Goal: Communication & Community: Answer question/provide support

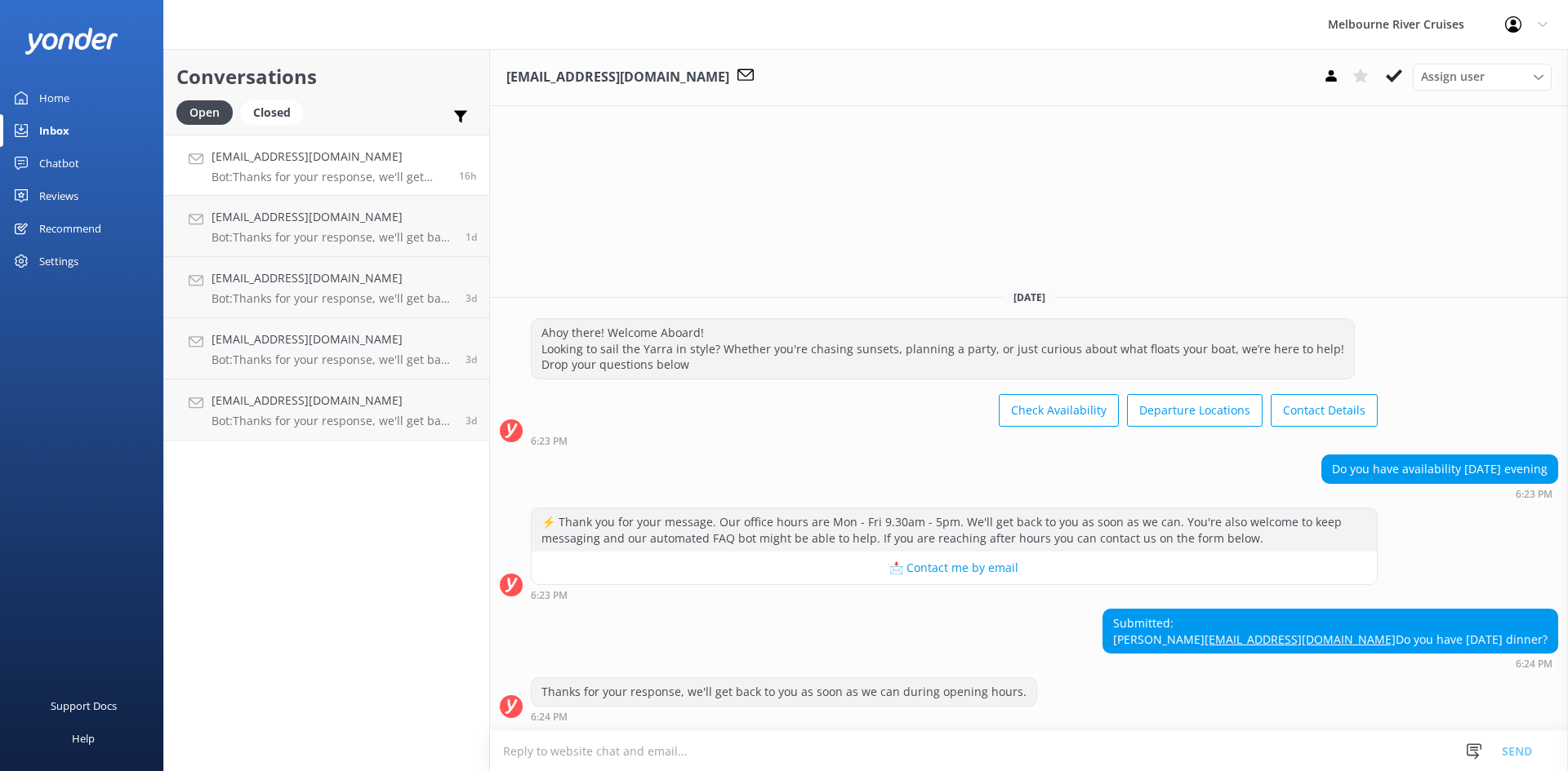
click at [314, 183] on p "Bot: Thanks for your response, we'll get back to you as soon as we can during o…" at bounding box center [329, 177] width 235 height 15
click at [306, 213] on h4 "[EMAIL_ADDRESS][DOMAIN_NAME]" at bounding box center [333, 216] width 242 height 18
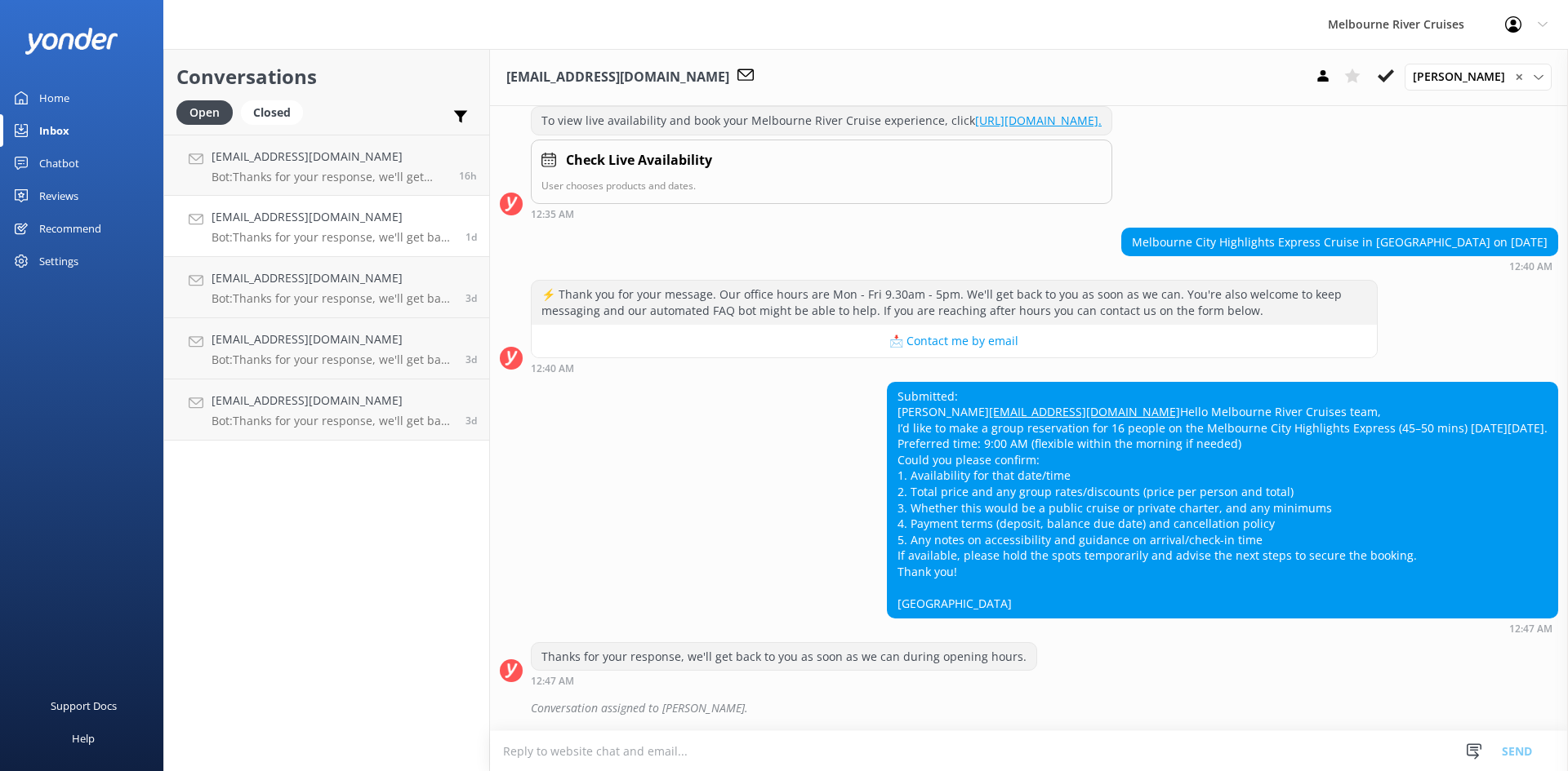
scroll to position [295, 0]
click at [328, 174] on p "Bot: Thanks for your response, we'll get back to you as soon as we can during o…" at bounding box center [329, 177] width 235 height 15
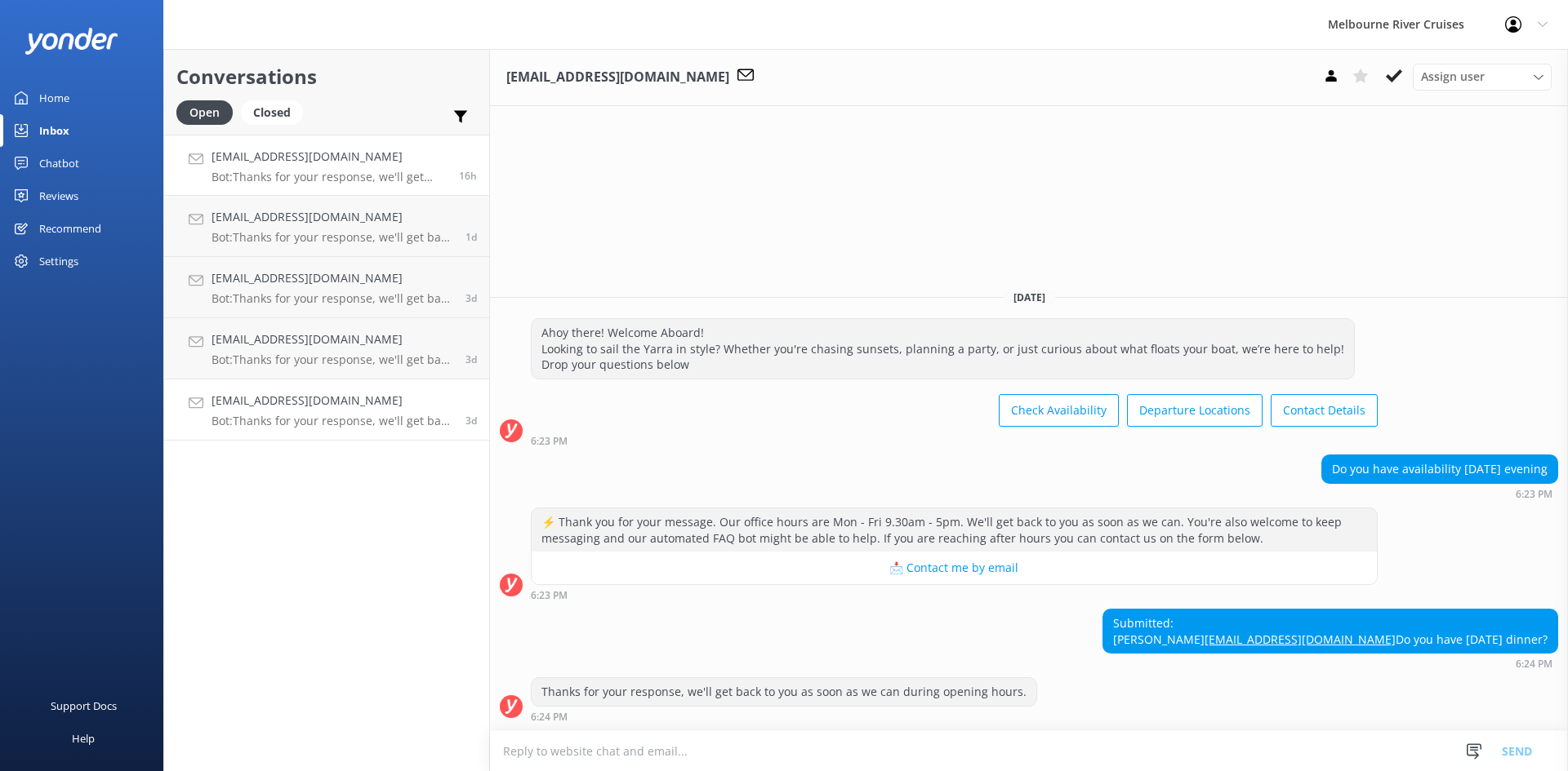
click at [309, 411] on div "[EMAIL_ADDRESS][DOMAIN_NAME] Bot: Thanks for your response, we'll get back to y…" at bounding box center [333, 409] width 242 height 36
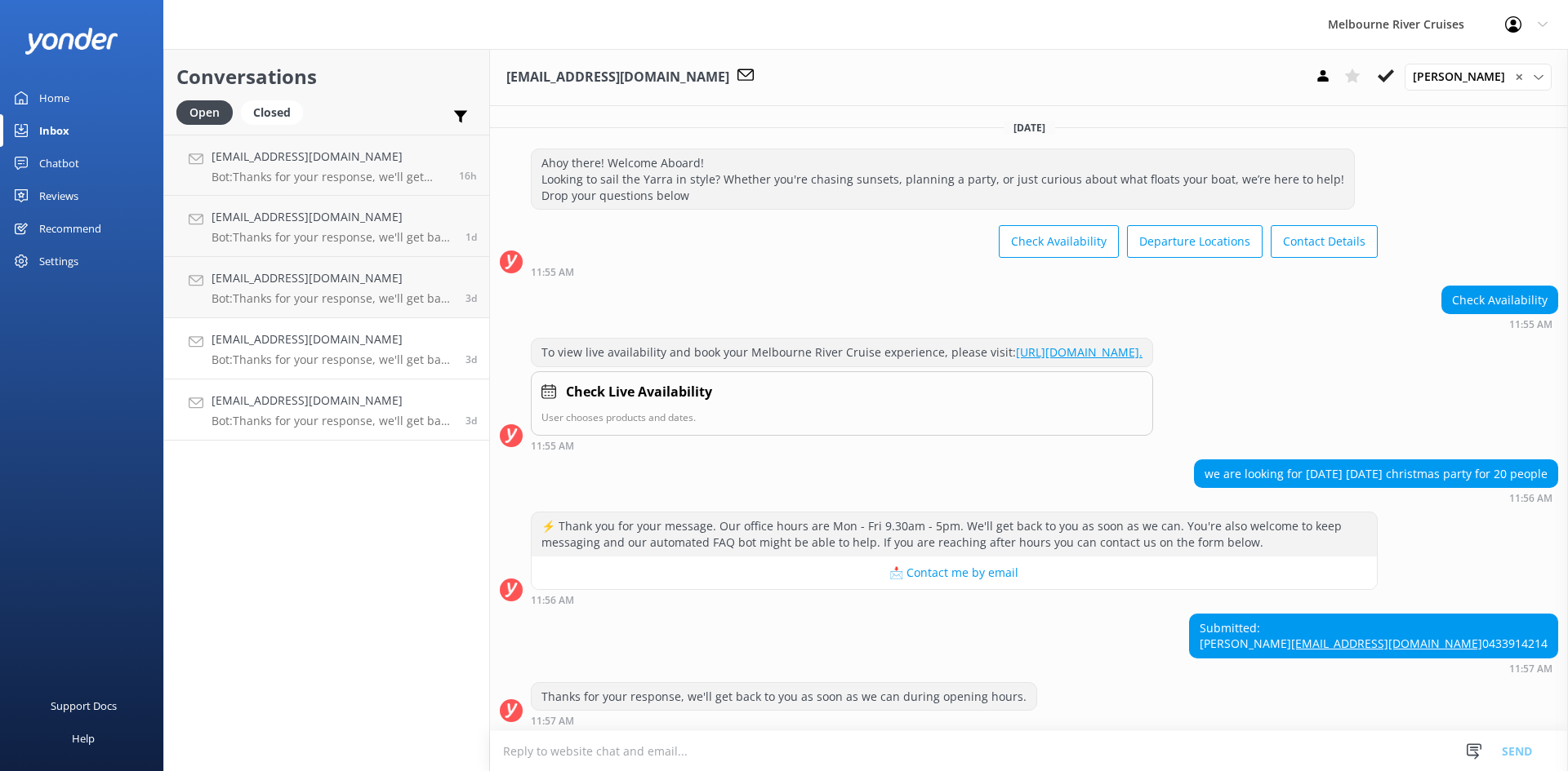
scroll to position [88, 0]
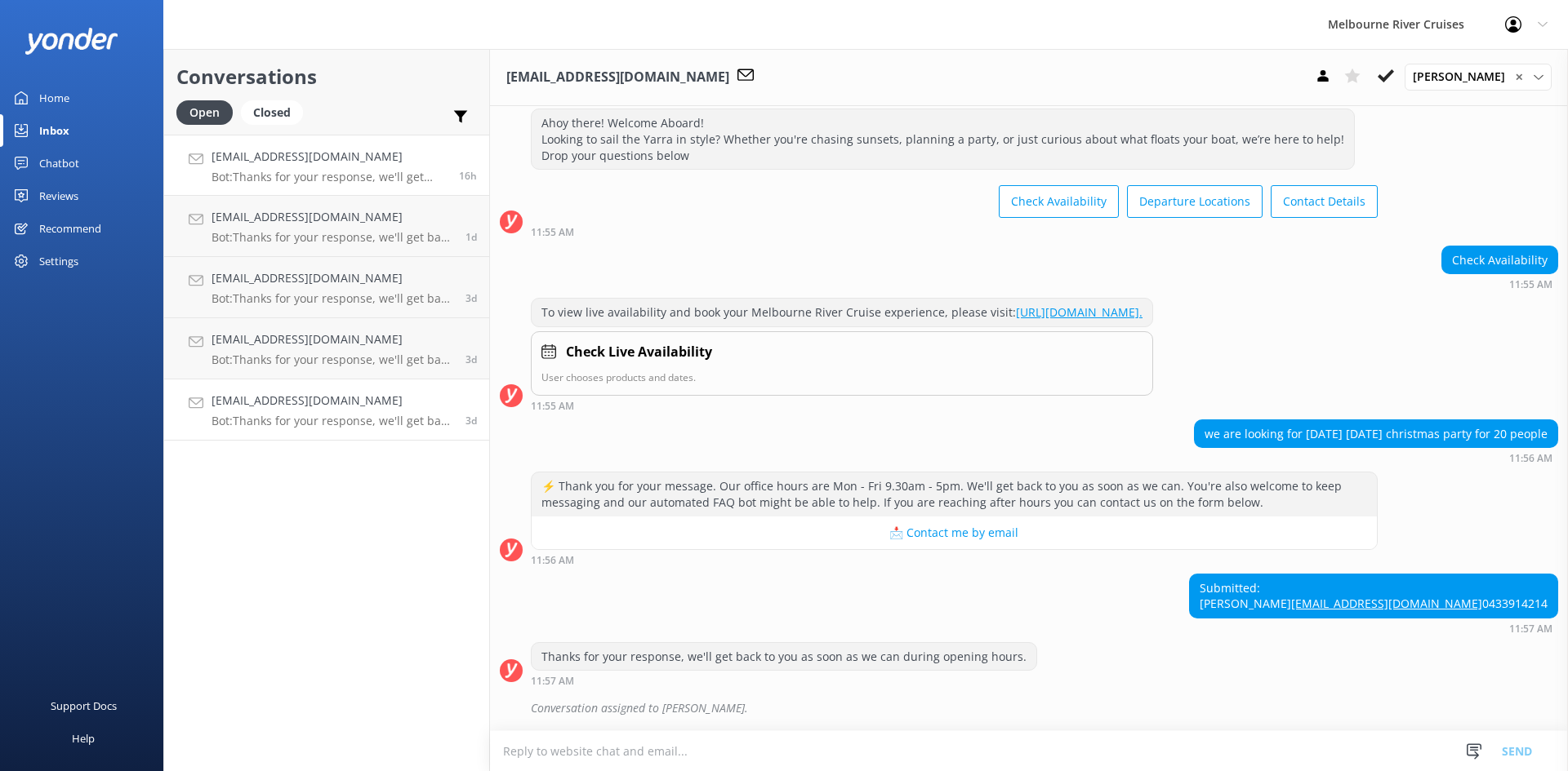
click at [315, 169] on div "[EMAIL_ADDRESS][DOMAIN_NAME] Bot: Thanks for your response, we'll get back to y…" at bounding box center [329, 165] width 235 height 35
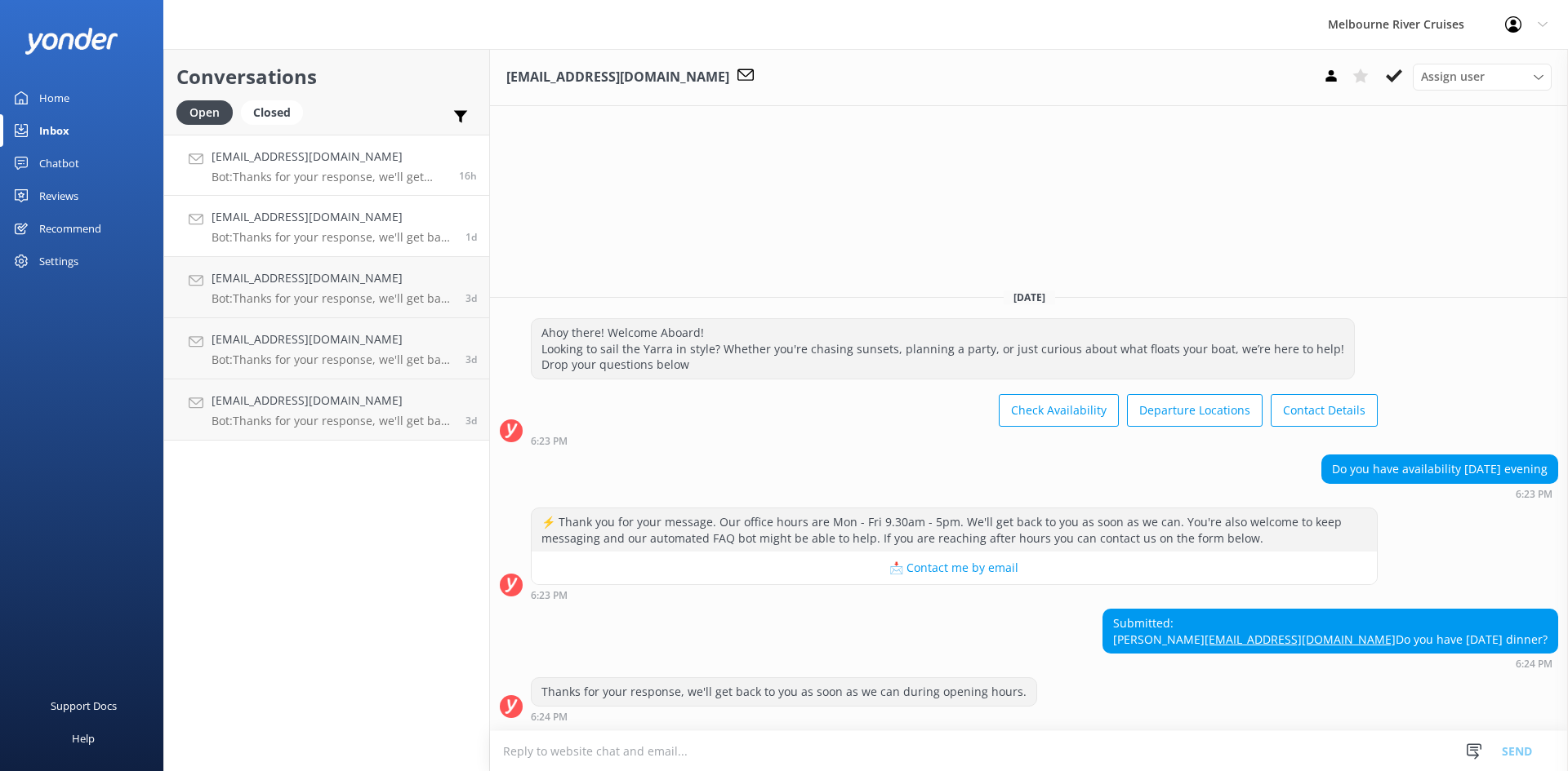
click at [287, 217] on h4 "[EMAIL_ADDRESS][DOMAIN_NAME]" at bounding box center [333, 216] width 242 height 18
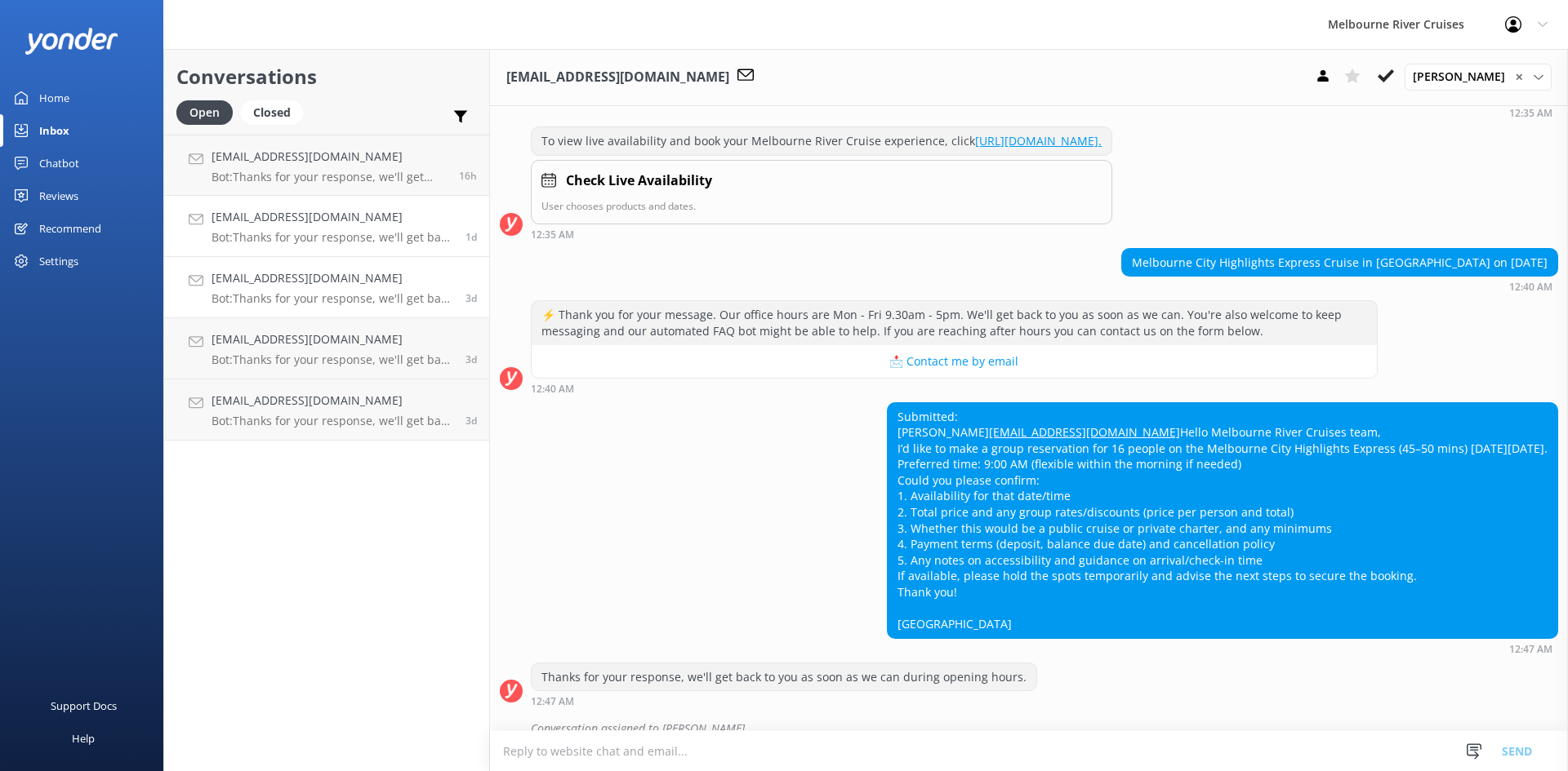
scroll to position [295, 0]
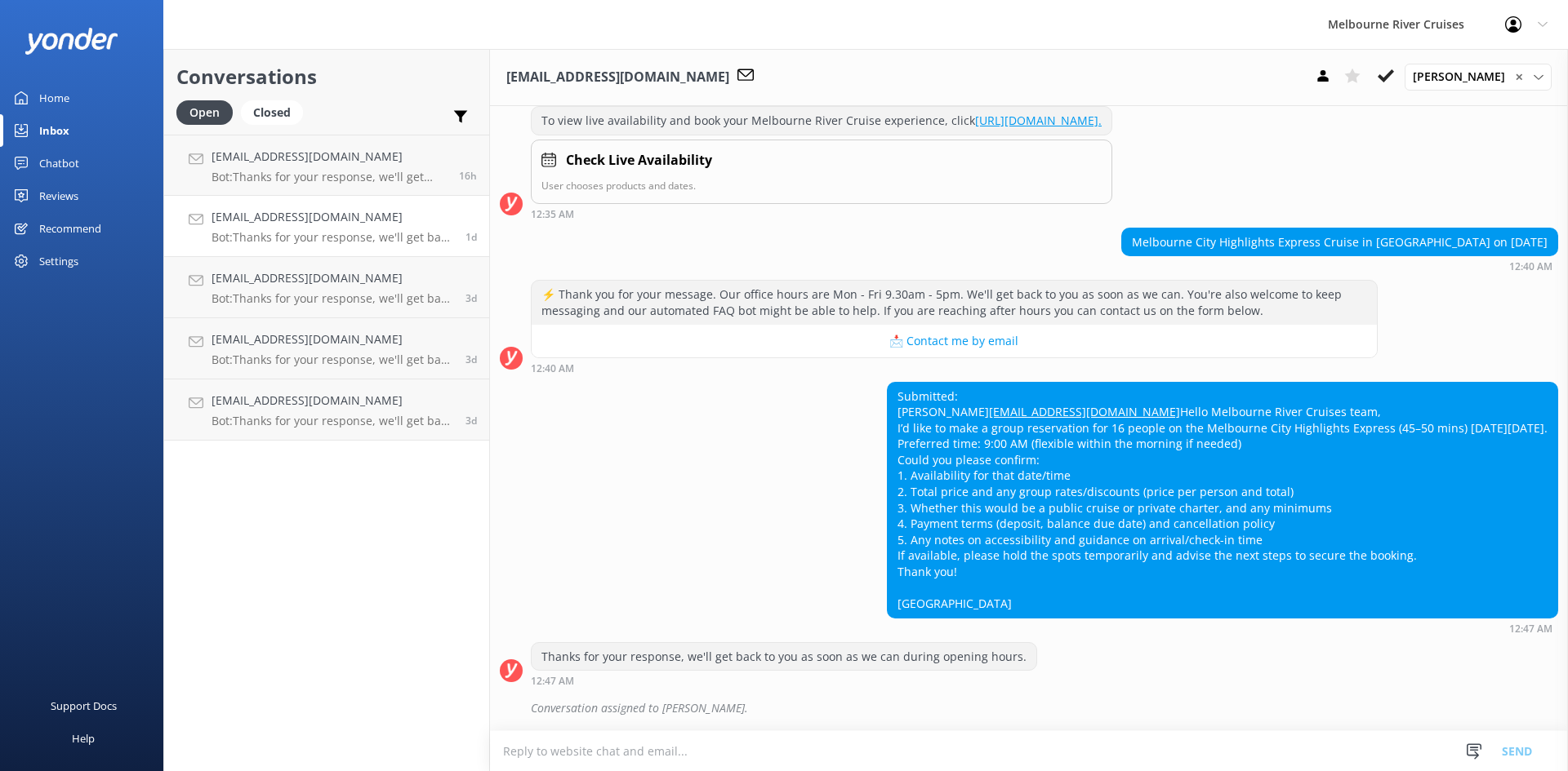
click at [80, 97] on link "Home" at bounding box center [82, 97] width 163 height 33
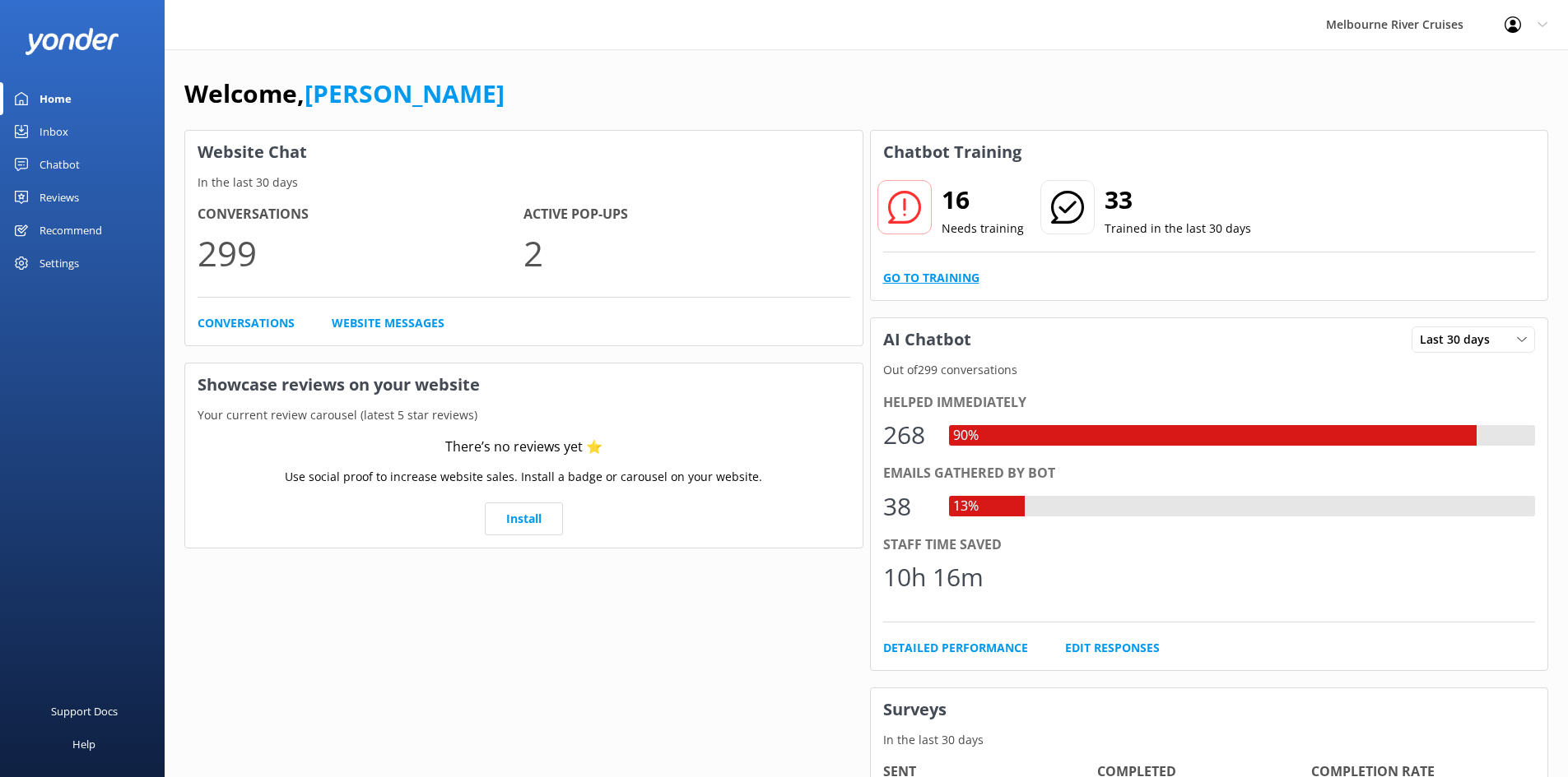
click at [963, 282] on link "Go to Training" at bounding box center [931, 278] width 96 height 18
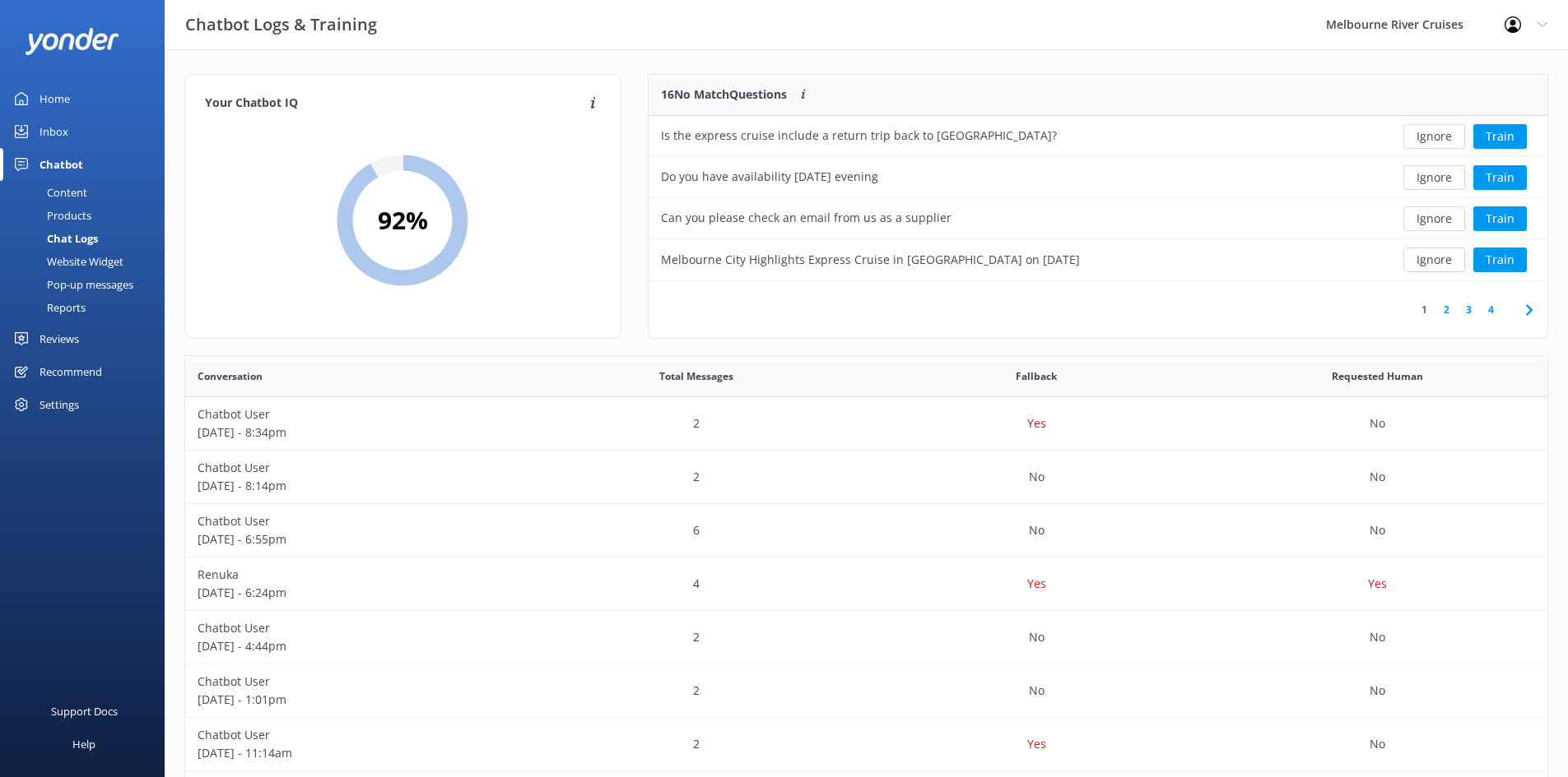
scroll to position [194, 886]
click at [1442, 309] on link "2" at bounding box center [1446, 310] width 23 height 16
click at [1429, 316] on link "1" at bounding box center [1424, 310] width 23 height 16
click at [1489, 172] on button "Train" at bounding box center [1500, 177] width 54 height 25
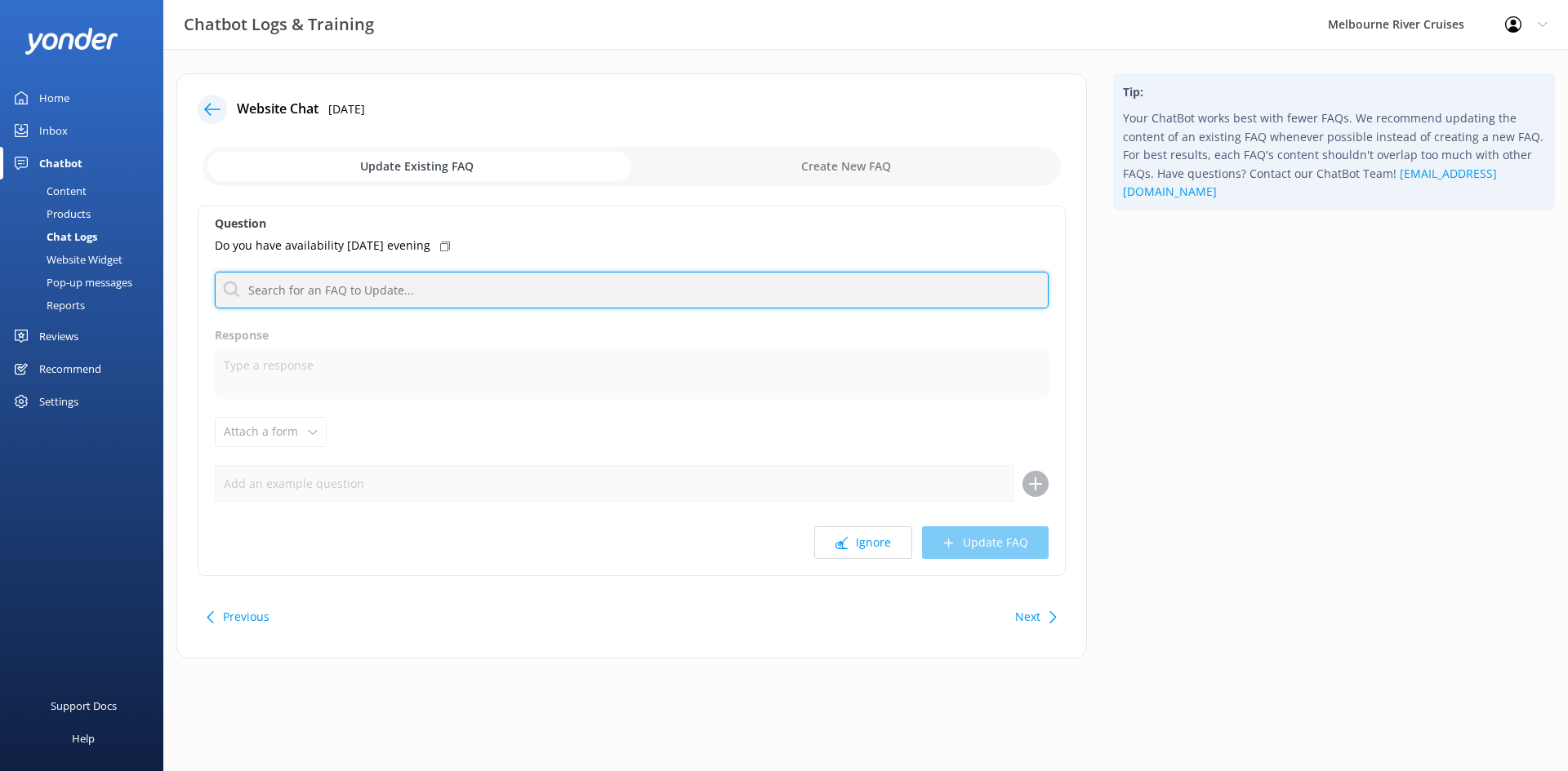
click at [353, 293] on input "text" at bounding box center [632, 289] width 834 height 37
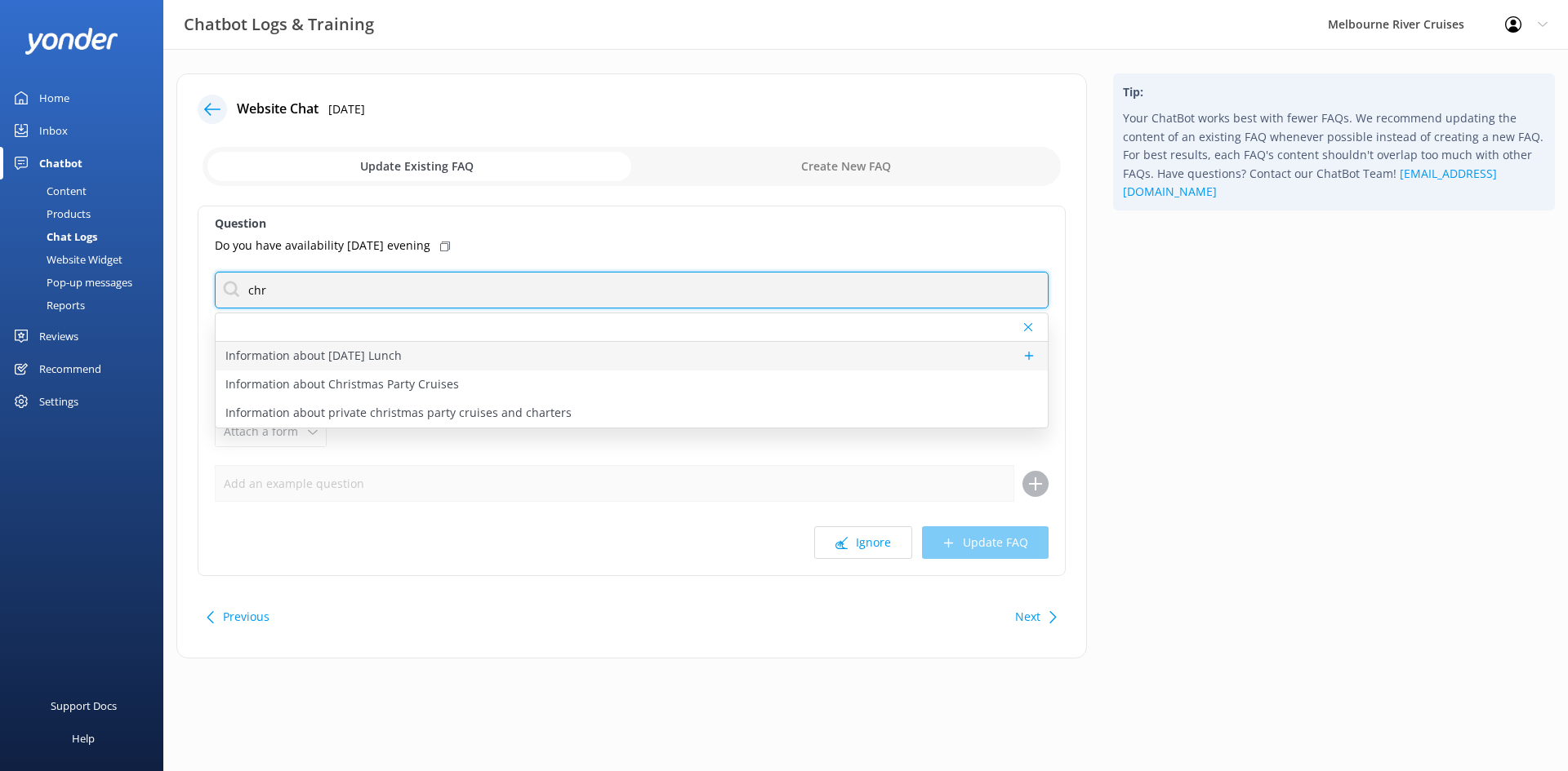
type input "chr"
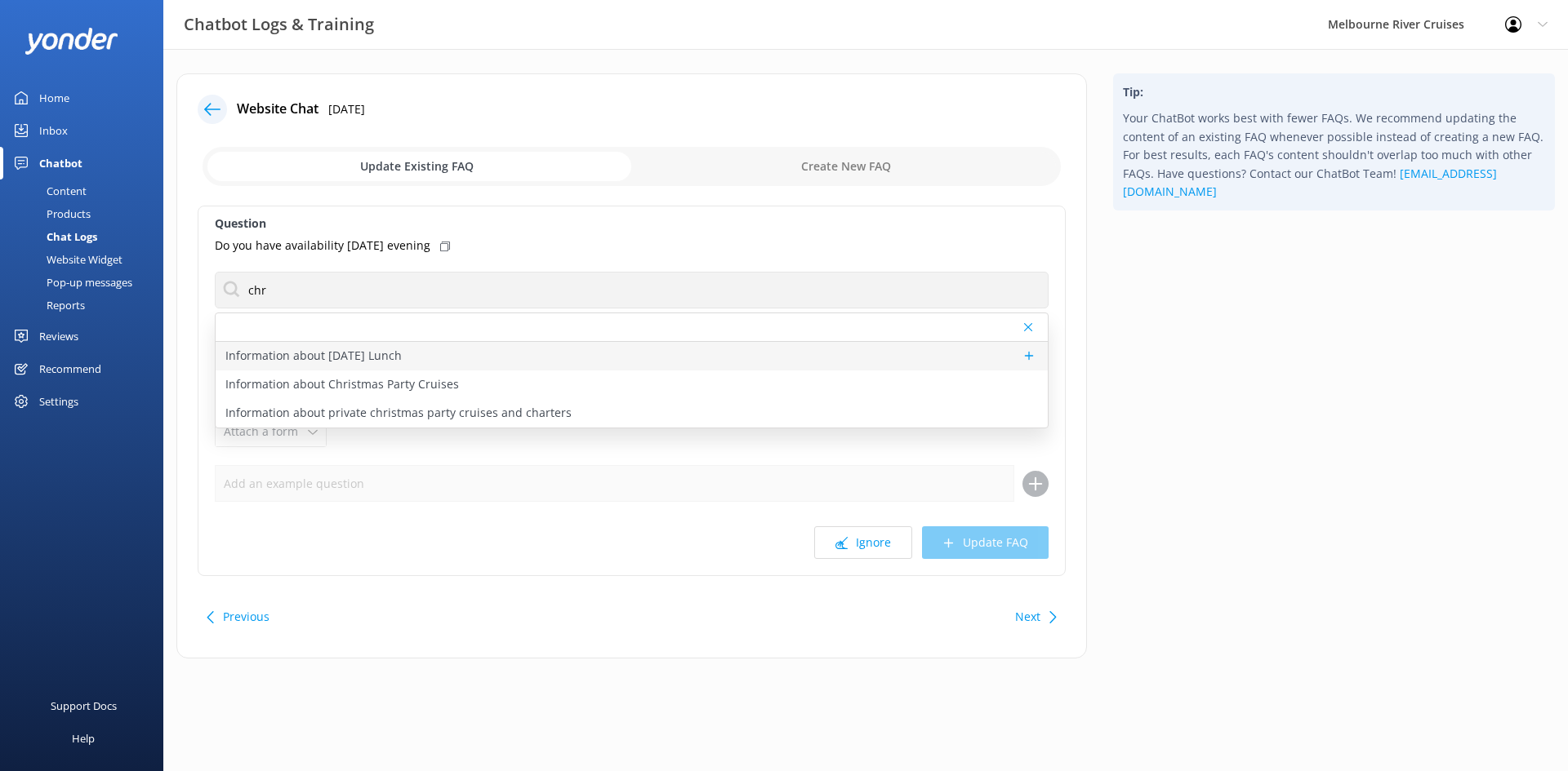
click at [303, 359] on p "Information about [DATE] Lunch" at bounding box center [313, 355] width 176 height 18
type textarea "The [DATE] Lunch Cruise is a 3-hour festive experience on [DATE], running from …"
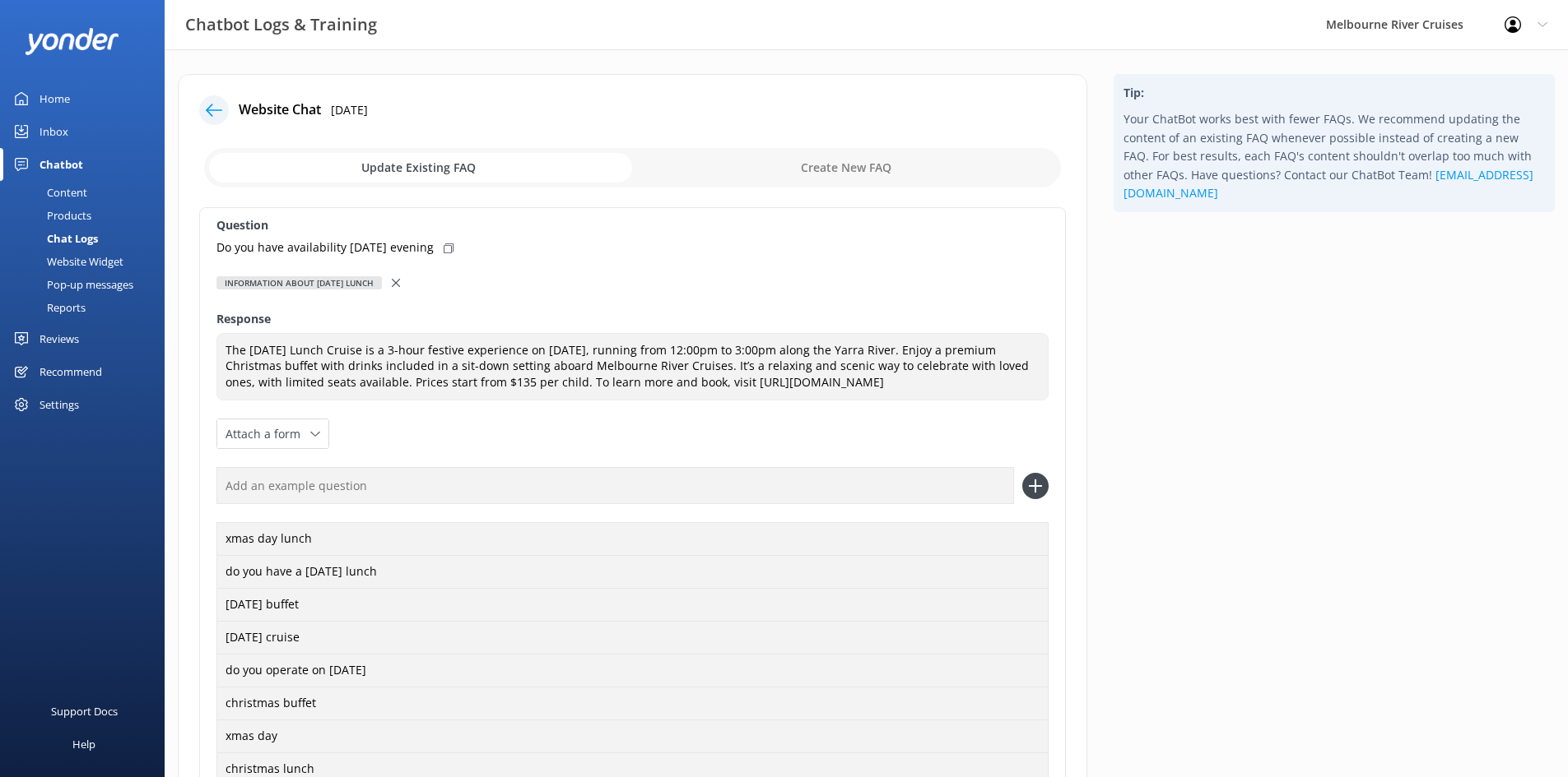
click at [403, 290] on div at bounding box center [398, 282] width 11 height 18
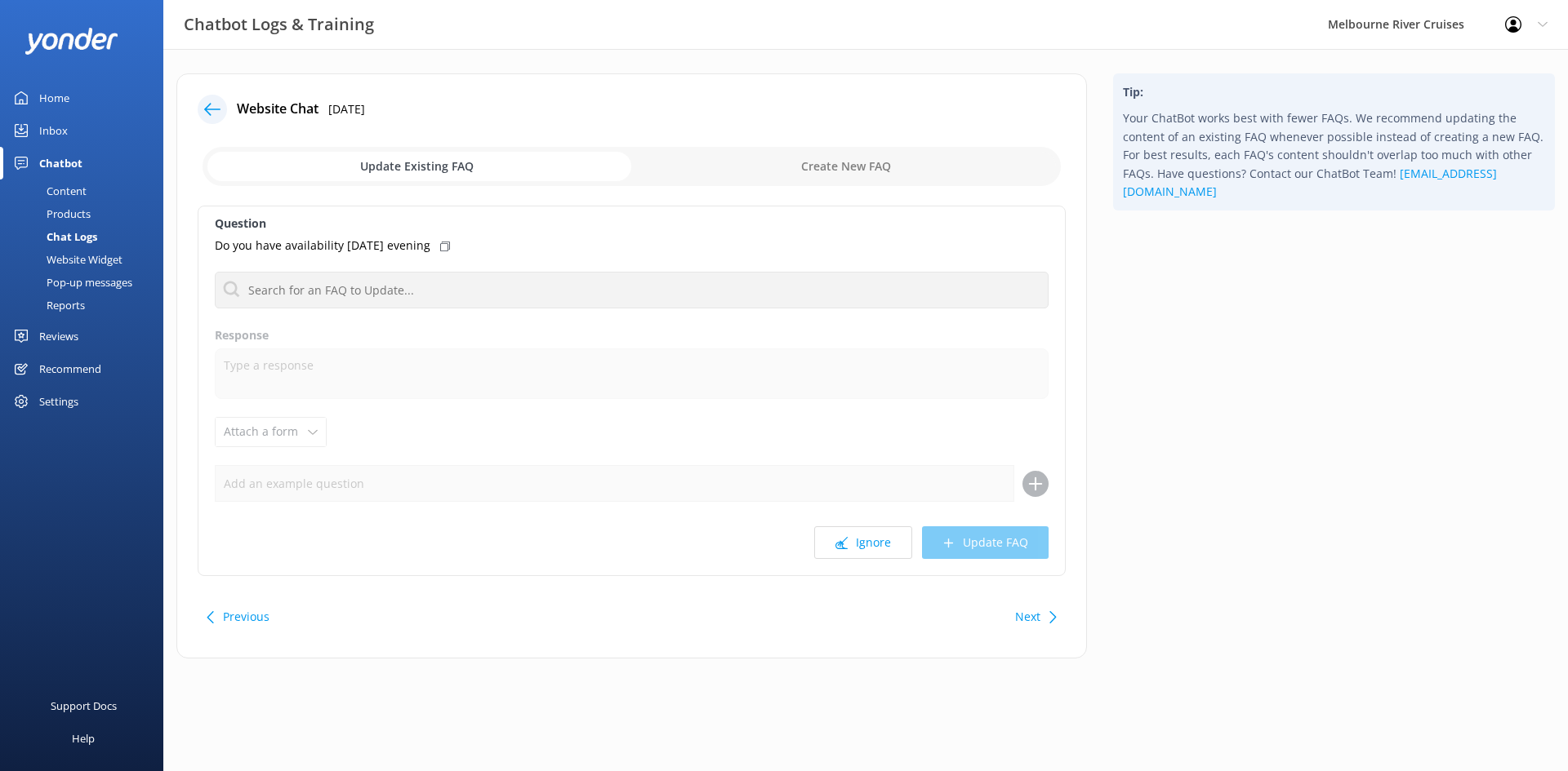
click at [774, 168] on input "checkbox" at bounding box center [632, 167] width 859 height 39
checkbox input "true"
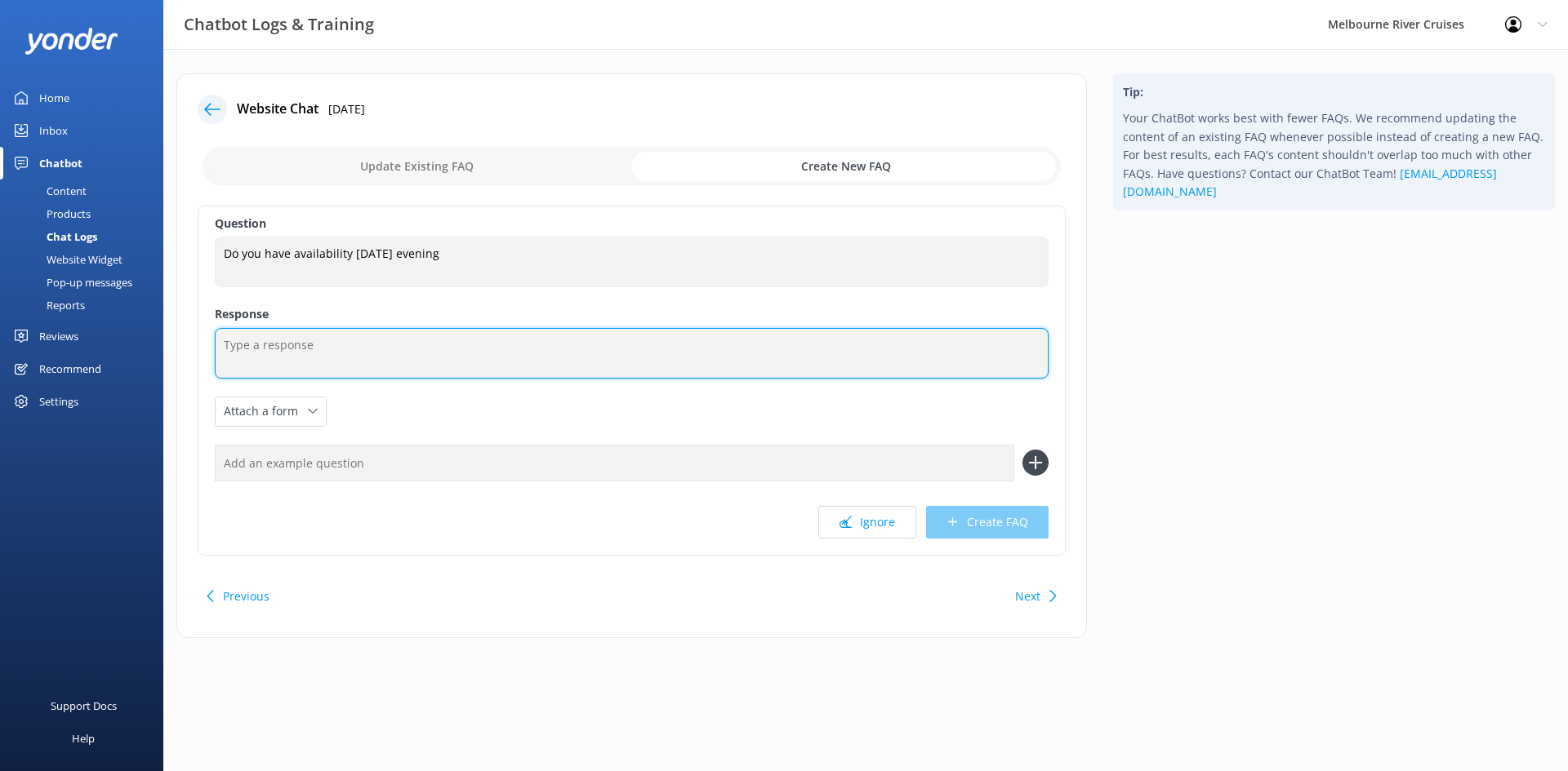
click at [378, 363] on textarea at bounding box center [632, 353] width 834 height 51
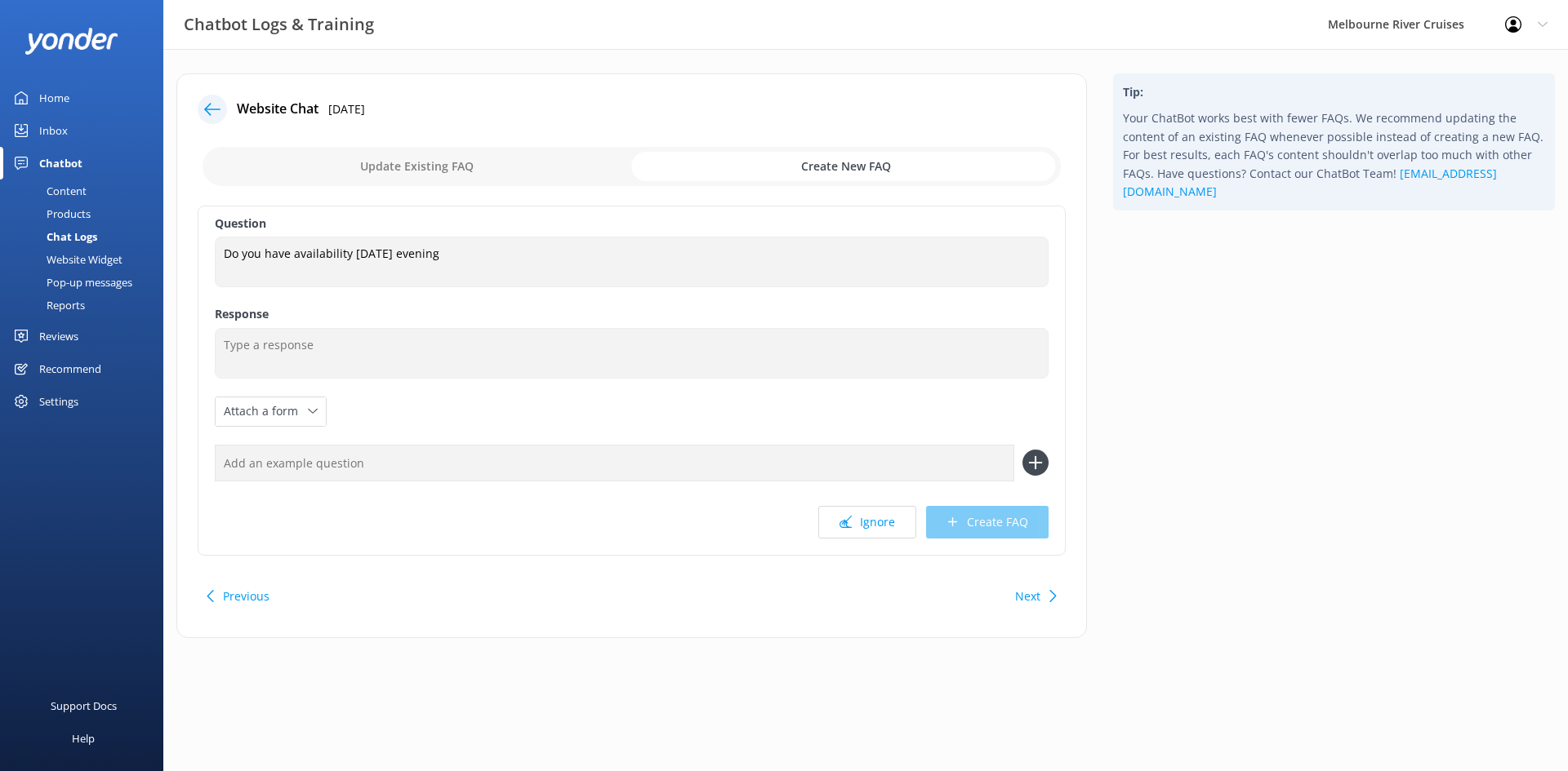
click at [218, 111] on icon at bounding box center [212, 109] width 16 height 16
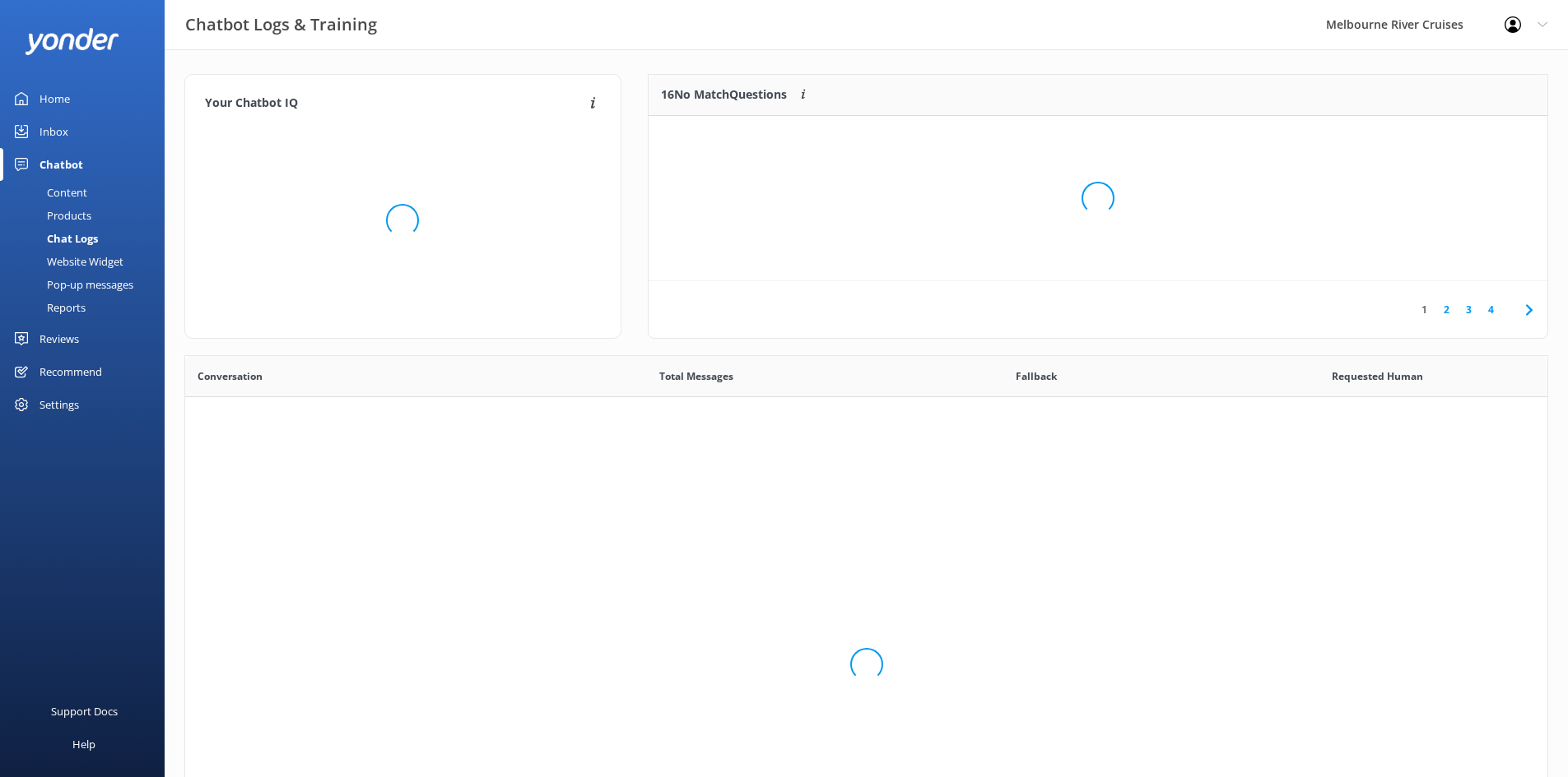
scroll to position [565, 1350]
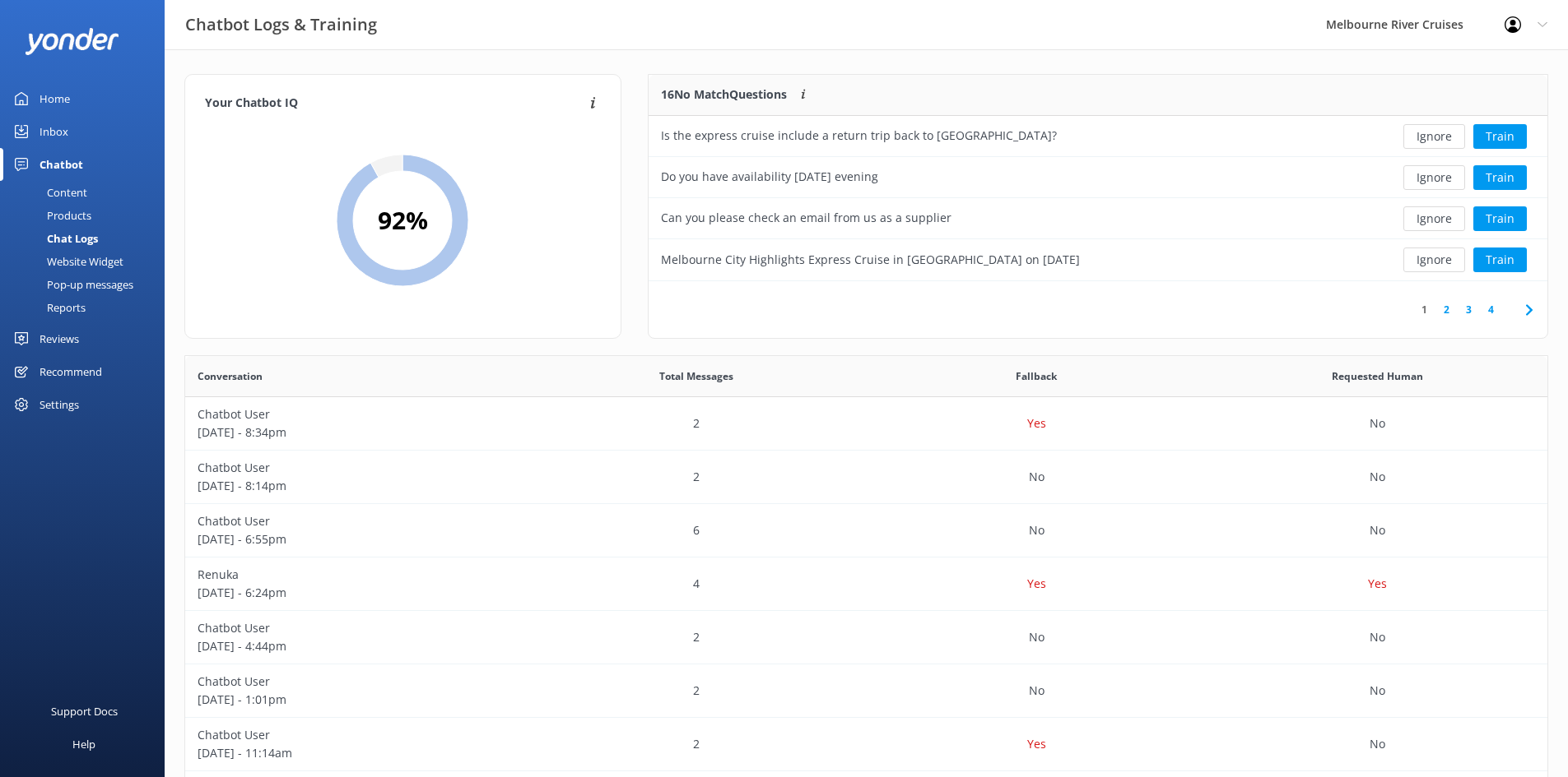
click at [1449, 309] on link "2" at bounding box center [1446, 310] width 23 height 16
click at [1474, 305] on link "3" at bounding box center [1469, 310] width 23 height 16
click at [1497, 305] on link "4" at bounding box center [1491, 310] width 23 height 16
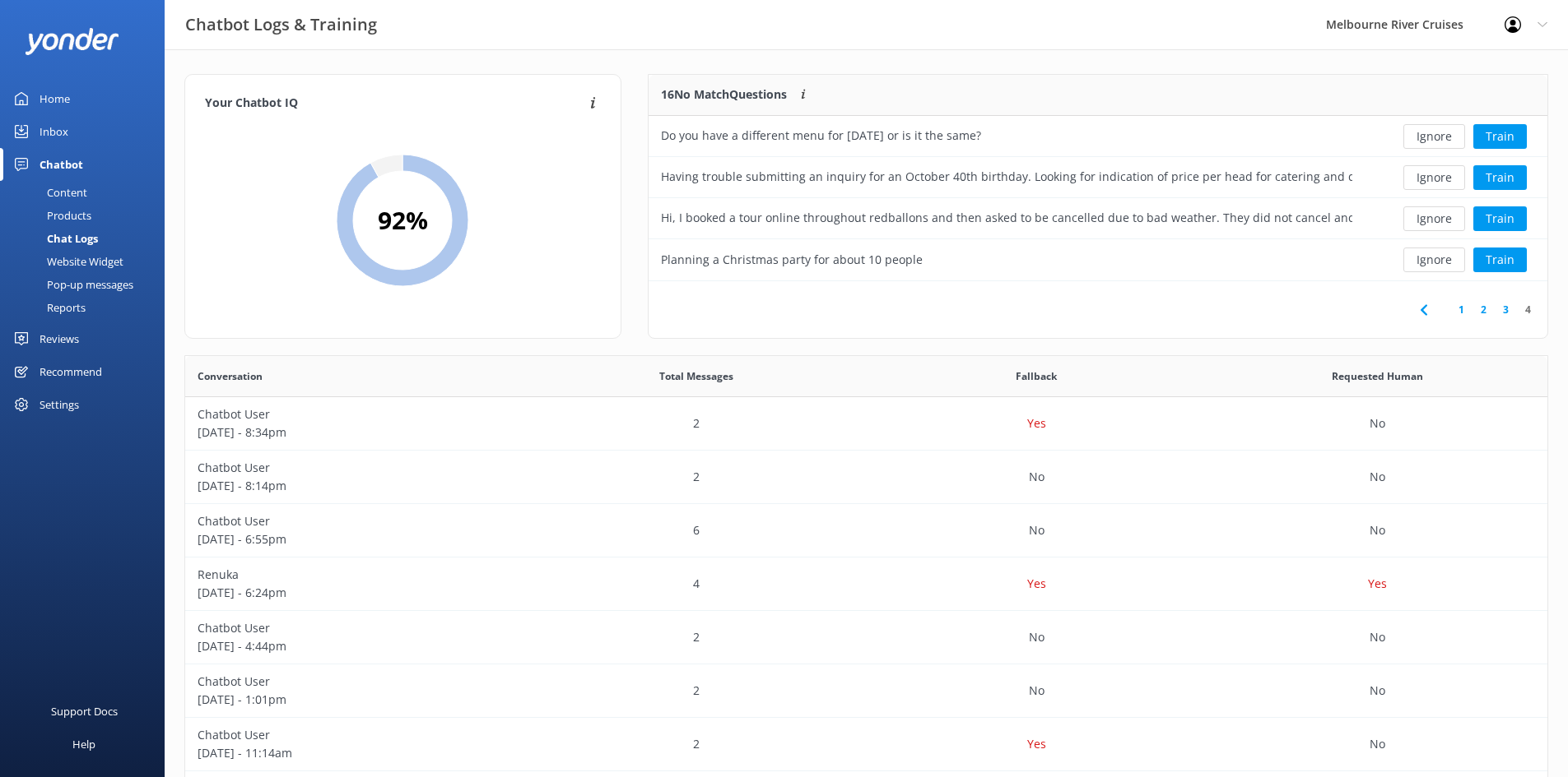
click at [1460, 309] on link "1" at bounding box center [1461, 310] width 23 height 16
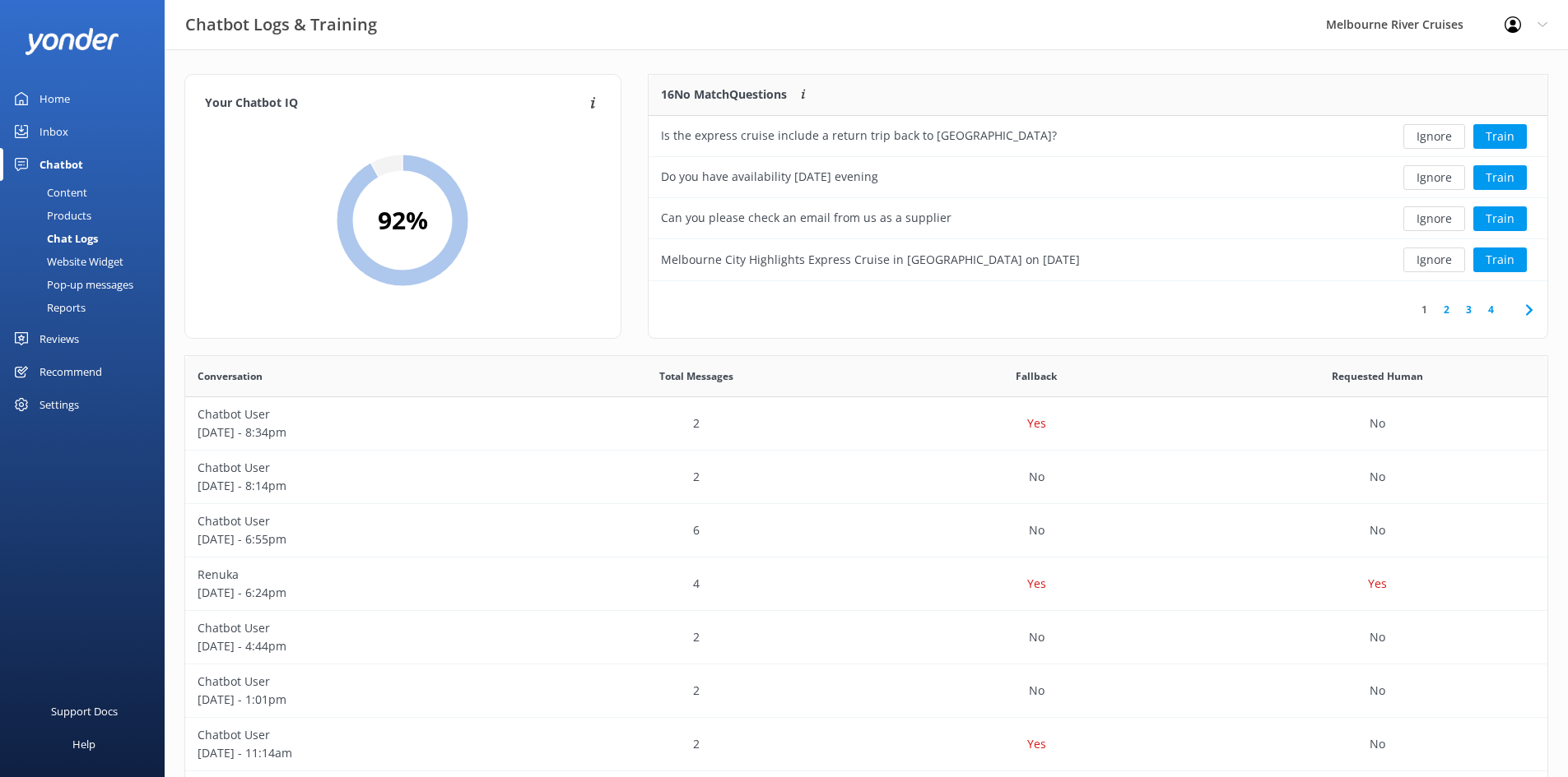
click at [1531, 310] on use at bounding box center [1527, 309] width 7 height 10
click at [1496, 317] on link "4" at bounding box center [1491, 310] width 23 height 16
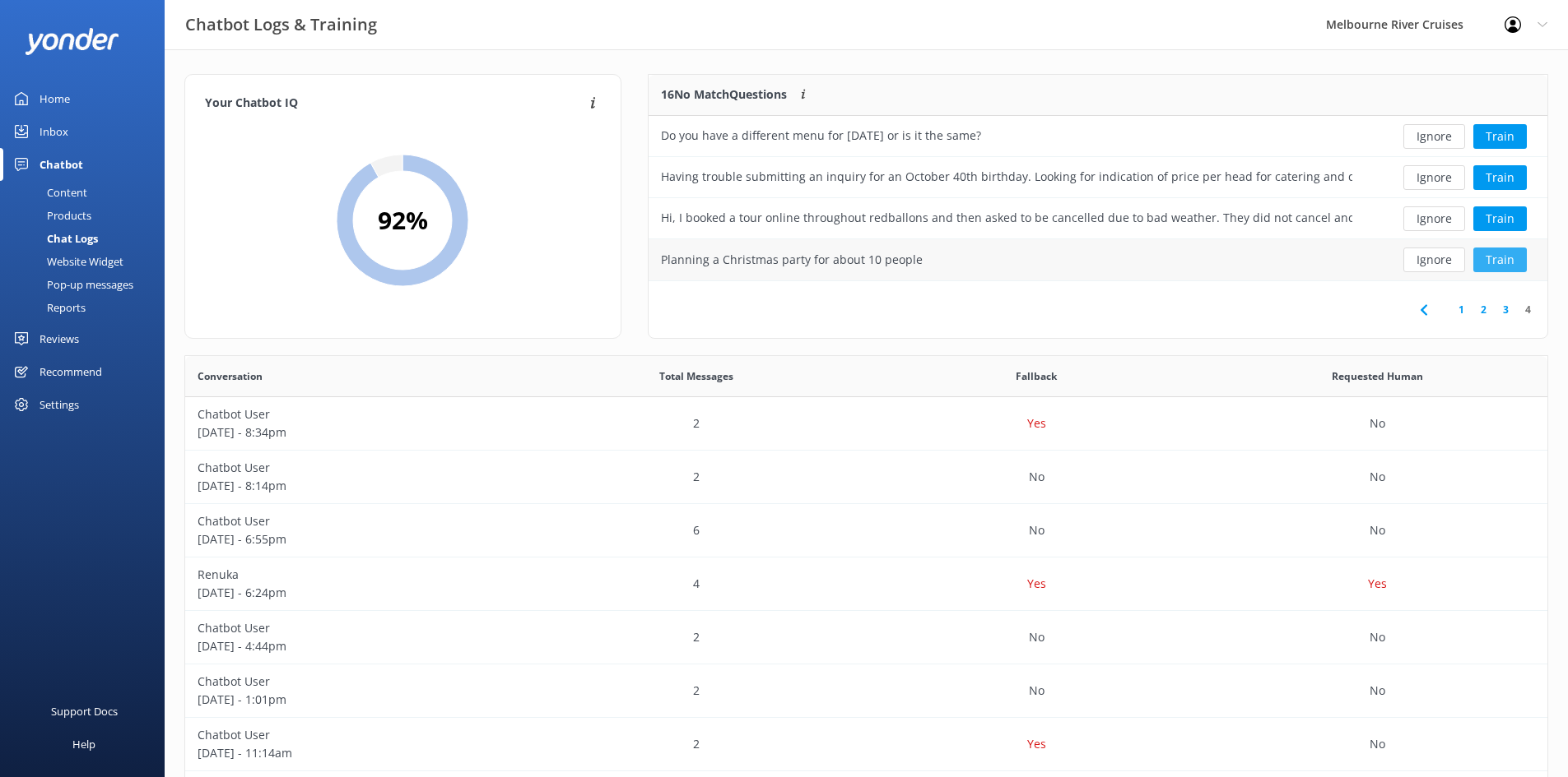
click at [1511, 261] on button "Train" at bounding box center [1500, 260] width 54 height 25
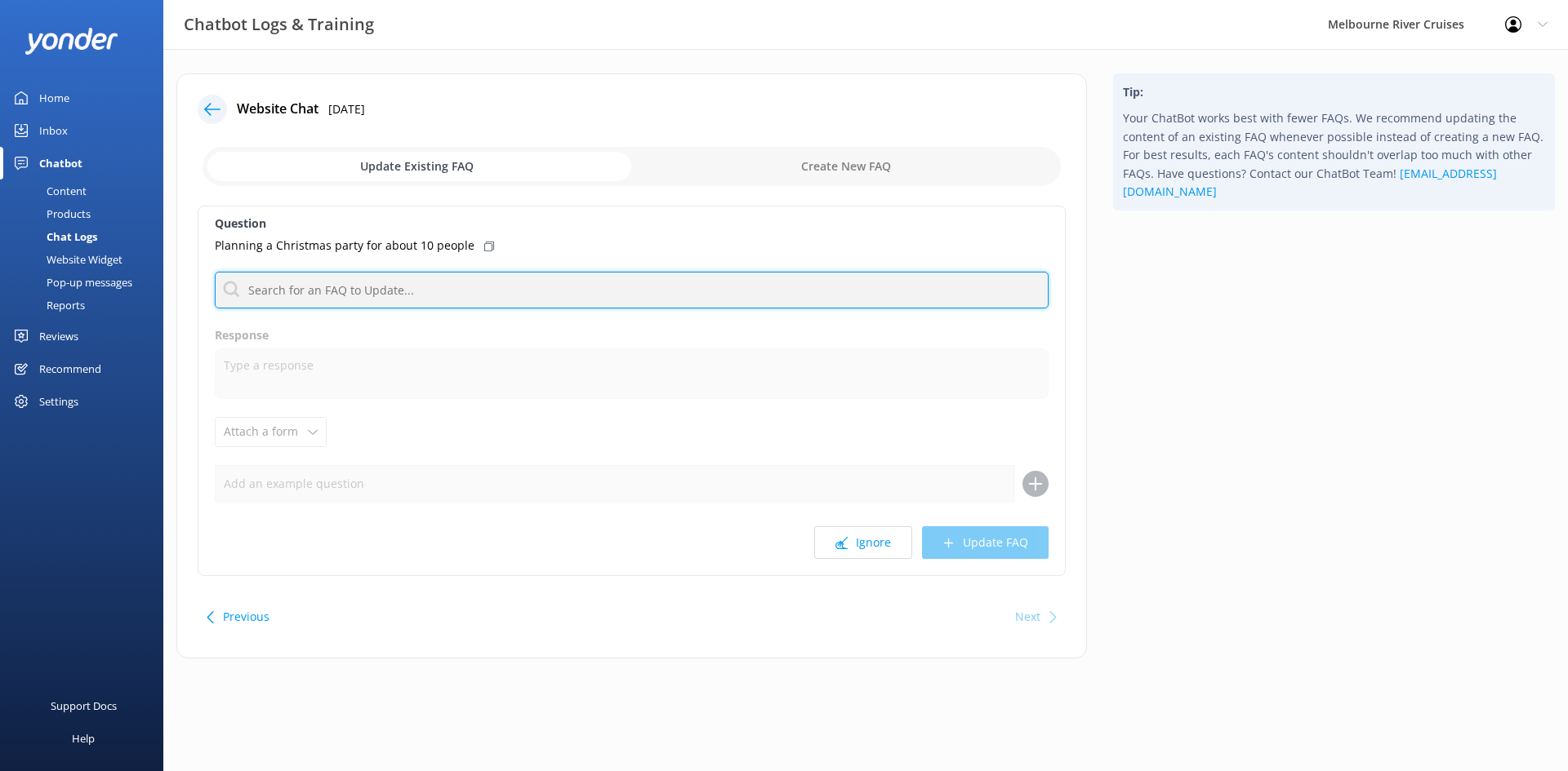
click at [268, 294] on input "text" at bounding box center [632, 289] width 834 height 37
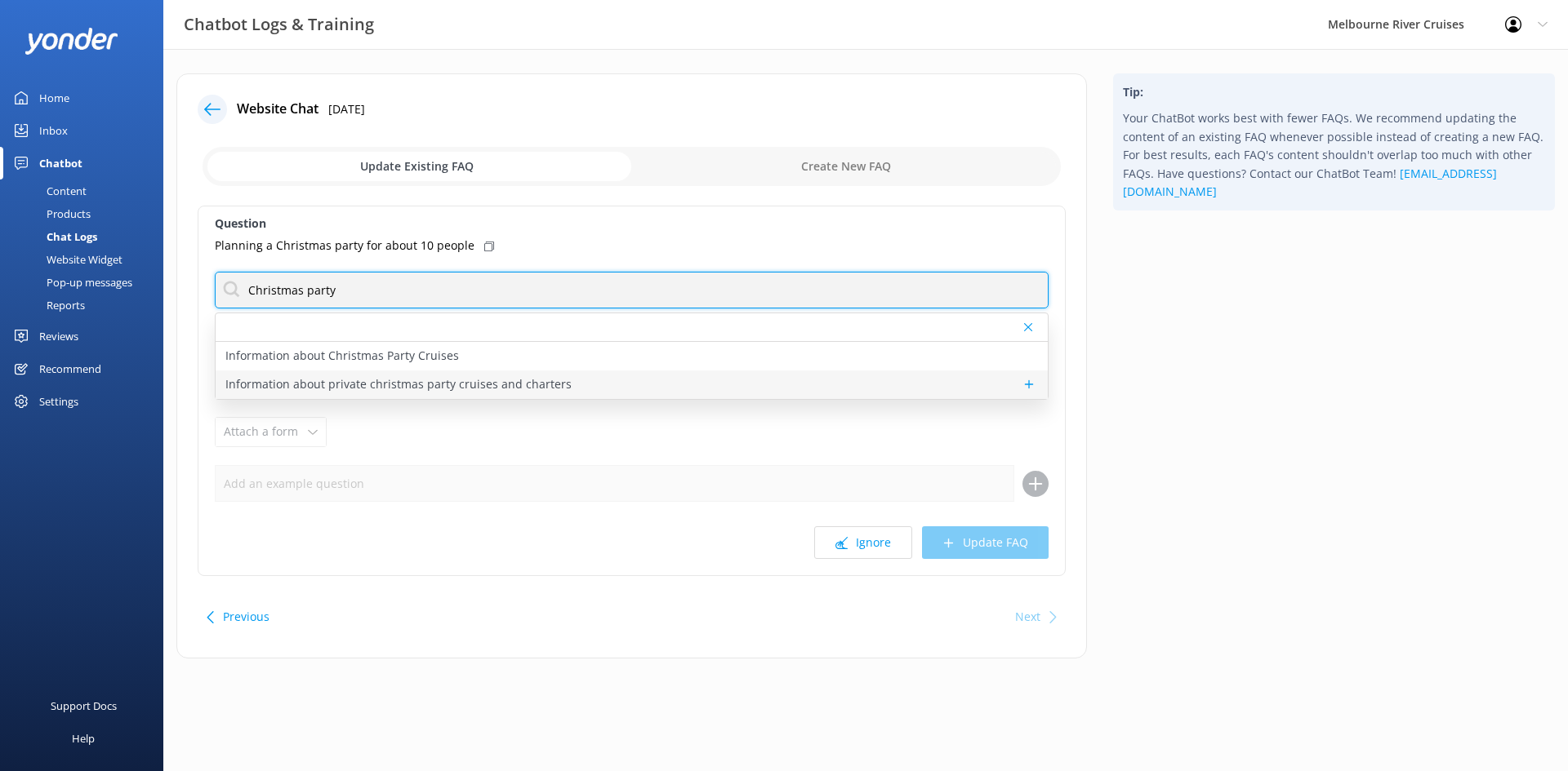
type input "Christmas party"
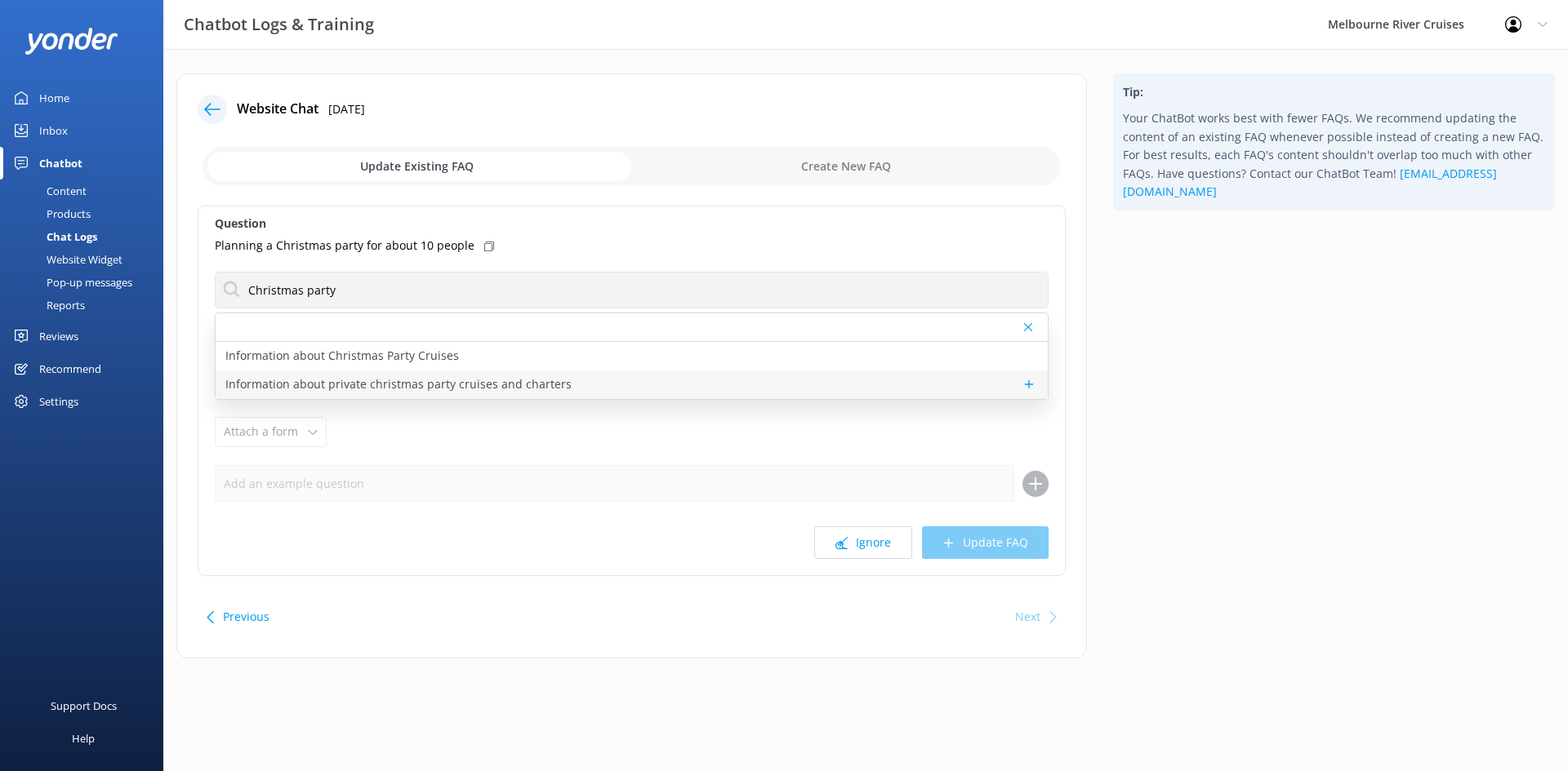
click at [329, 378] on p "Information about private christmas party cruises and charters" at bounding box center [397, 384] width 346 height 18
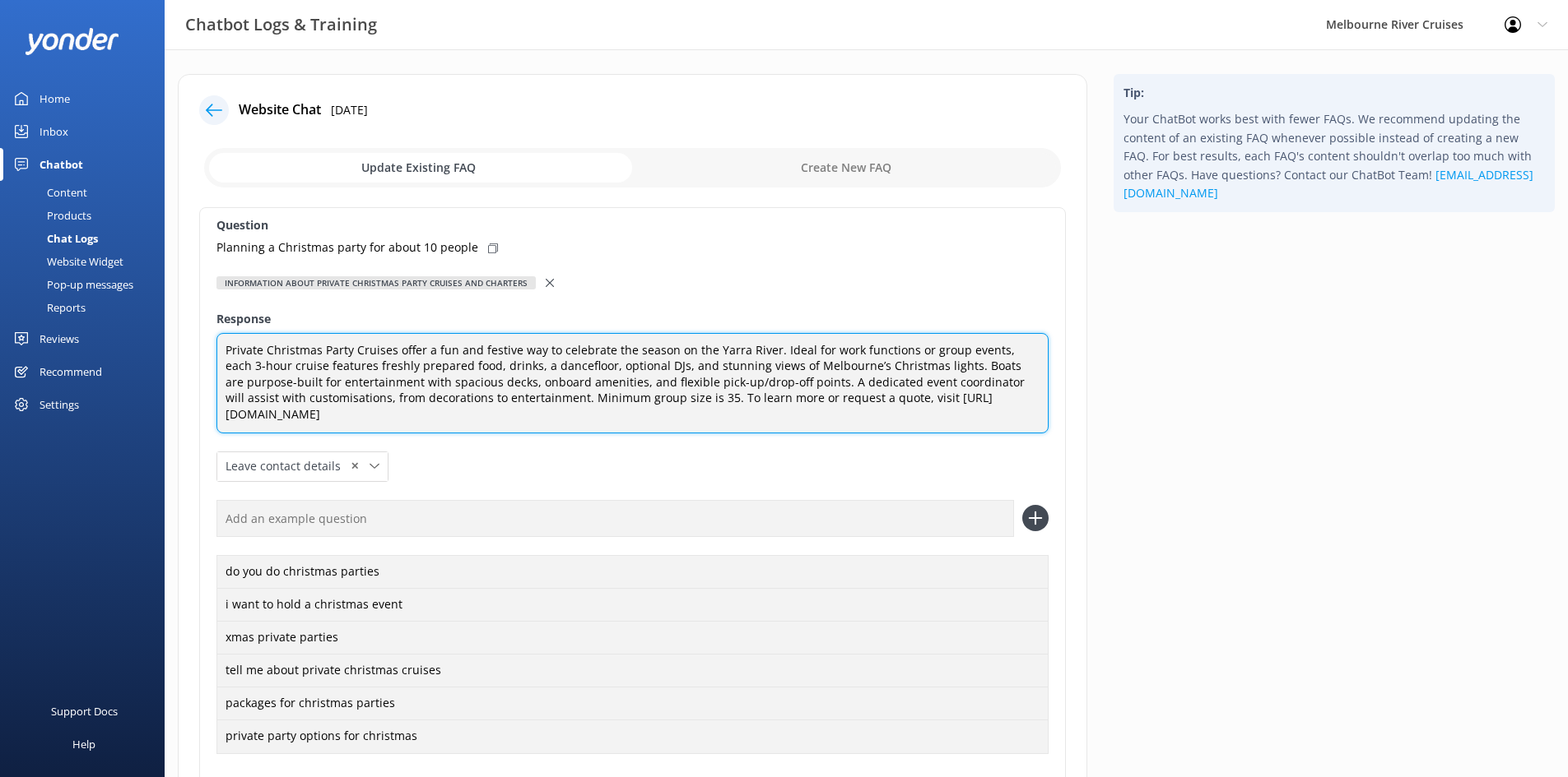
click at [747, 406] on textarea "Private Christmas Party Cruises offer a fun and festive way to celebrate the se…" at bounding box center [632, 383] width 832 height 100
click at [528, 409] on textarea "Private Christmas Party Cruises offer a fun and festive way to celebrate the se…" at bounding box center [632, 383] width 832 height 100
click at [663, 413] on textarea "Private Christmas Party Cruises offer a fun and festive way to celebrate the se…" at bounding box center [632, 383] width 832 height 100
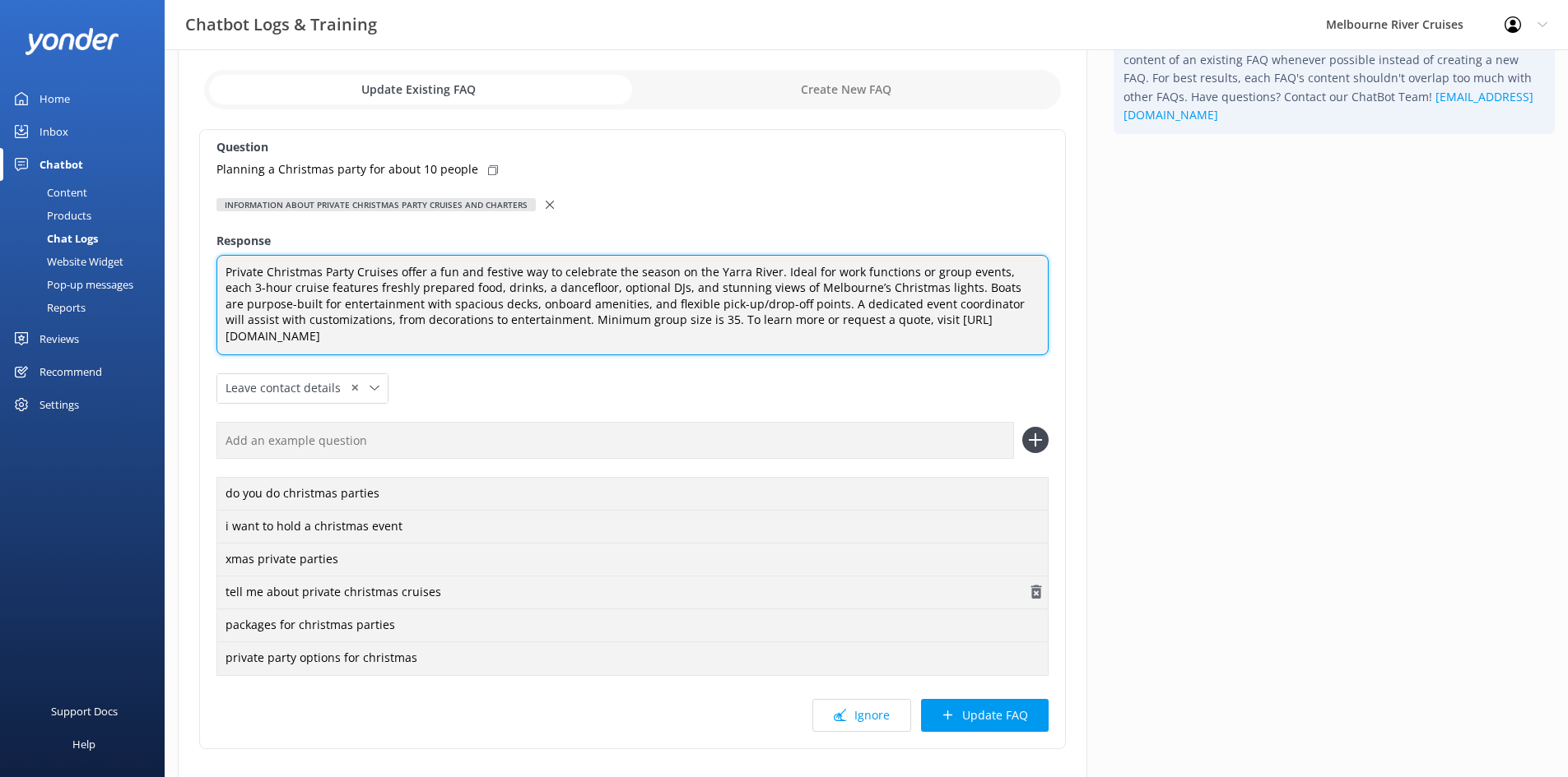
scroll to position [182, 0]
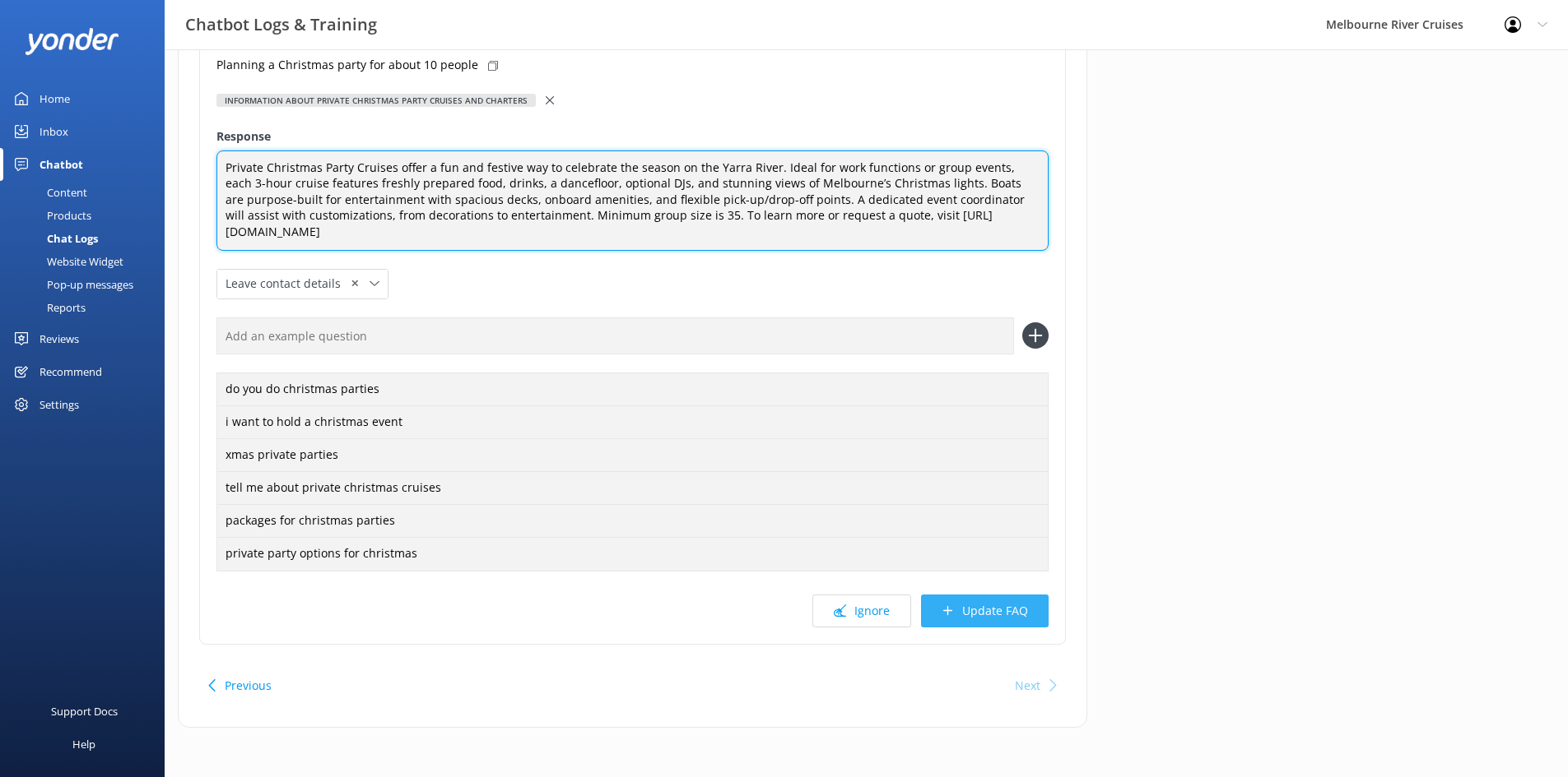
type textarea "Private Christmas Party Cruises offer a fun and festive way to celebrate the se…"
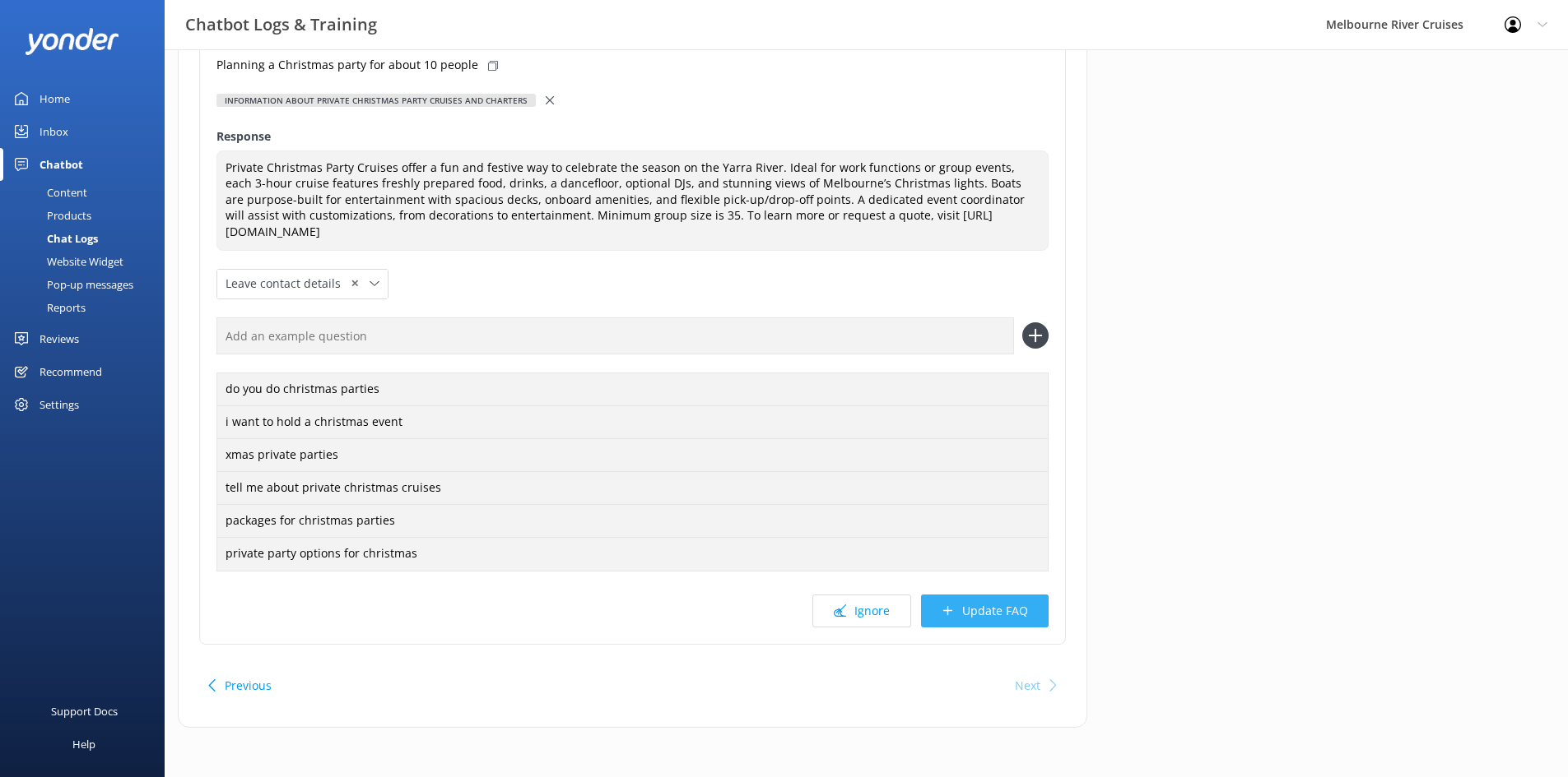
click at [1038, 616] on button "Update FAQ" at bounding box center [984, 611] width 128 height 33
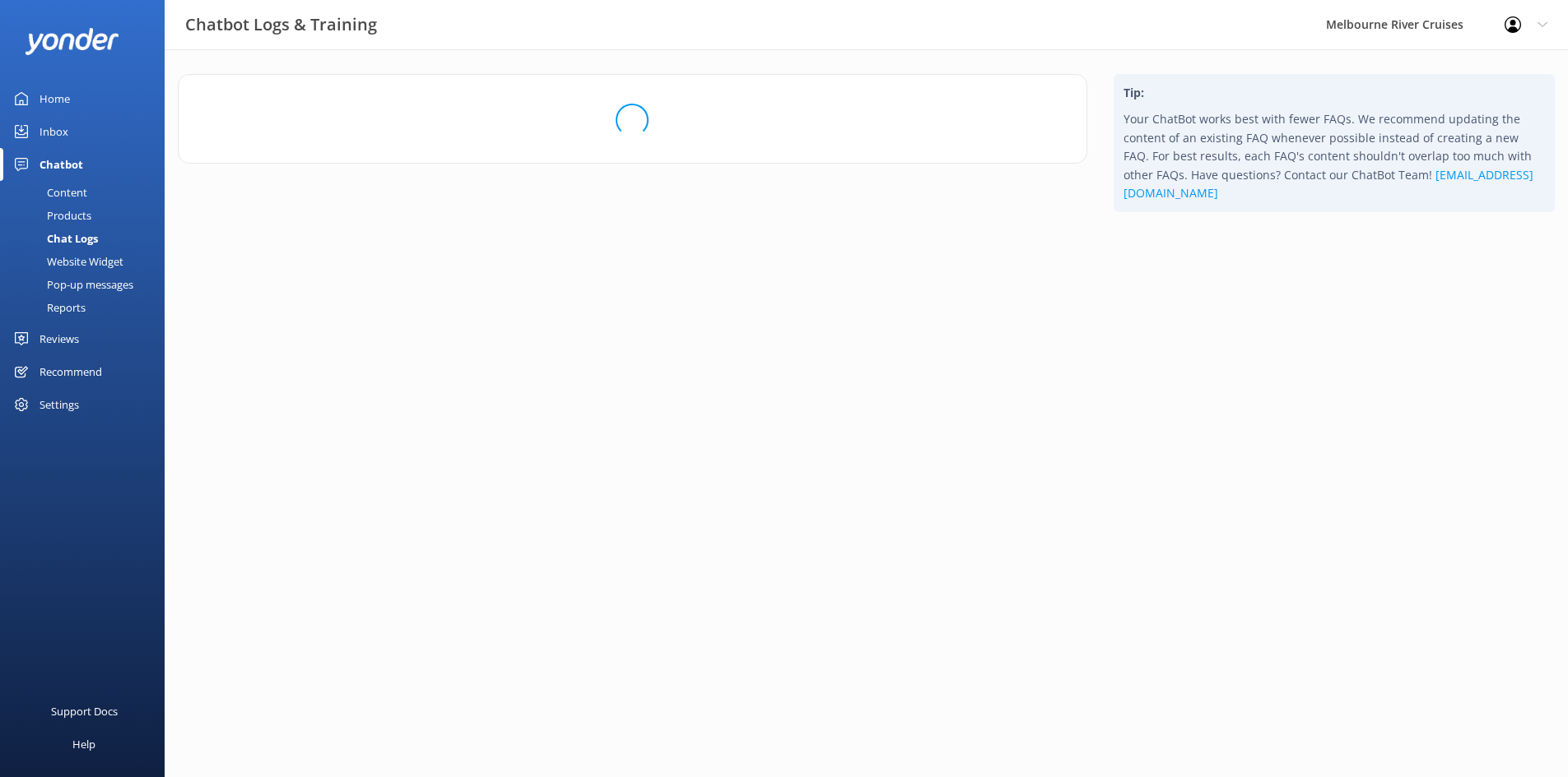
scroll to position [0, 0]
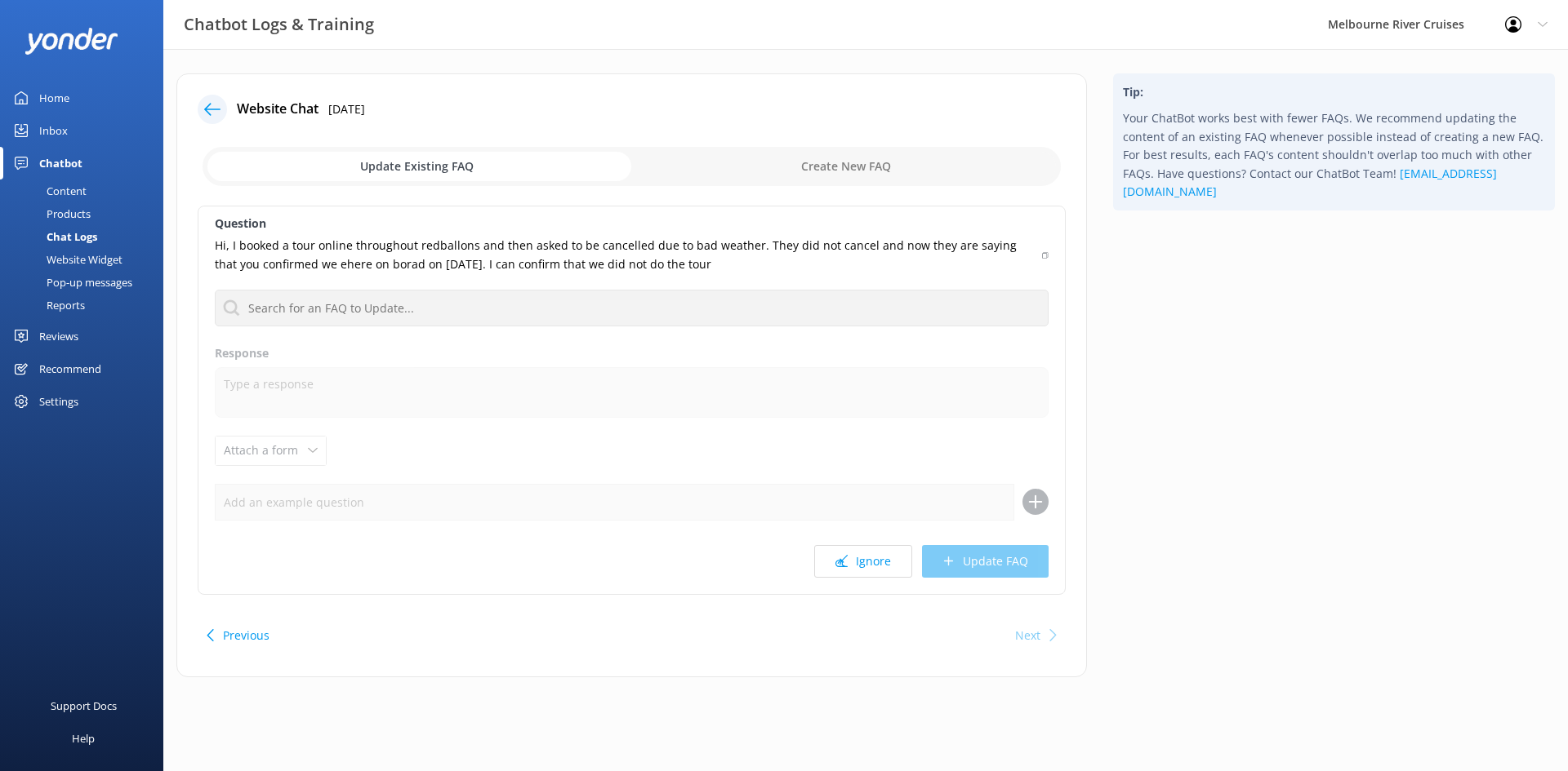
click at [217, 109] on icon at bounding box center [212, 109] width 16 height 16
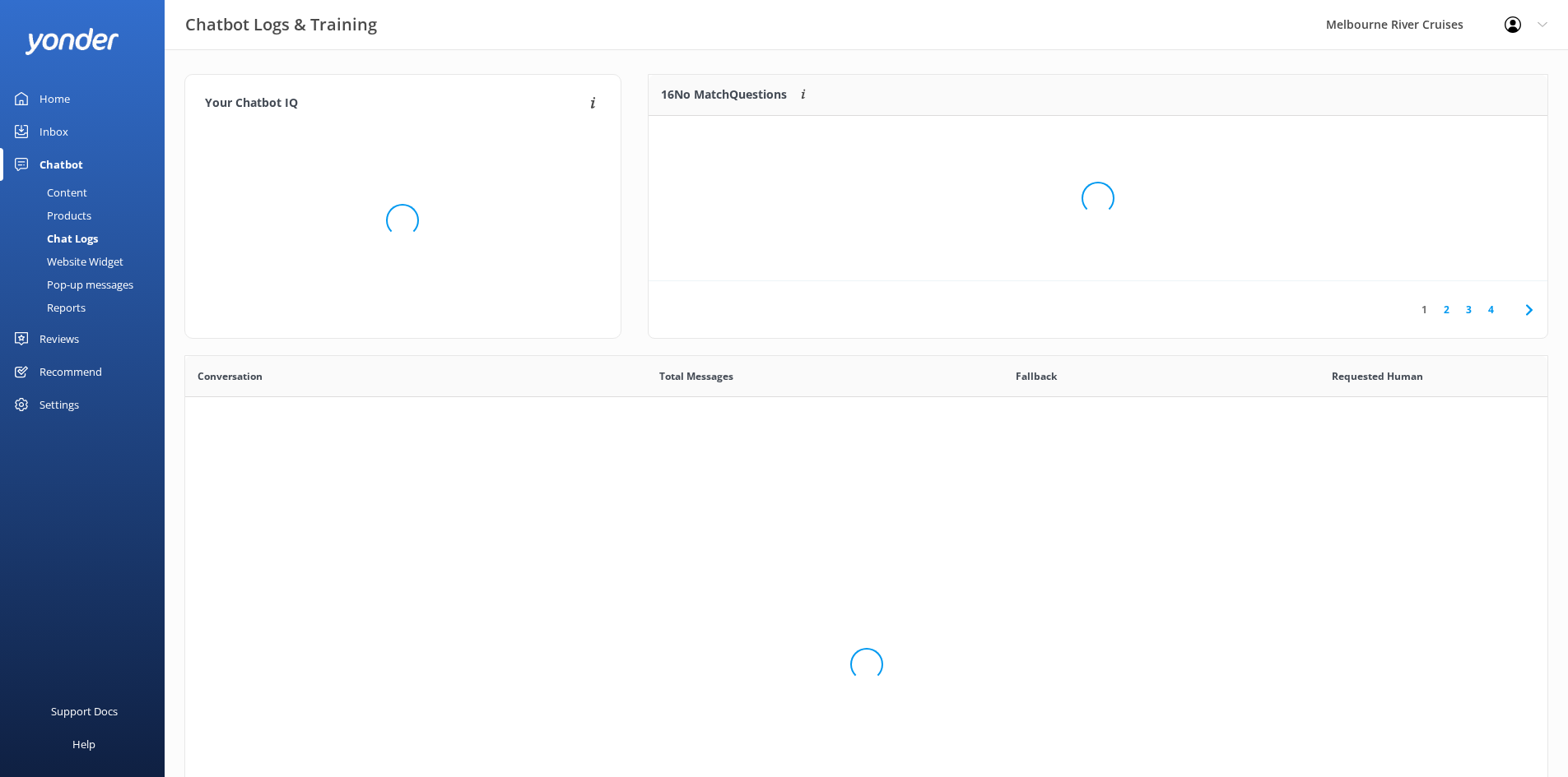
scroll to position [565, 1350]
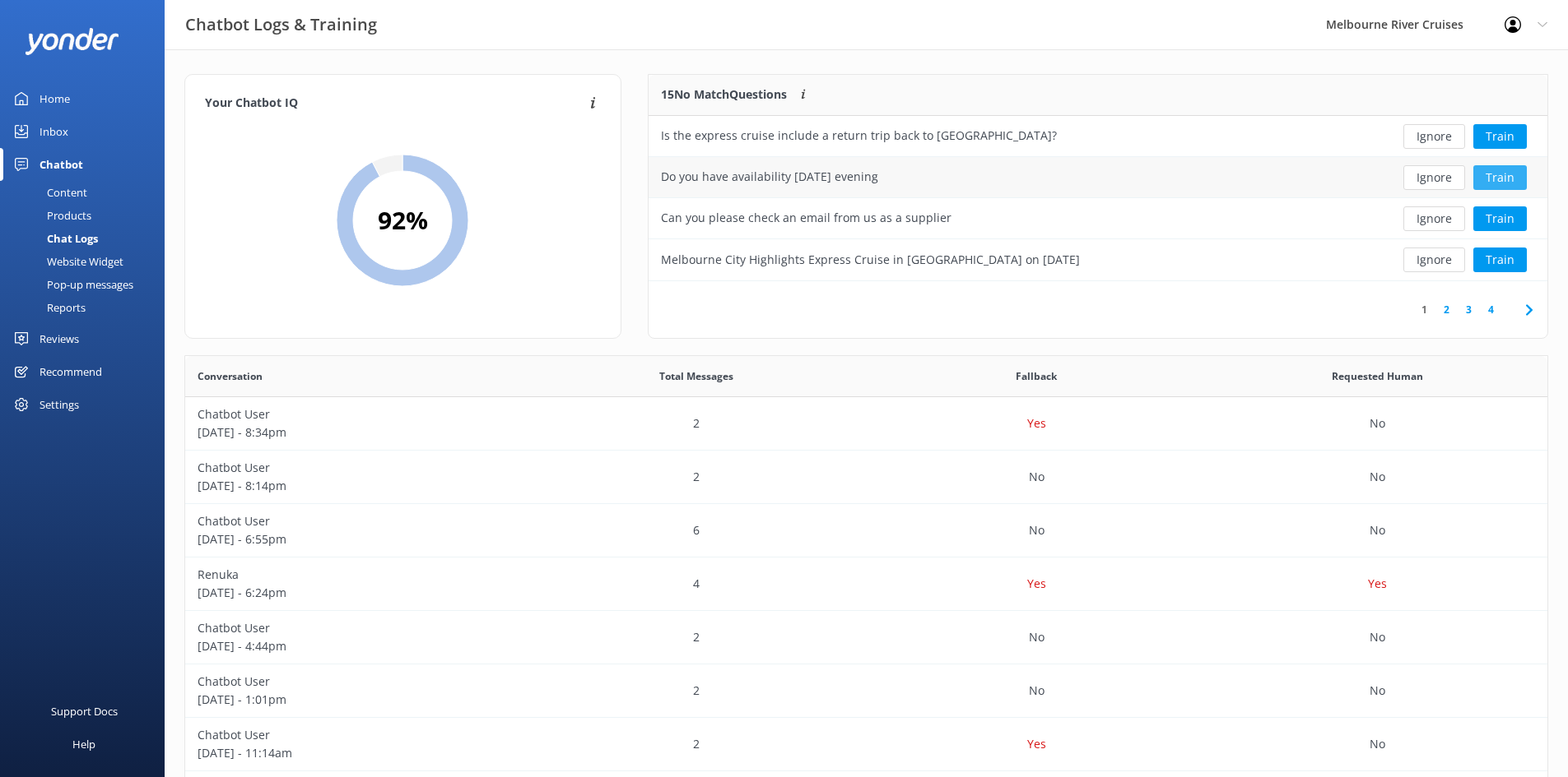
click at [1521, 175] on button "Train" at bounding box center [1500, 177] width 54 height 25
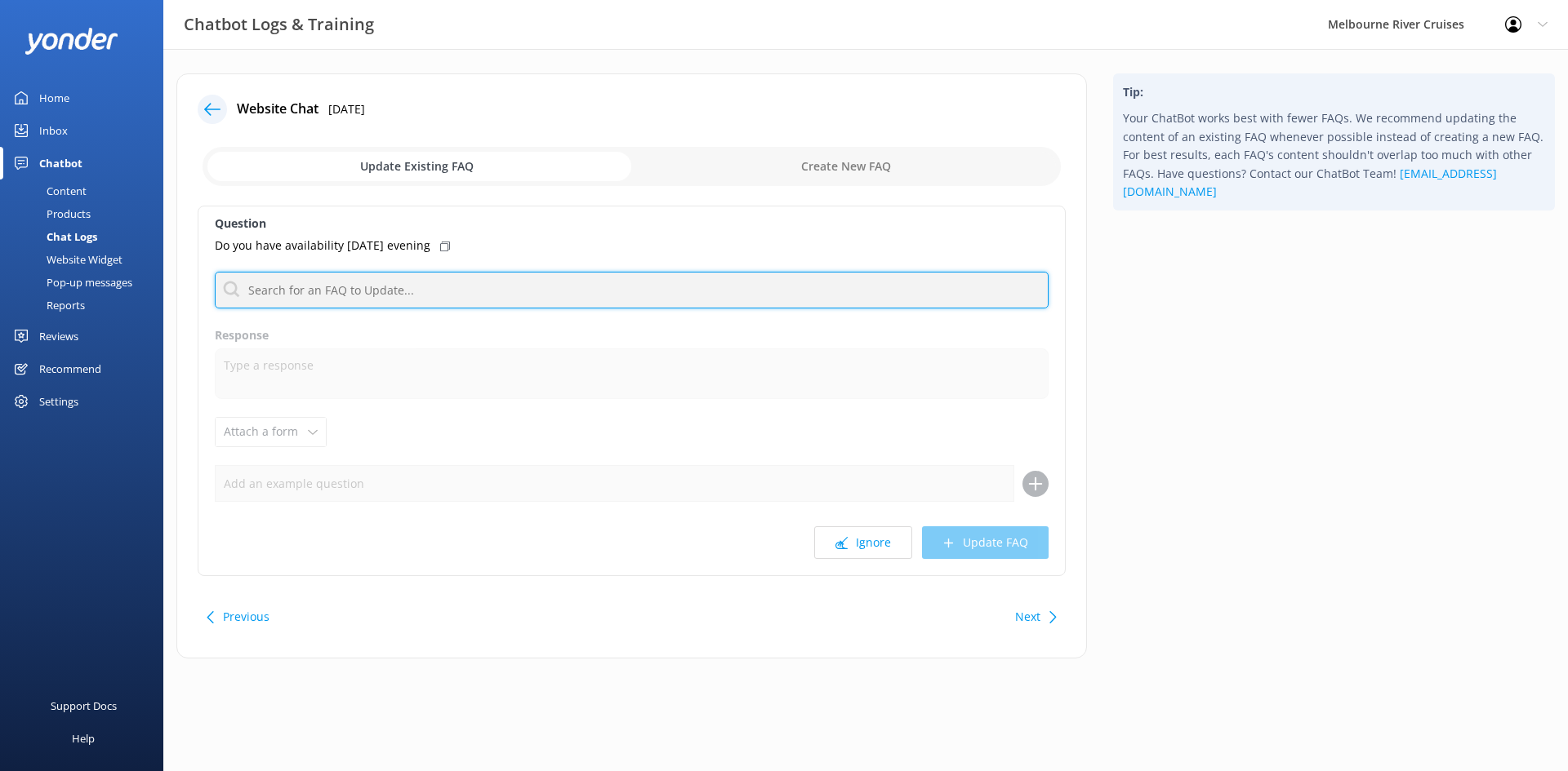
click at [355, 295] on input "text" at bounding box center [632, 289] width 834 height 37
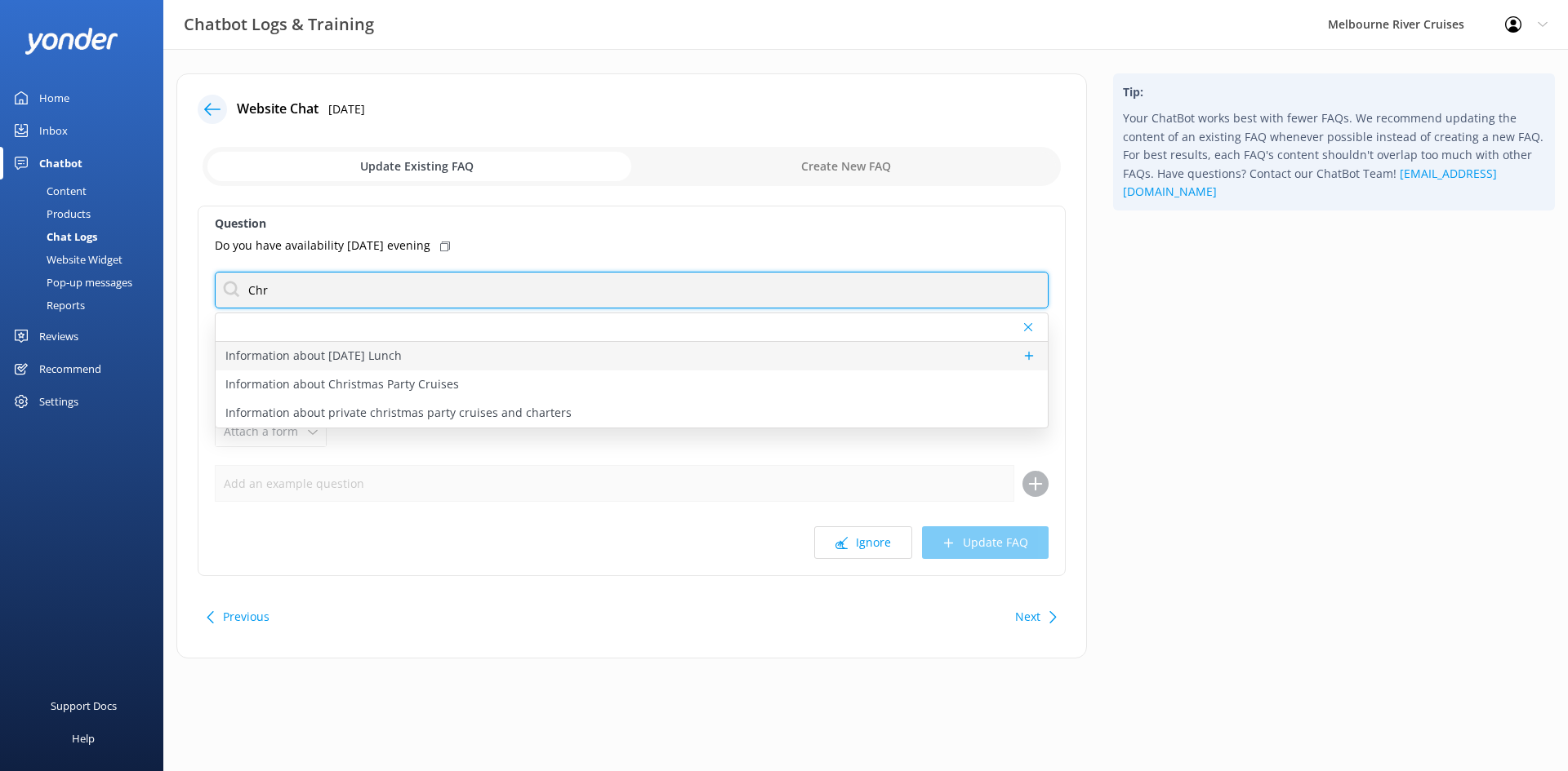
type input "Chr"
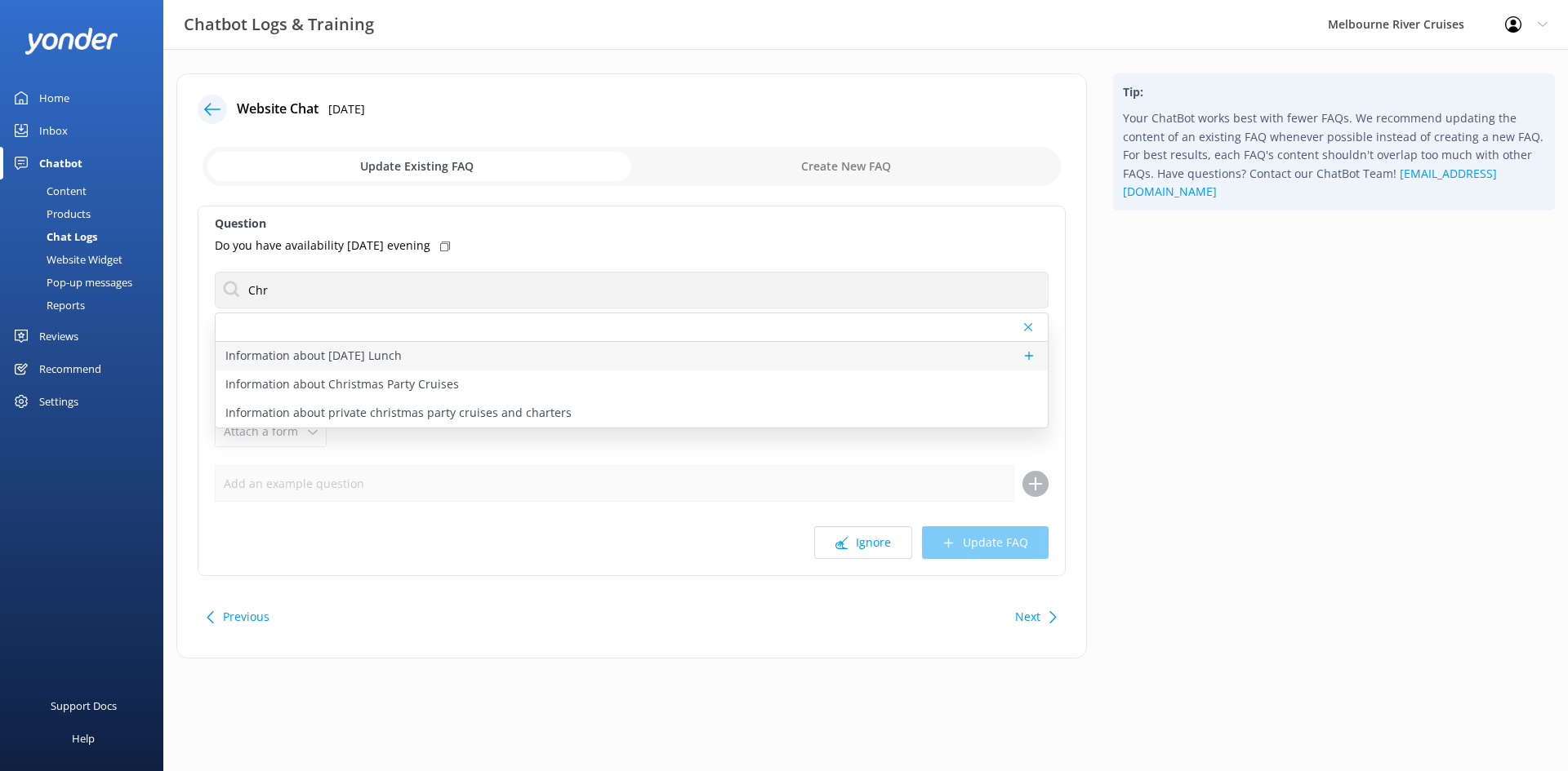
click at [262, 352] on p "Information about [DATE] Lunch" at bounding box center [313, 355] width 176 height 18
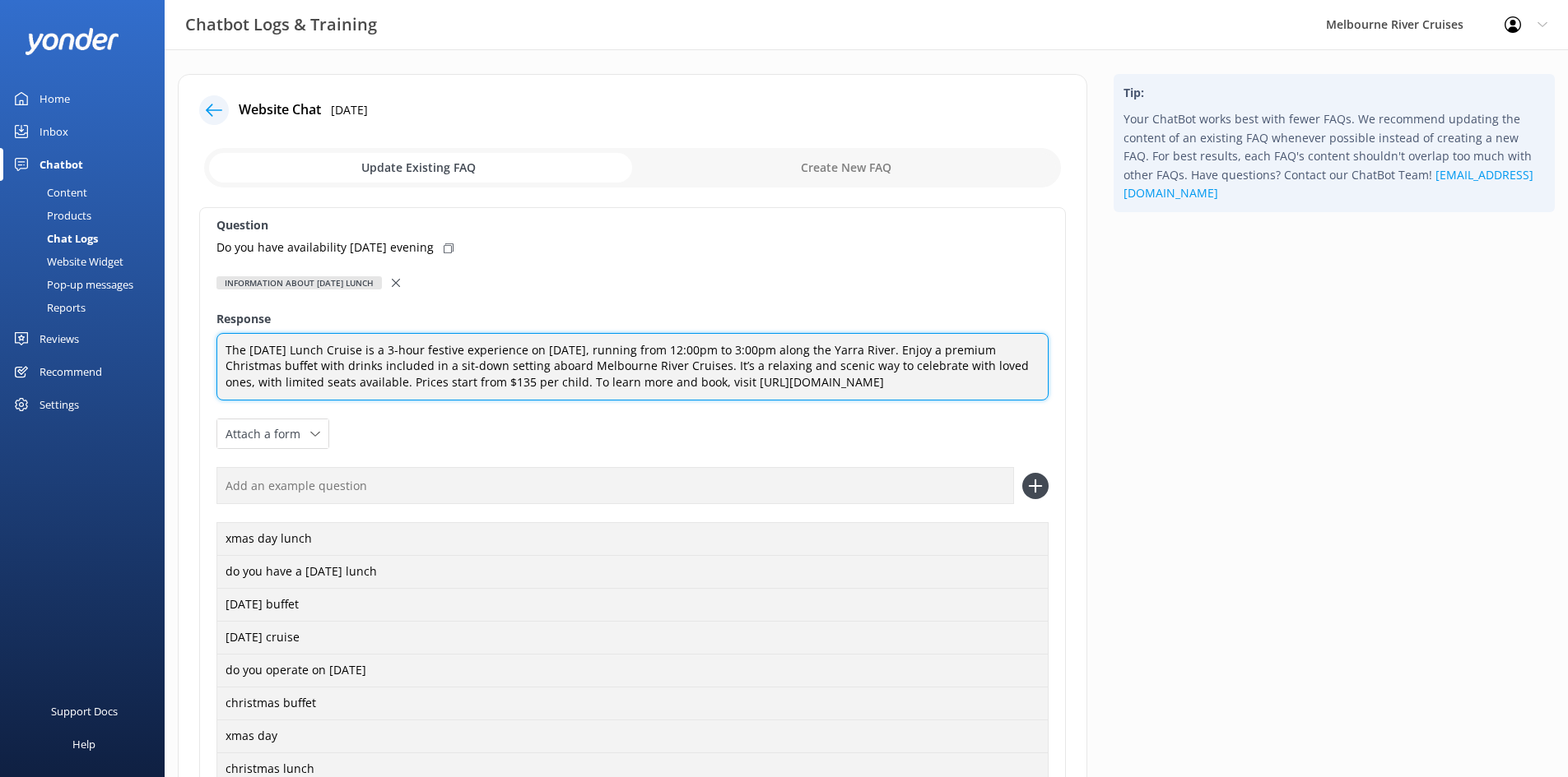
drag, startPoint x: 485, startPoint y: 406, endPoint x: 194, endPoint y: 335, distance: 299.5
click at [195, 336] on div "Website Chat [DATE] Update Existing FAQ Create New FAQ Question Do you have ava…" at bounding box center [632, 525] width 910 height 903
paste textarea "currently sold out. This popular 3-hour festive experience takes place on [DATE…"
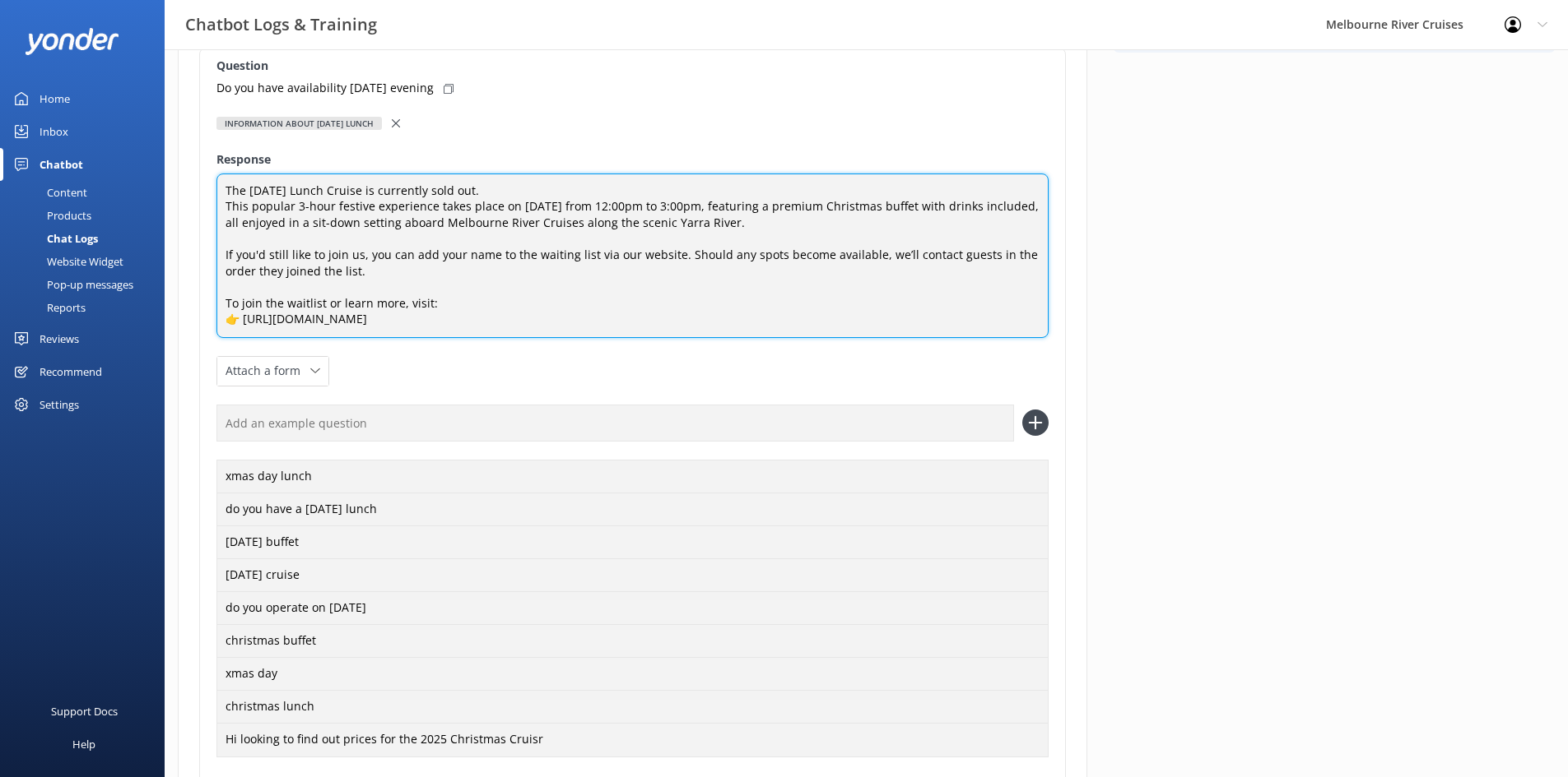
scroll to position [99, 0]
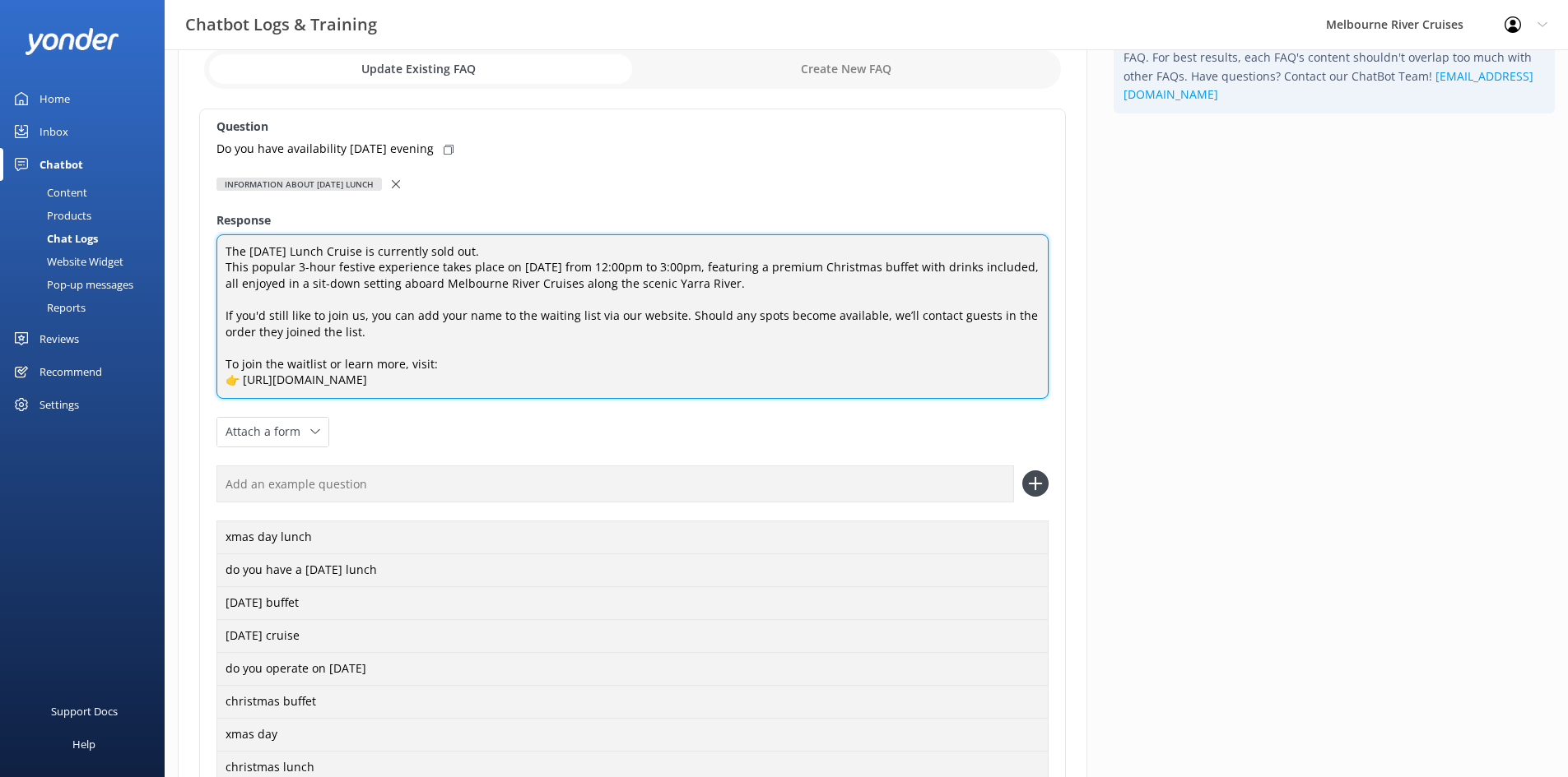
click at [483, 253] on textarea "The [DATE] Lunch Cruise is currently sold out. This popular 3-hour festive expe…" at bounding box center [632, 316] width 832 height 164
type textarea "The [DATE] Lunch Cruise is currently booked out. This popular 3-hour festive ex…"
drag, startPoint x: 544, startPoint y: 249, endPoint x: 223, endPoint y: 228, distance: 321.7
click at [223, 228] on div "Question Do you have availability [DATE] evening Information about [DATE] Lunch…" at bounding box center [632, 499] width 866 height 783
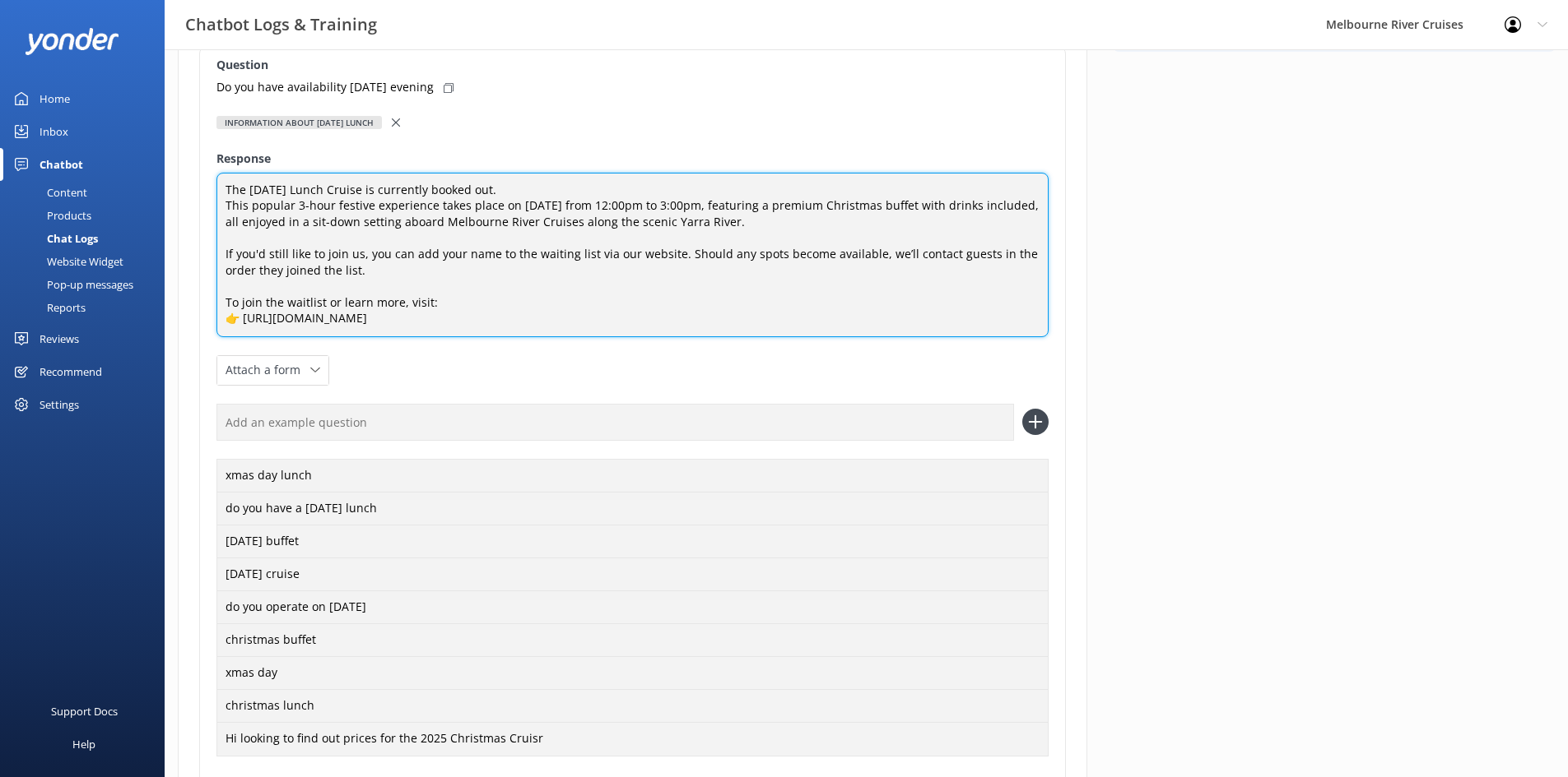
scroll to position [346, 0]
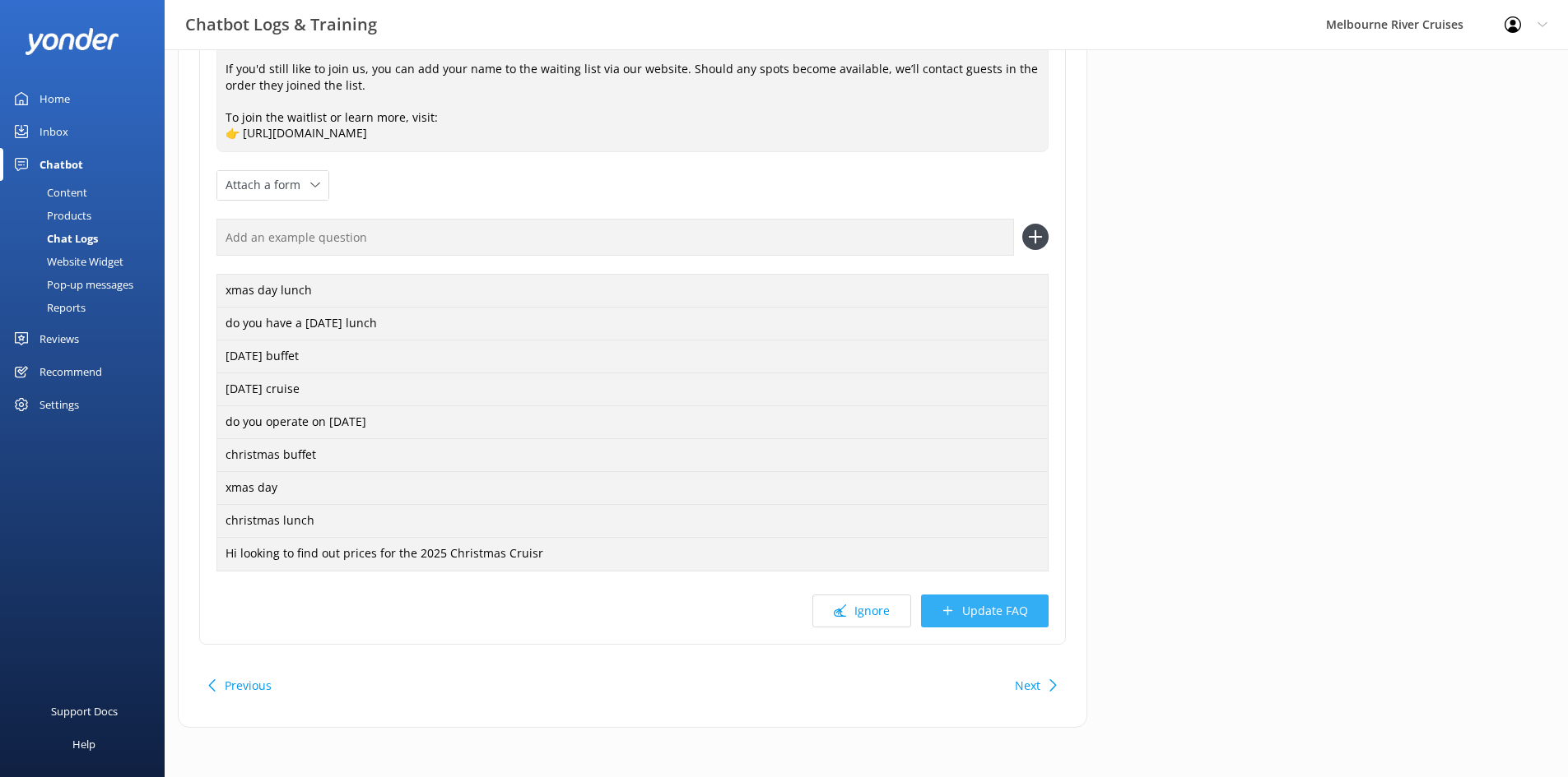
click at [963, 617] on button "Update FAQ" at bounding box center [984, 611] width 128 height 33
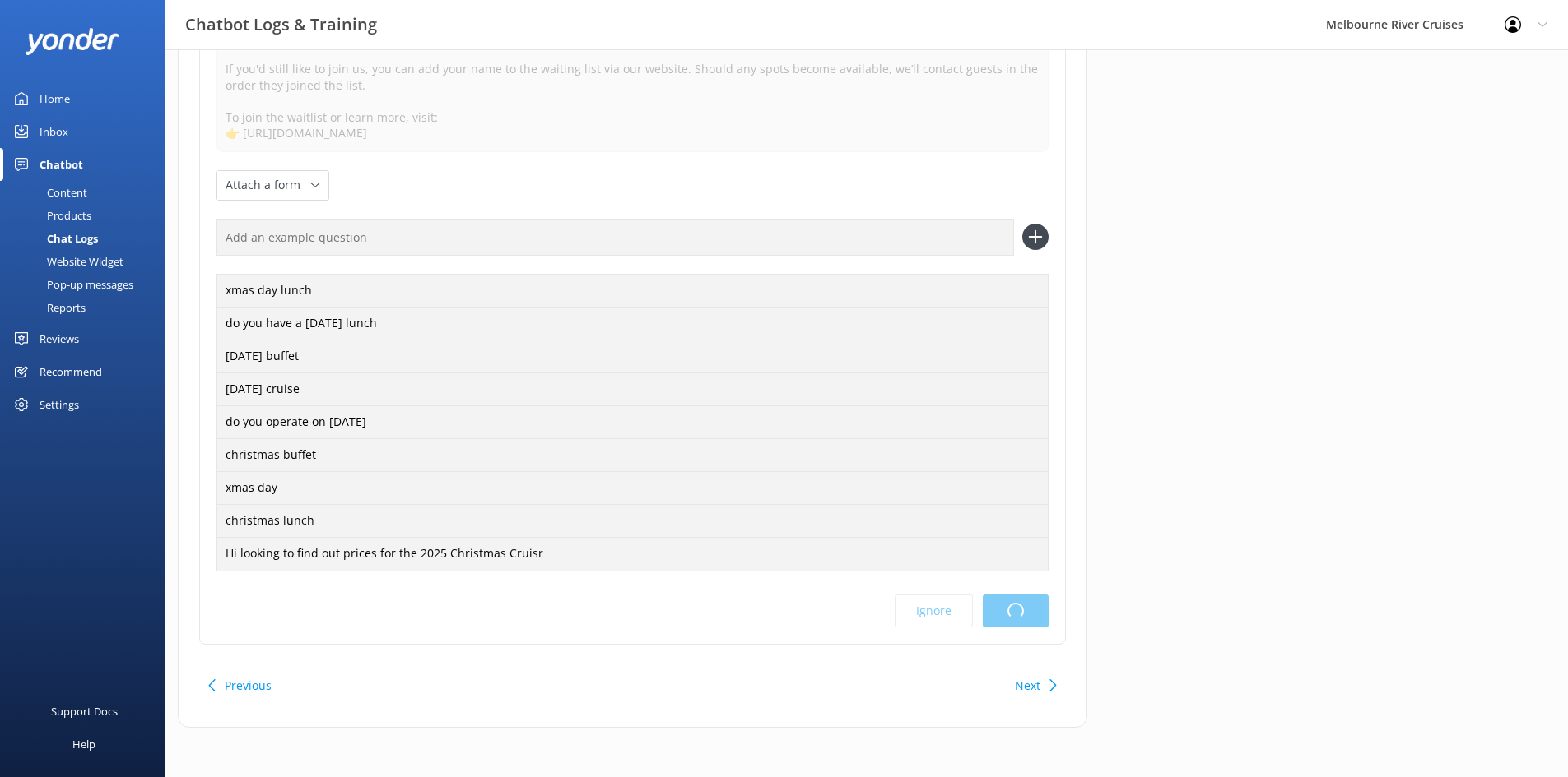
scroll to position [0, 0]
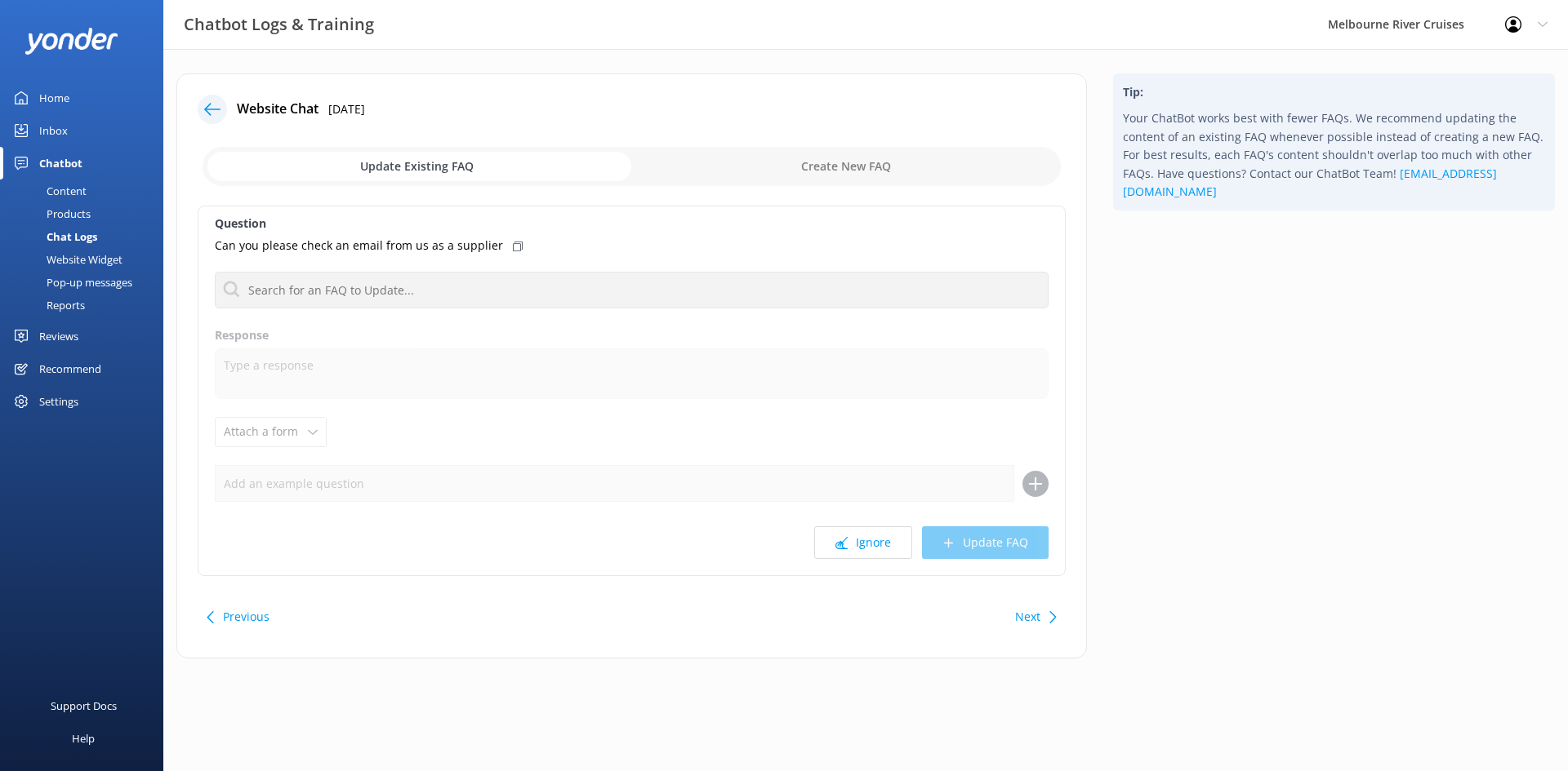
click at [212, 105] on icon at bounding box center [212, 109] width 16 height 16
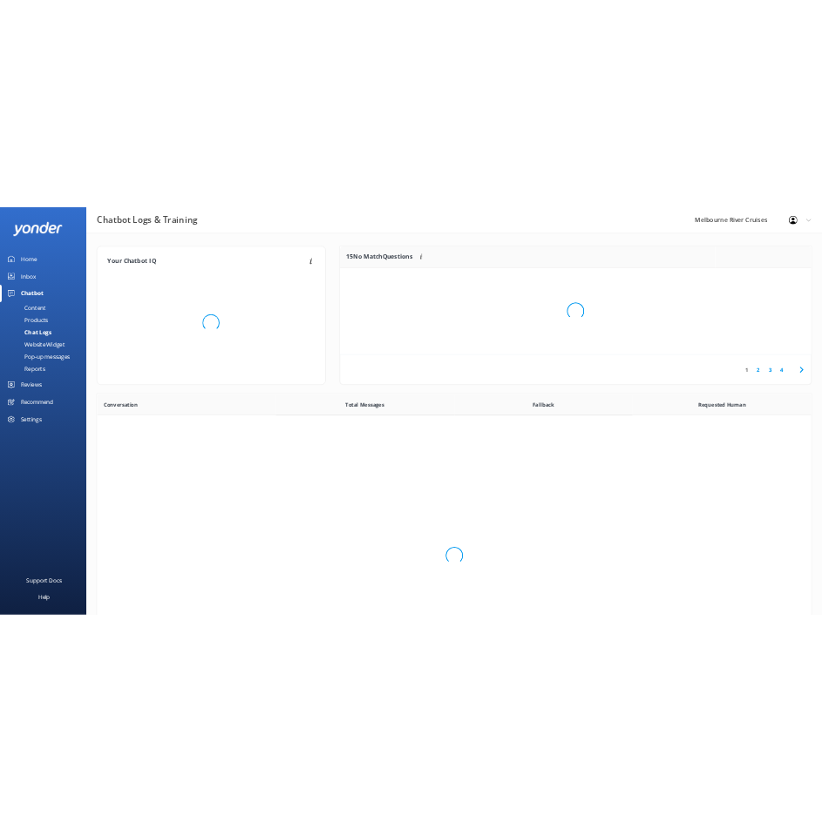
scroll to position [598, 1429]
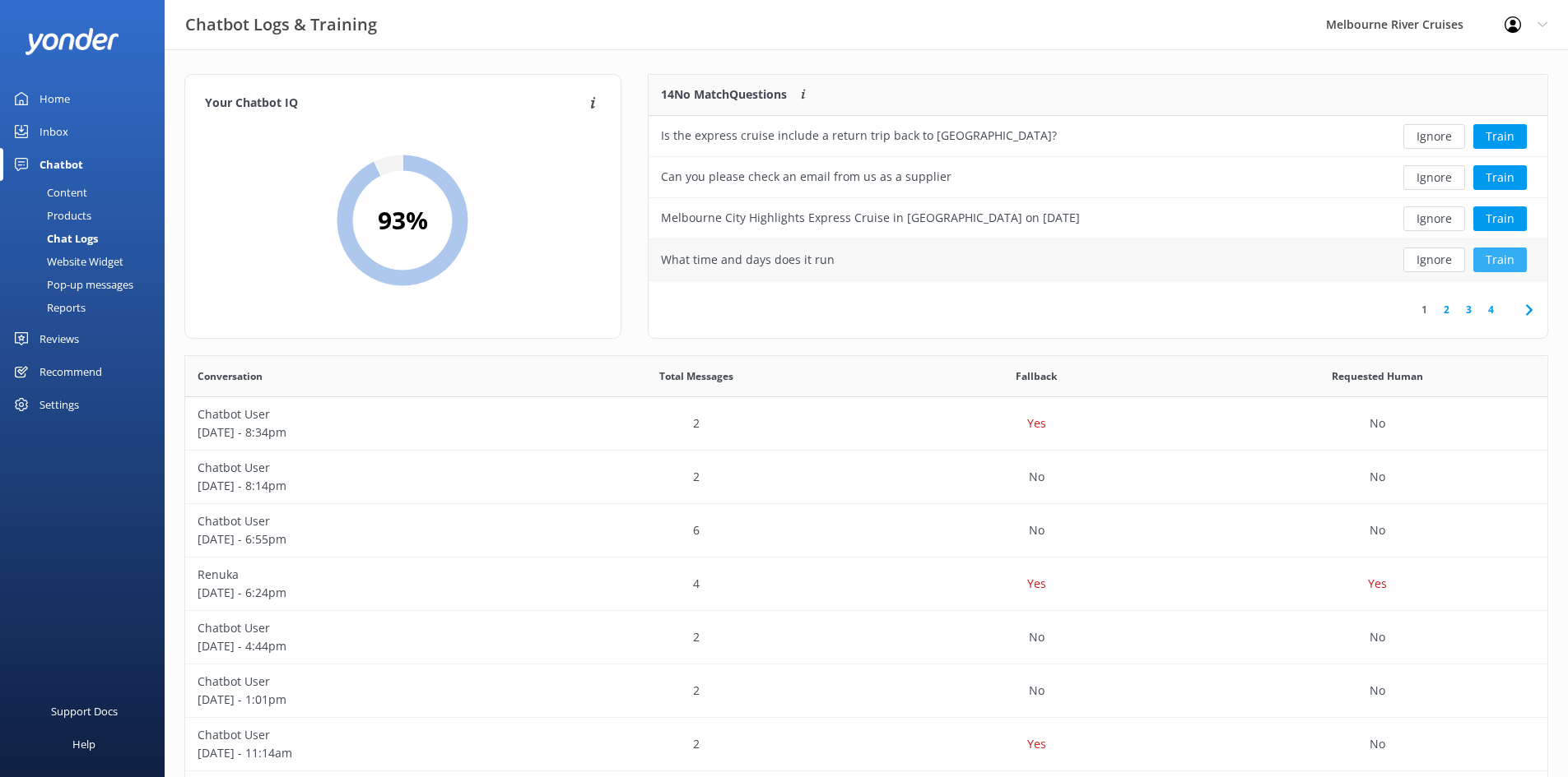
click at [1515, 265] on button "Train" at bounding box center [1500, 260] width 54 height 25
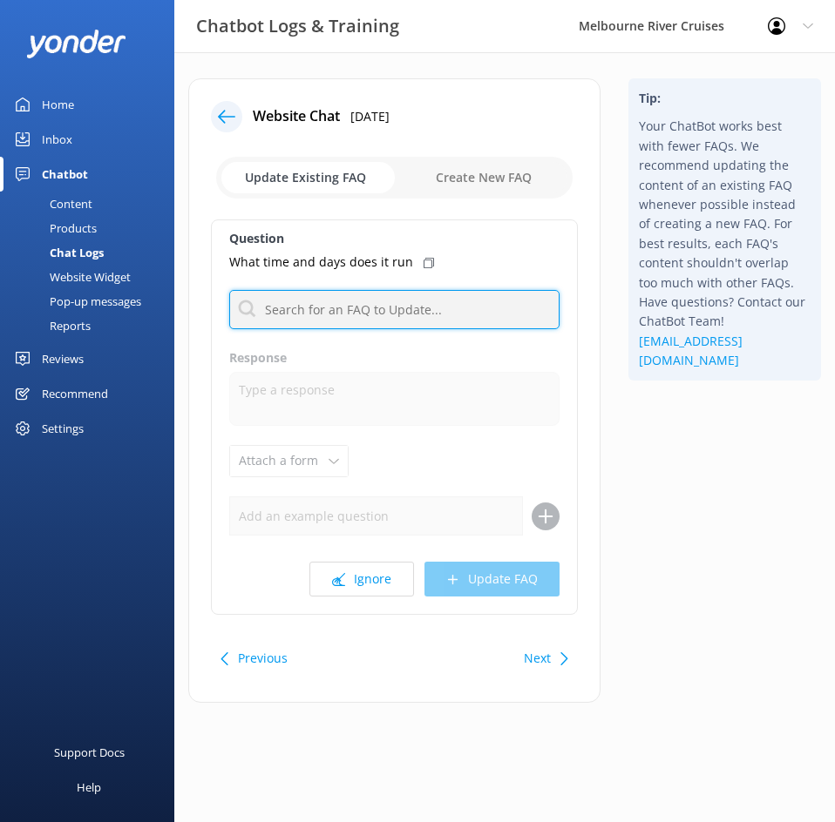
click at [309, 312] on input "text" at bounding box center [394, 309] width 330 height 39
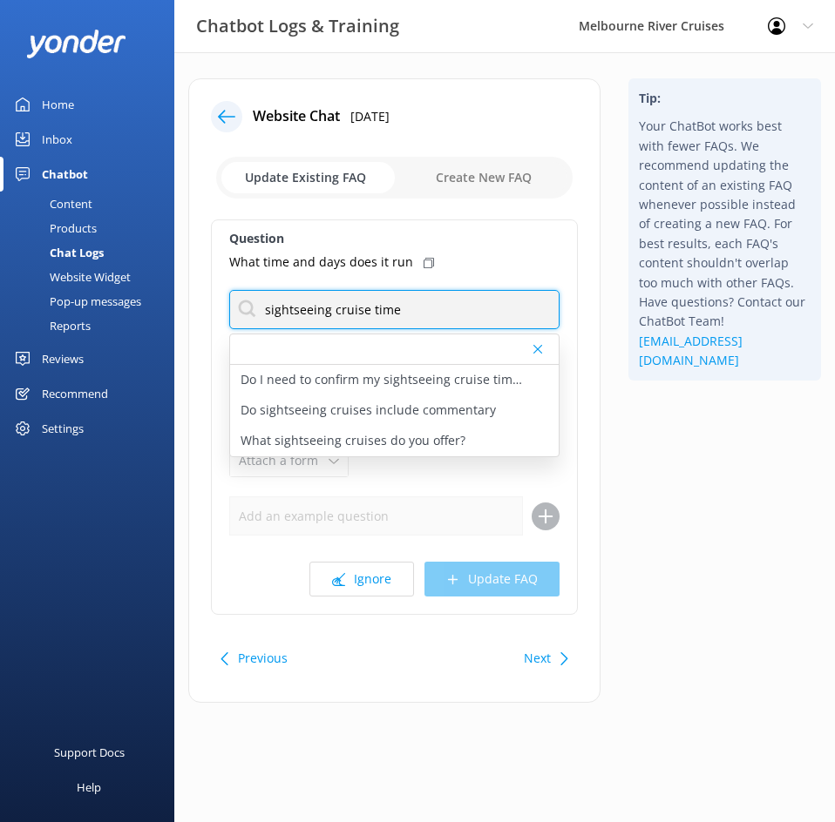
type input "sightseeing cruise time"
click at [230, 120] on icon at bounding box center [226, 116] width 17 height 17
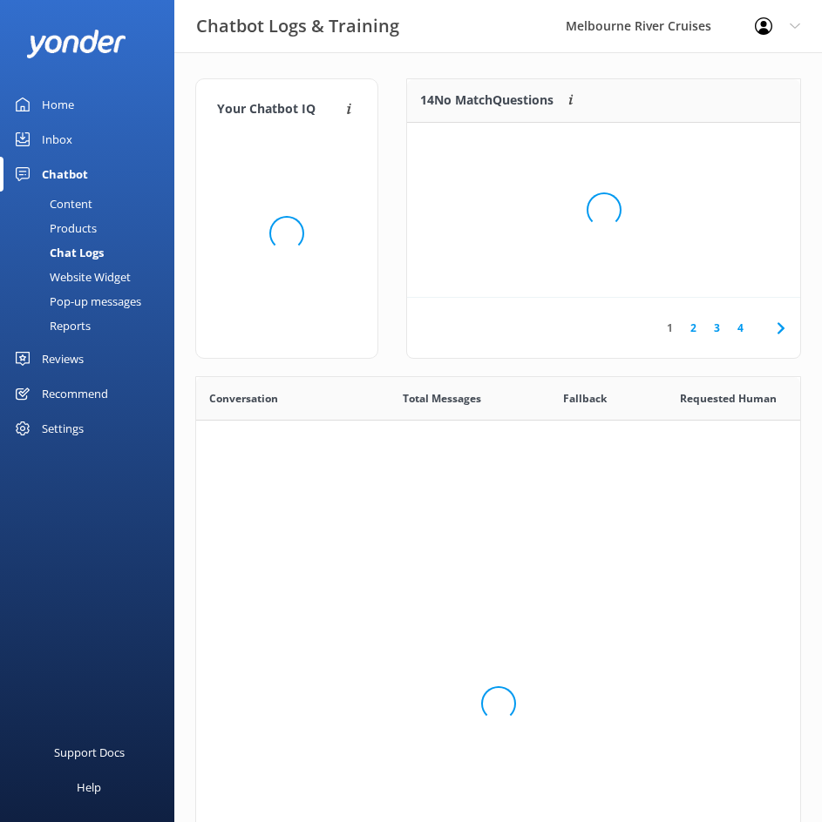
scroll to position [598, 591]
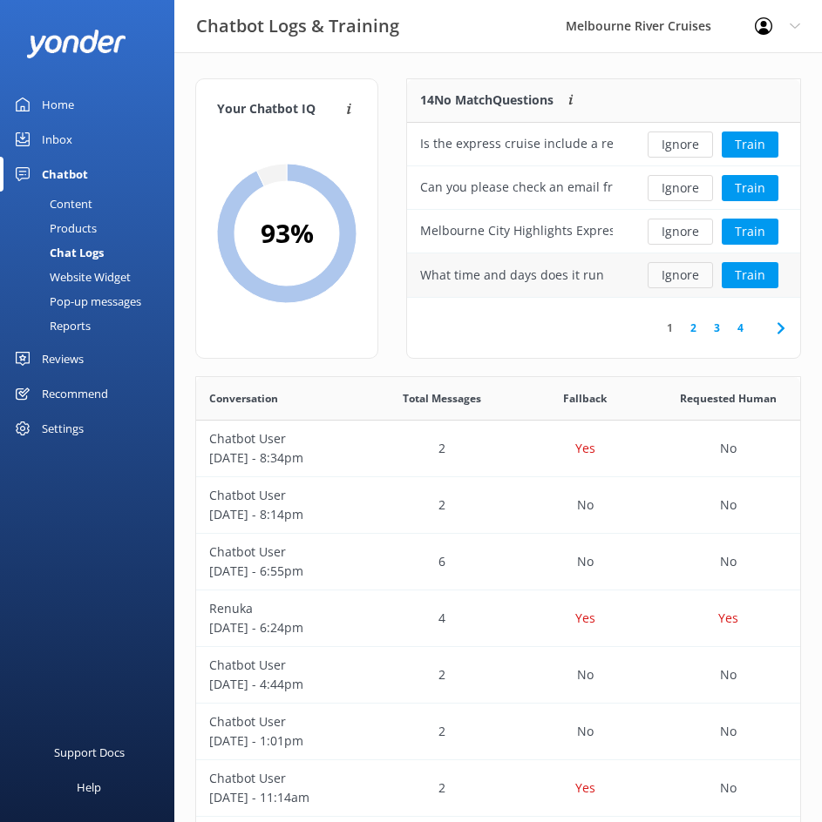
click at [677, 275] on button "Ignore" at bounding box center [679, 275] width 65 height 26
click at [759, 276] on button "Train" at bounding box center [749, 275] width 57 height 26
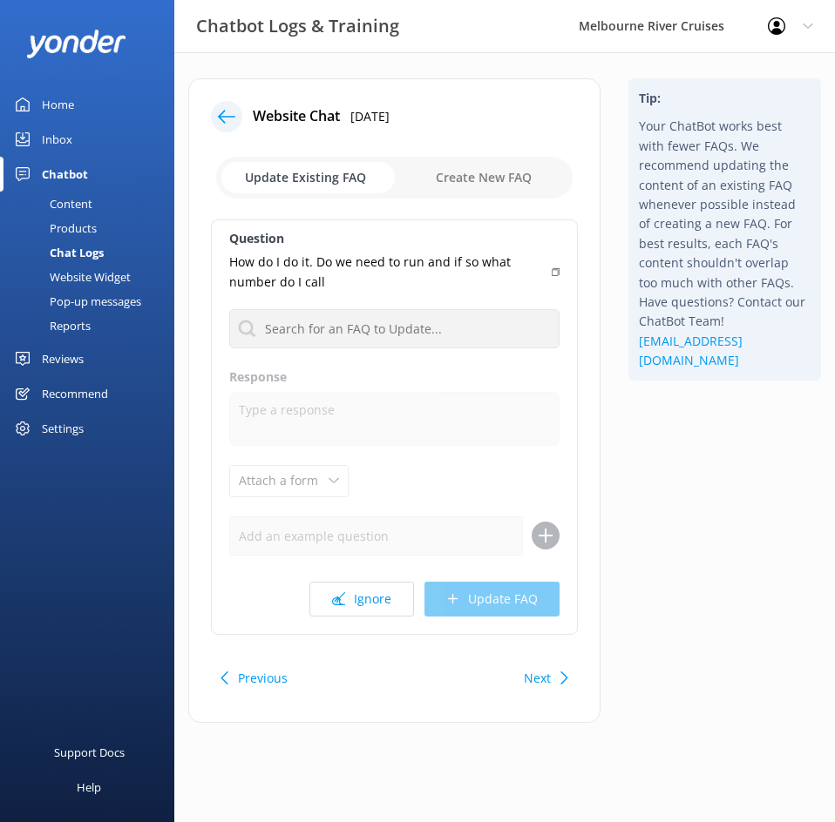
click at [230, 112] on icon at bounding box center [226, 116] width 17 height 17
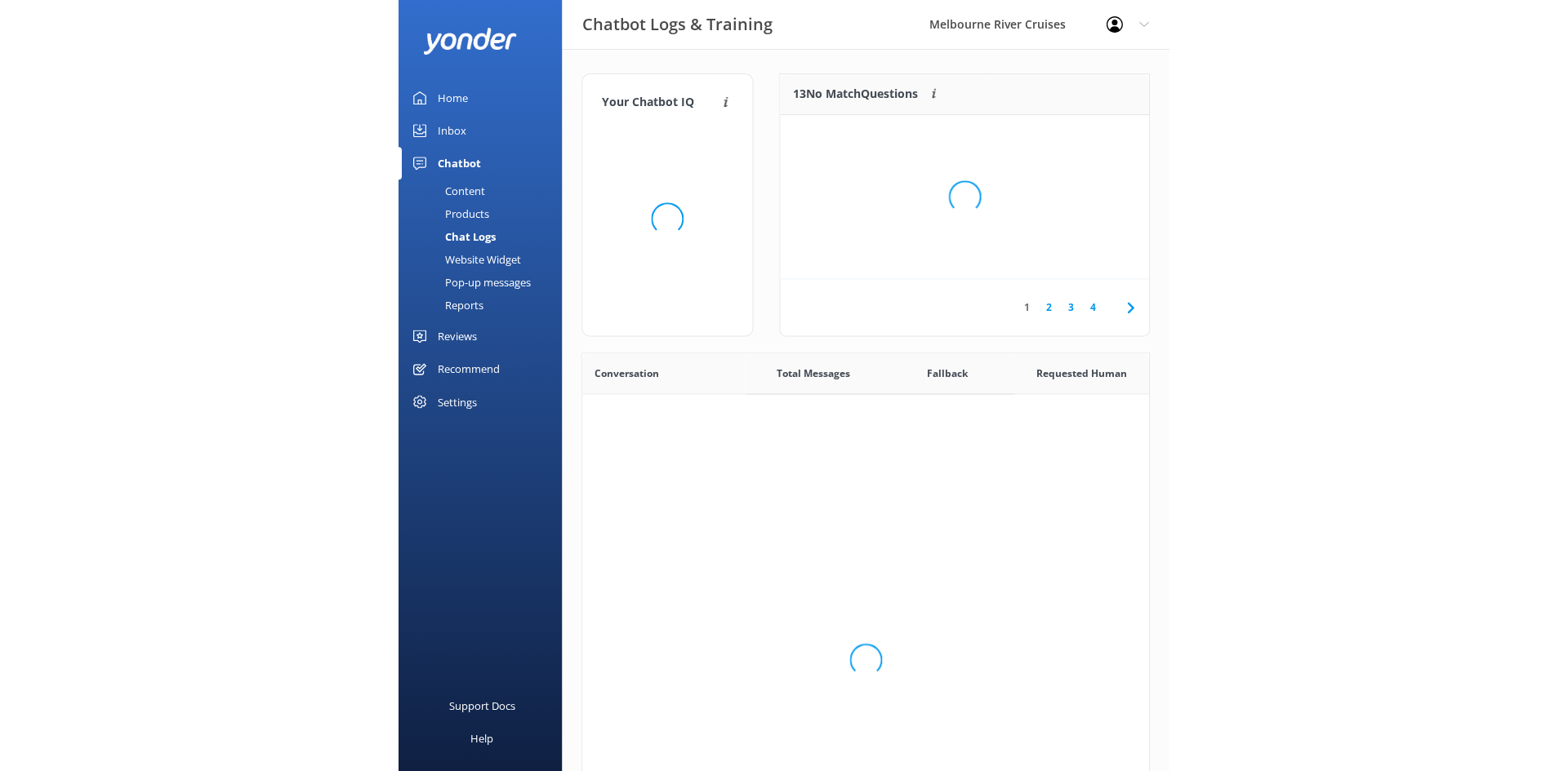
scroll to position [560, 554]
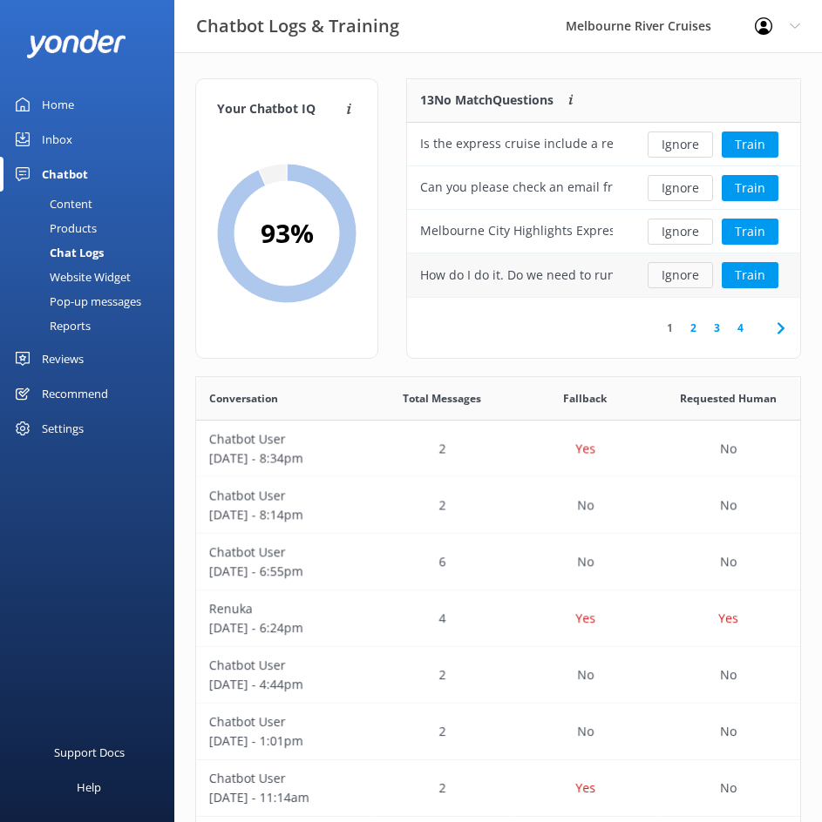
click at [704, 279] on button "Ignore" at bounding box center [679, 275] width 65 height 26
click at [771, 280] on button "Train" at bounding box center [749, 275] width 57 height 26
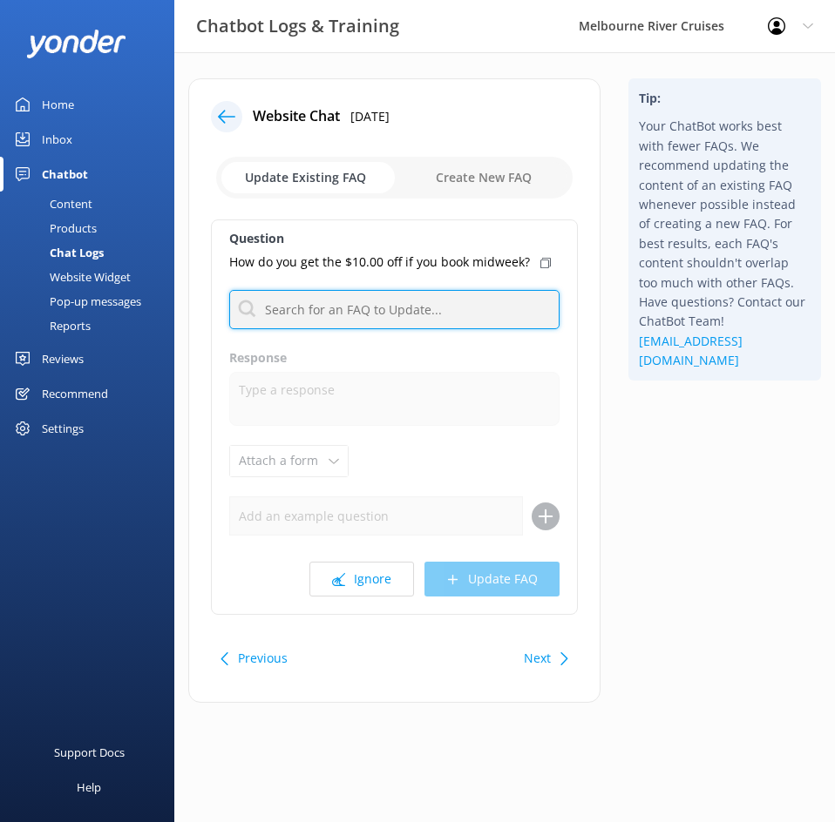
click at [313, 310] on input "text" at bounding box center [394, 309] width 330 height 39
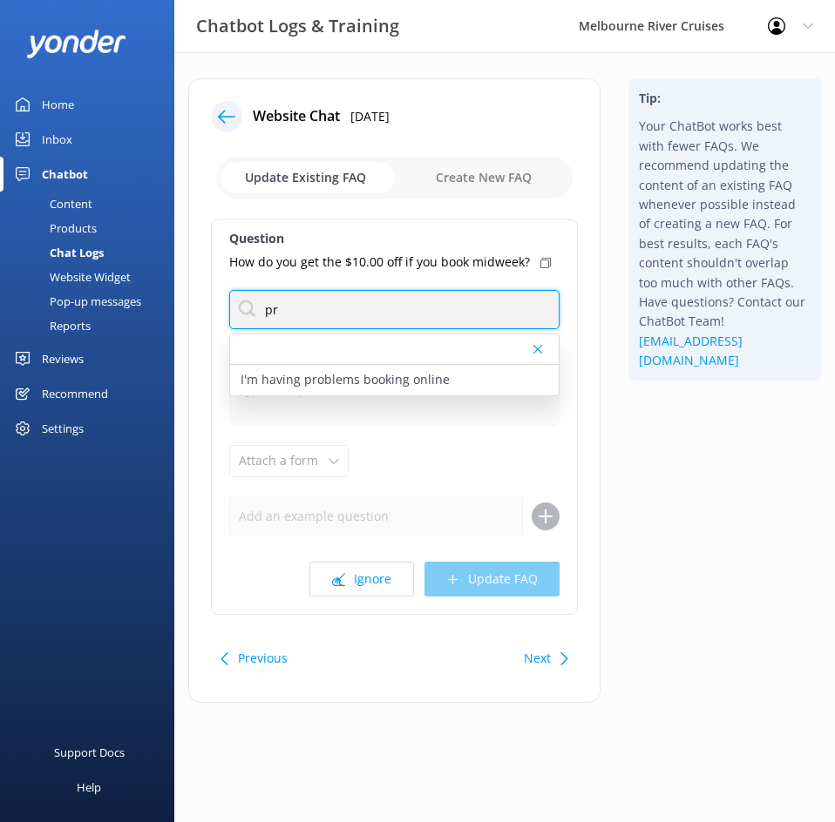
type input "p"
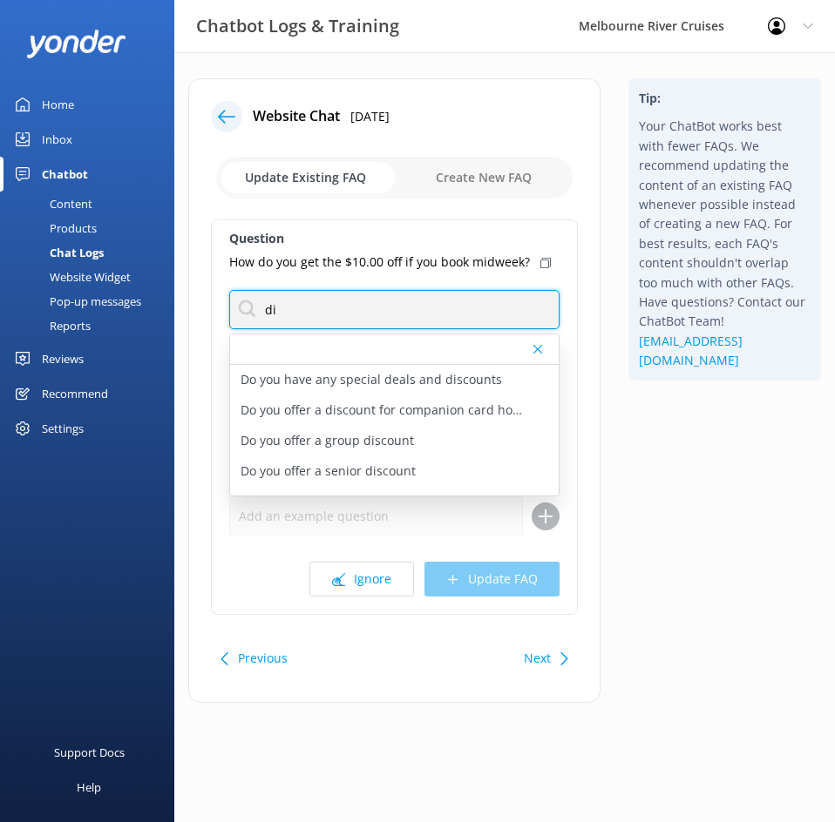
type input "d"
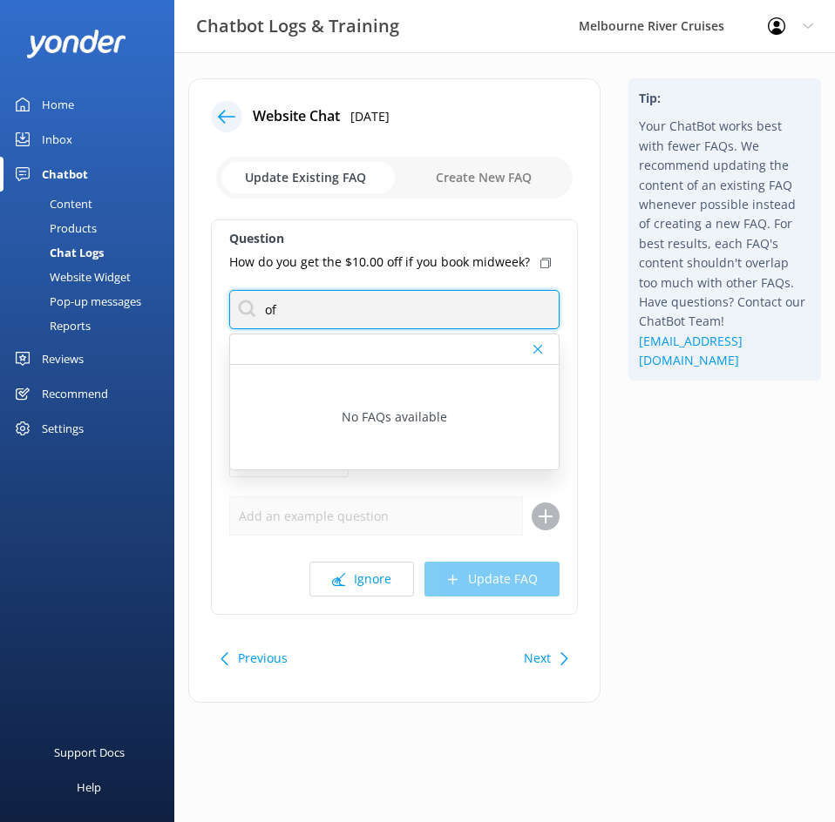
type input "o"
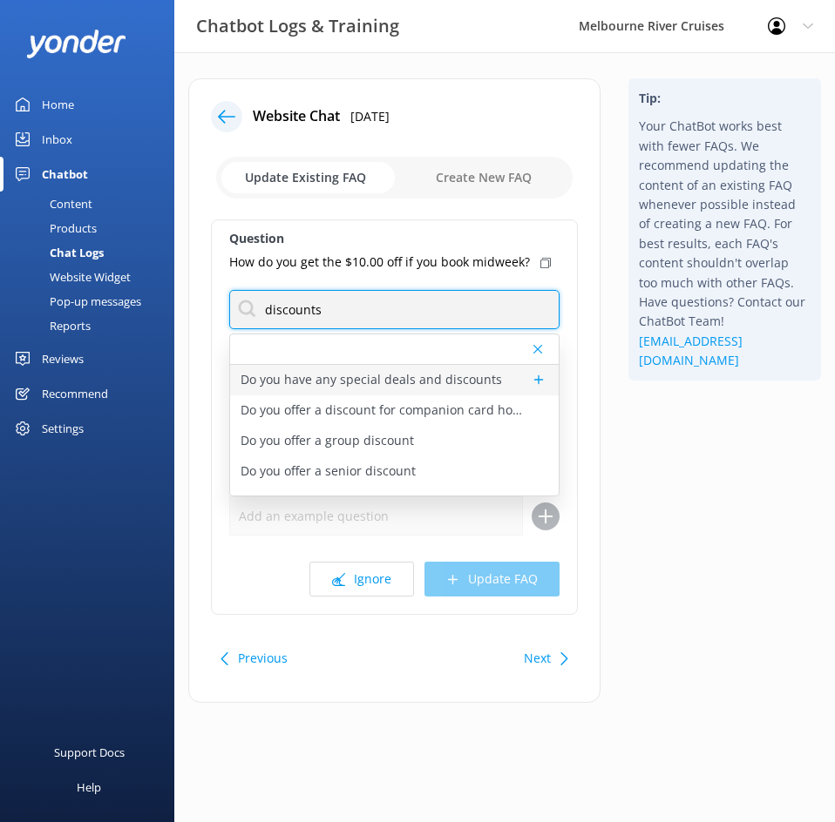
type input "discounts"
click at [328, 378] on p "Do you have any special deals and discounts" at bounding box center [370, 379] width 261 height 19
type textarea "We offer concession fares on our sightseeing cruises to full-time local and int…"
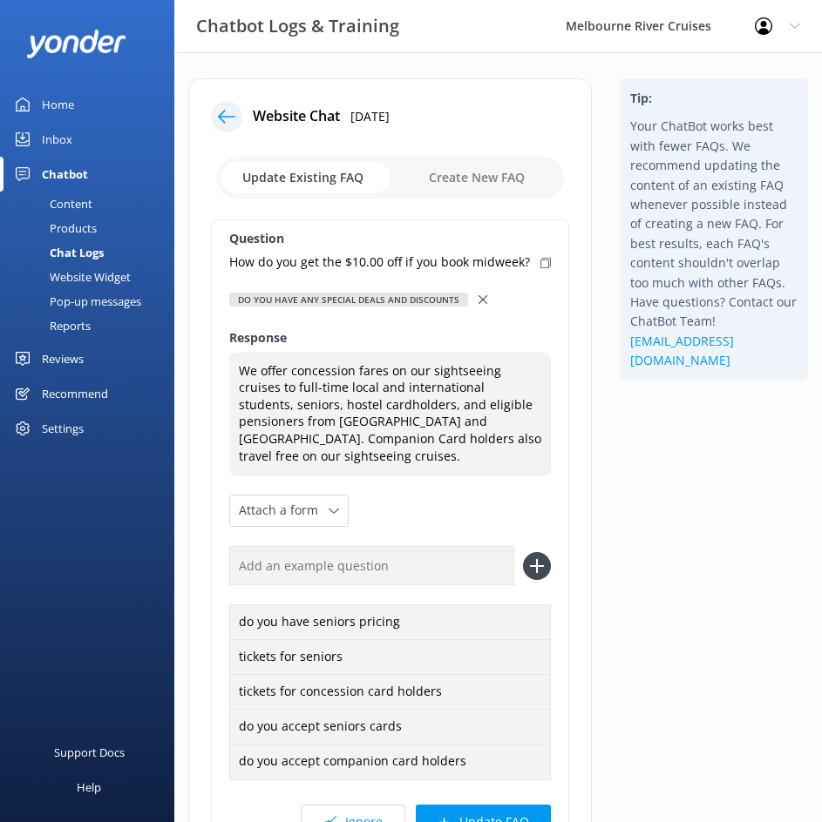
click at [481, 301] on icon at bounding box center [482, 299] width 9 height 9
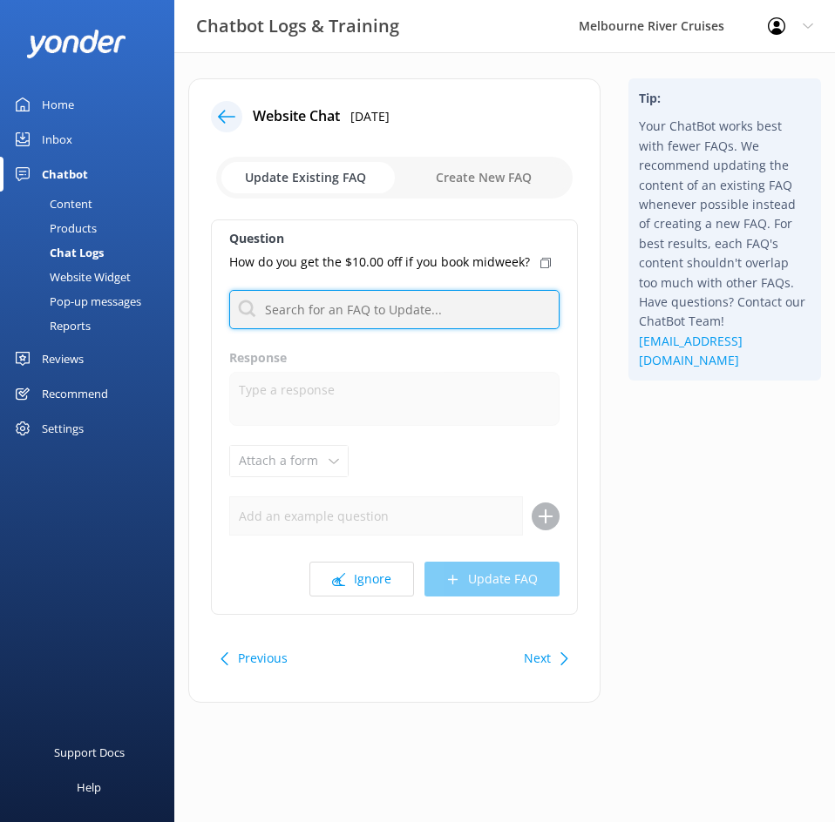
click at [297, 303] on input "text" at bounding box center [394, 309] width 330 height 39
type input "1"
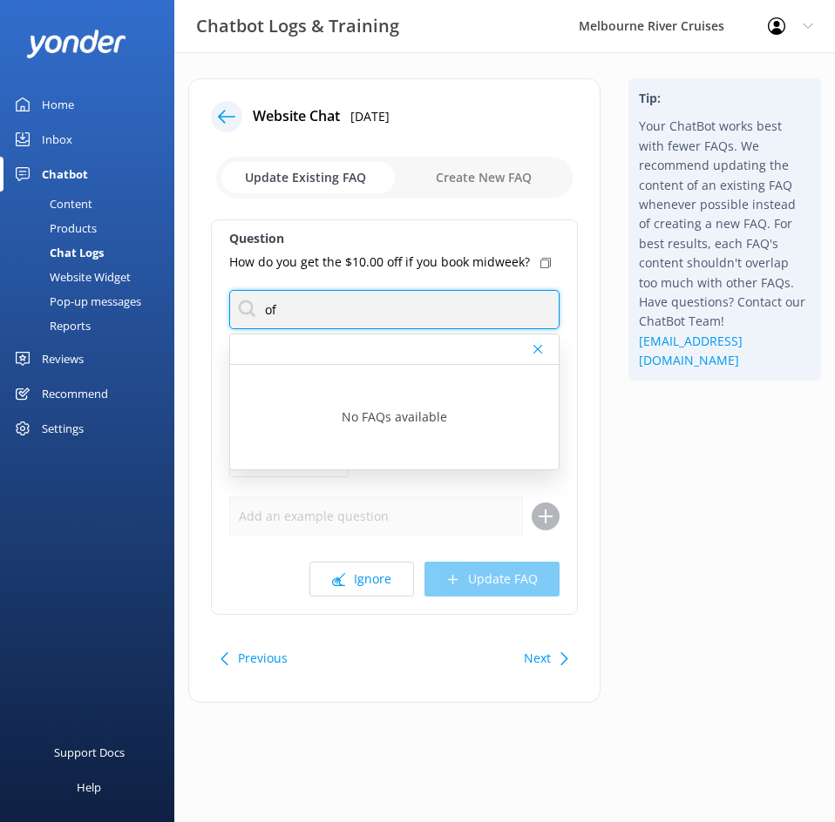
type input "o"
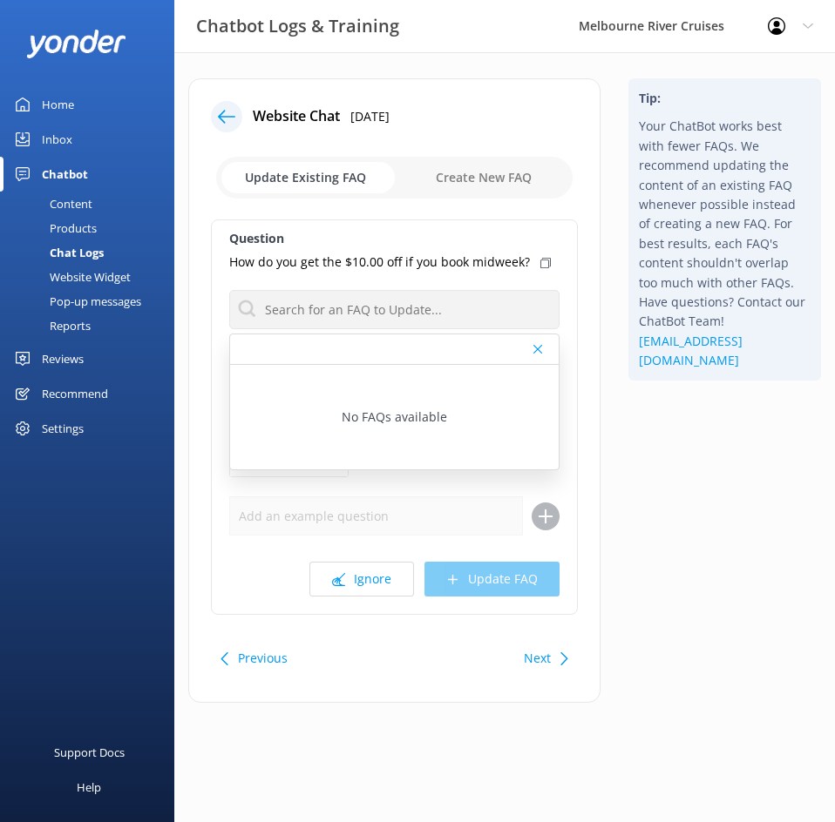
click at [584, 363] on div "Website Chat [DATE] Update Existing FAQ Create New FAQ Question How do you get …" at bounding box center [394, 390] width 412 height 625
click at [541, 349] on icon at bounding box center [537, 349] width 9 height 10
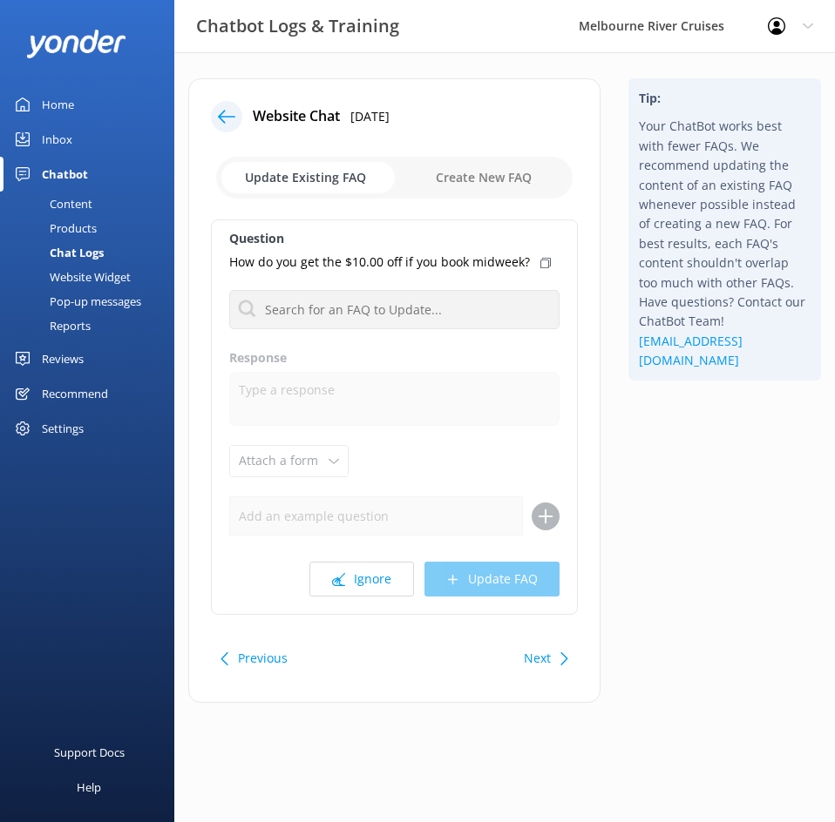
click at [473, 174] on input "checkbox" at bounding box center [394, 178] width 356 height 42
checkbox input "true"
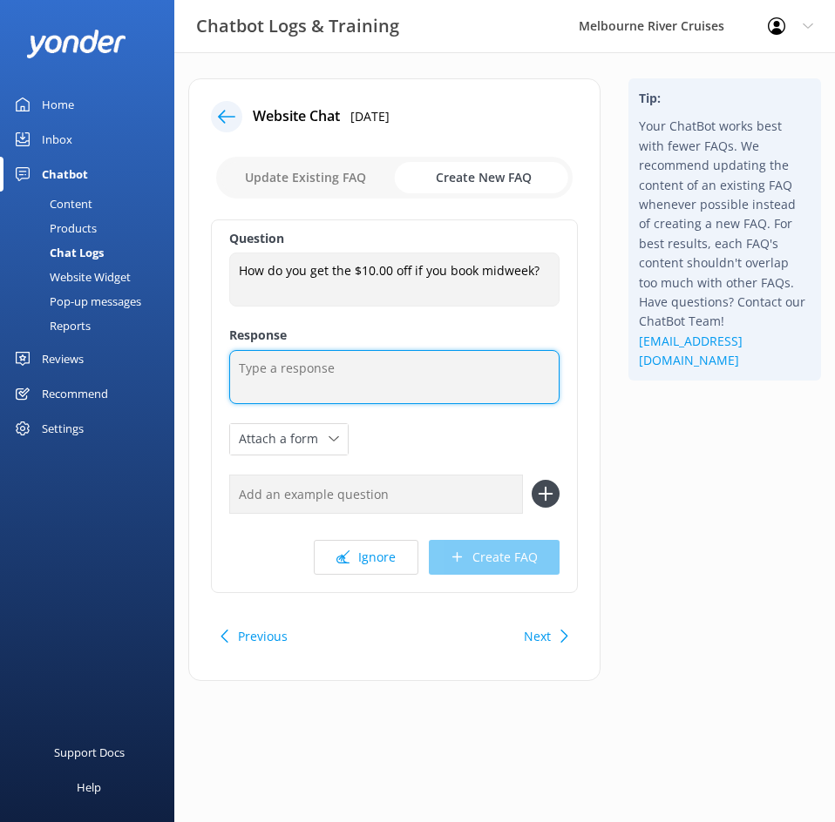
click at [343, 369] on textarea at bounding box center [394, 377] width 330 height 54
click at [363, 383] on textarea at bounding box center [394, 377] width 330 height 54
paste textarea "Midweek Promotion – Spirit of Melbourne Dinner Cruise The midweek promotion is …"
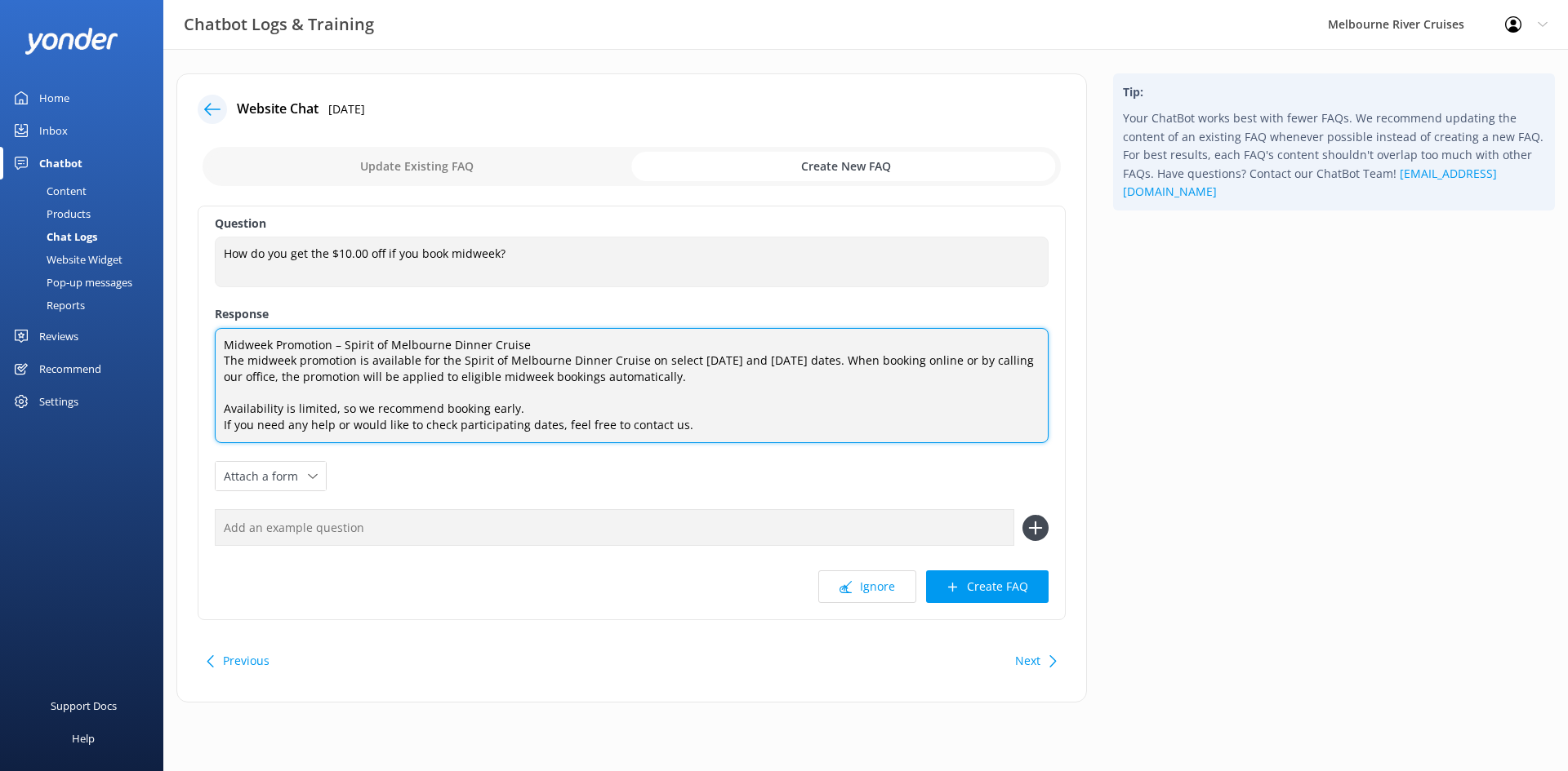
click at [218, 406] on textarea "Midweek Promotion – Spirit of Melbourne Dinner Cruise The midweek promotion is …" at bounding box center [632, 386] width 834 height 116
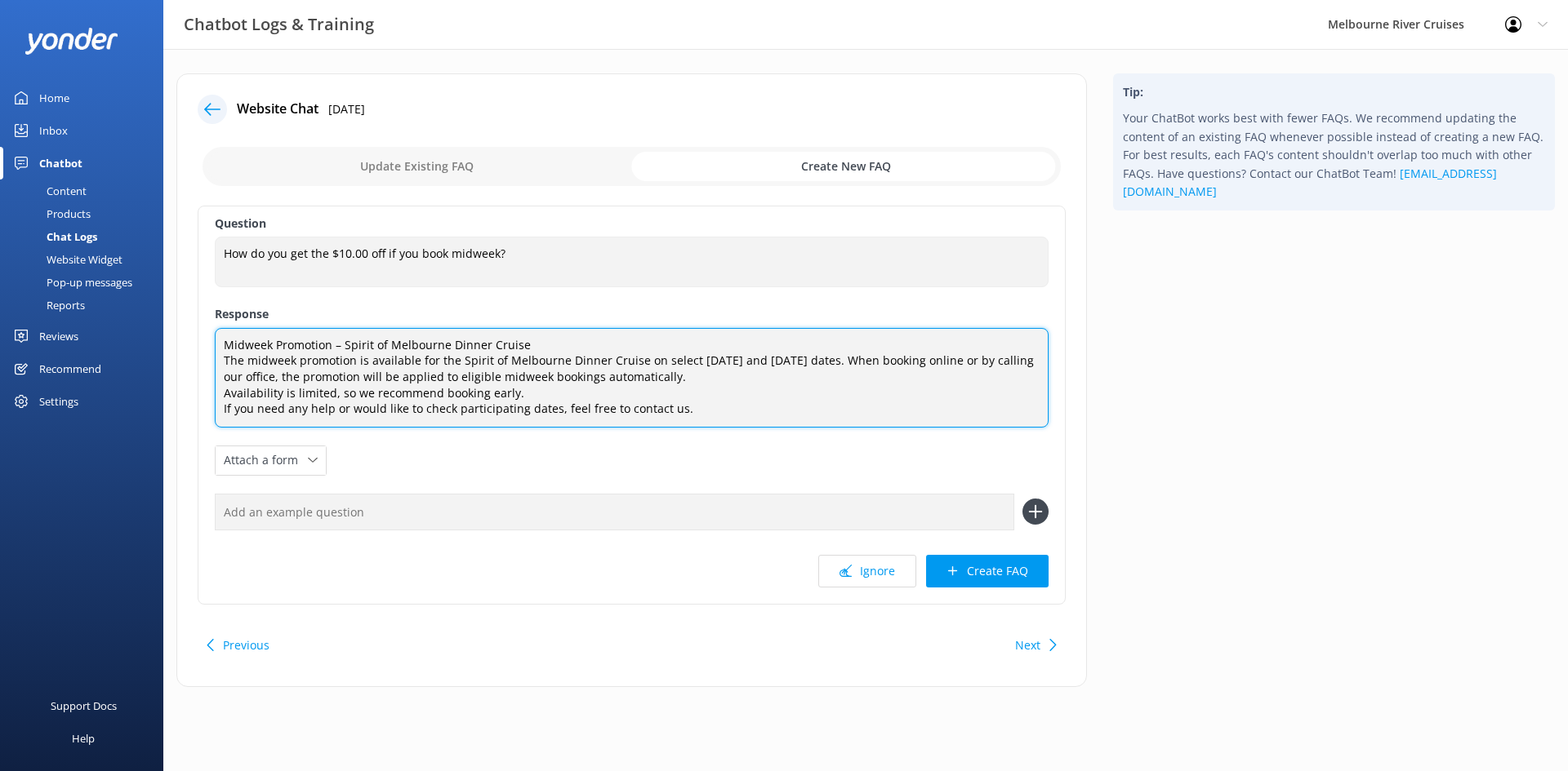
click at [543, 395] on textarea "Midweek Promotion – Spirit of Melbourne Dinner Cruise The midweek promotion is …" at bounding box center [632, 378] width 834 height 99
click at [777, 411] on textarea "Midweek Promotion – Spirit of Melbourne Dinner Cruise The midweek promotion is …" at bounding box center [632, 378] width 834 height 99
drag, startPoint x: 719, startPoint y: 410, endPoint x: 215, endPoint y: 413, distance: 504.0
click at [215, 413] on textarea "Midweek Promotion – Spirit of Melbourne Dinner Cruise The midweek promotion is …" at bounding box center [632, 378] width 834 height 99
click at [727, 411] on textarea "Midweek Promotion – Spirit of Melbourne Dinner Cruise The midweek promotion is …" at bounding box center [632, 378] width 834 height 99
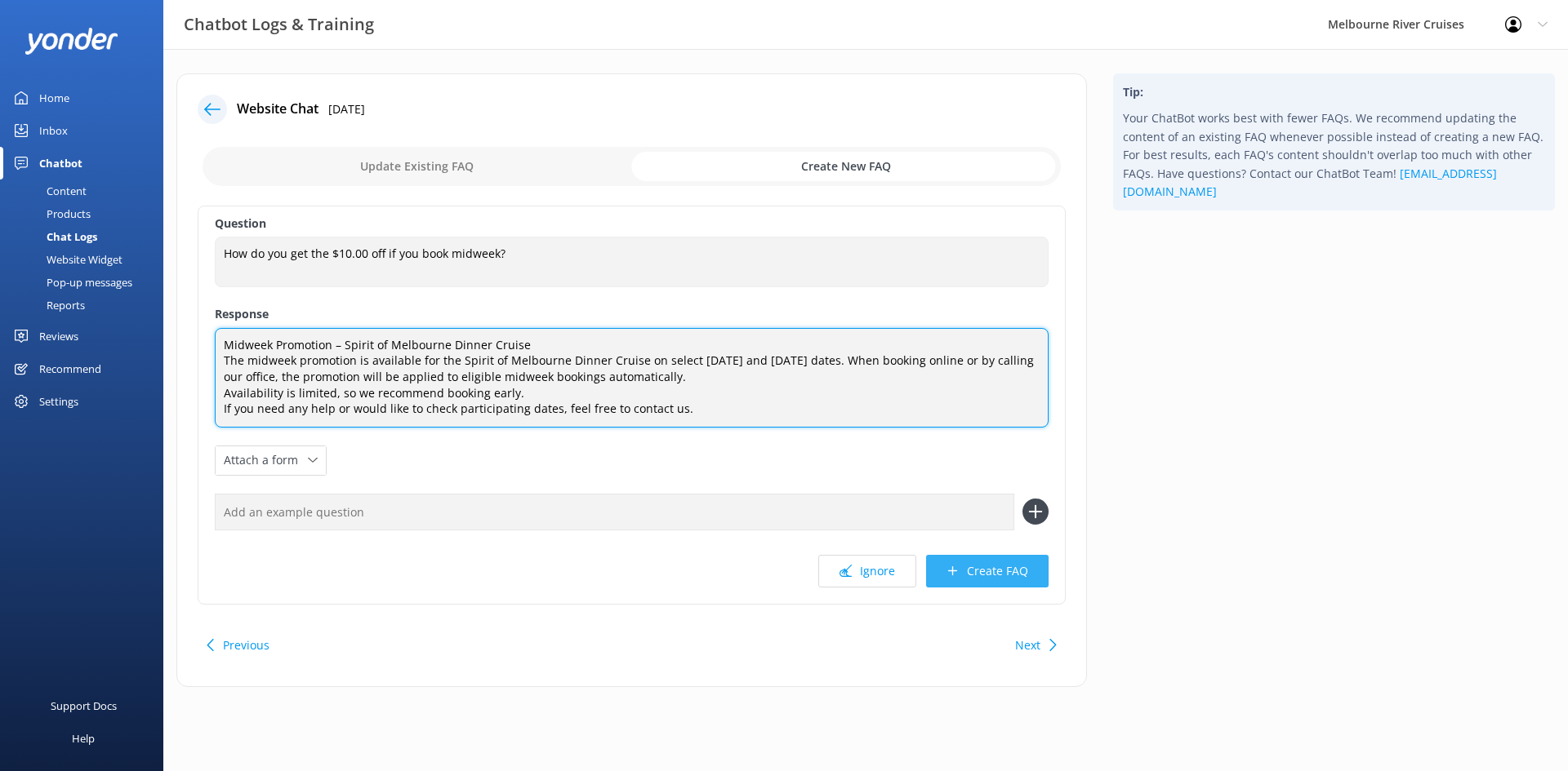
type textarea "Midweek Promotion – Spirit of Melbourne Dinner Cruise The midweek promotion is …"
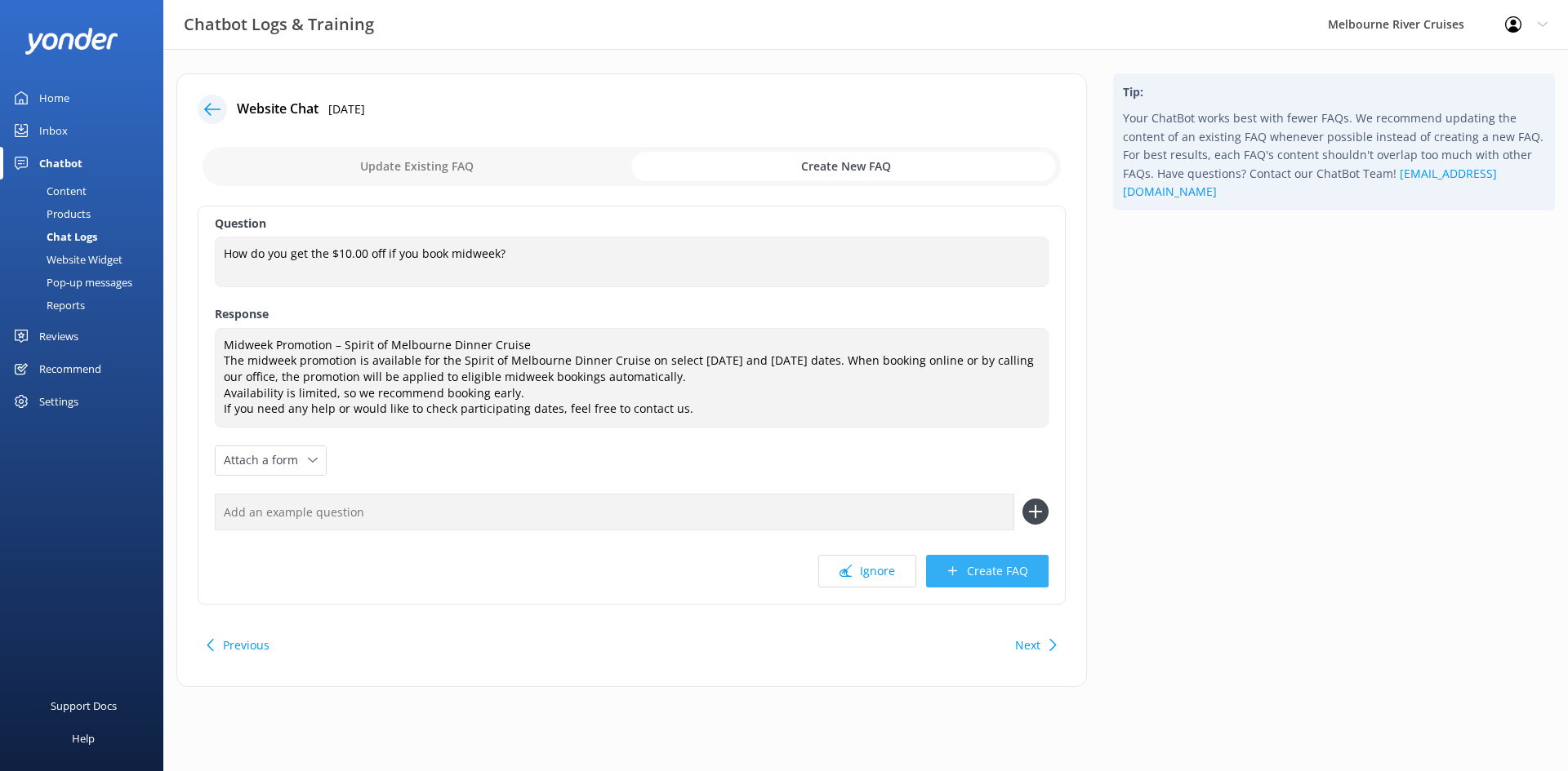
click at [967, 574] on button "Create FAQ" at bounding box center [987, 571] width 123 height 33
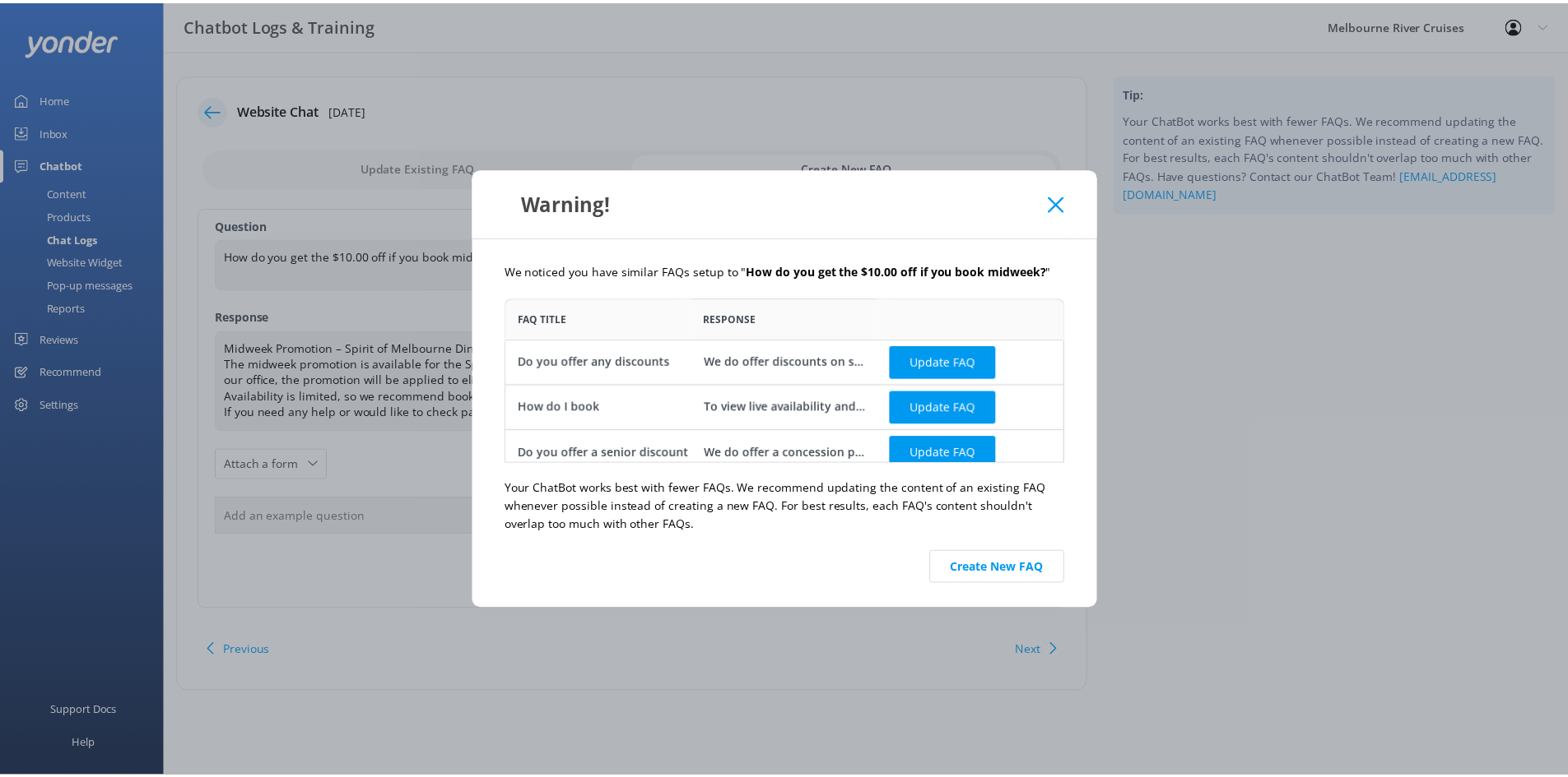
scroll to position [12, 0]
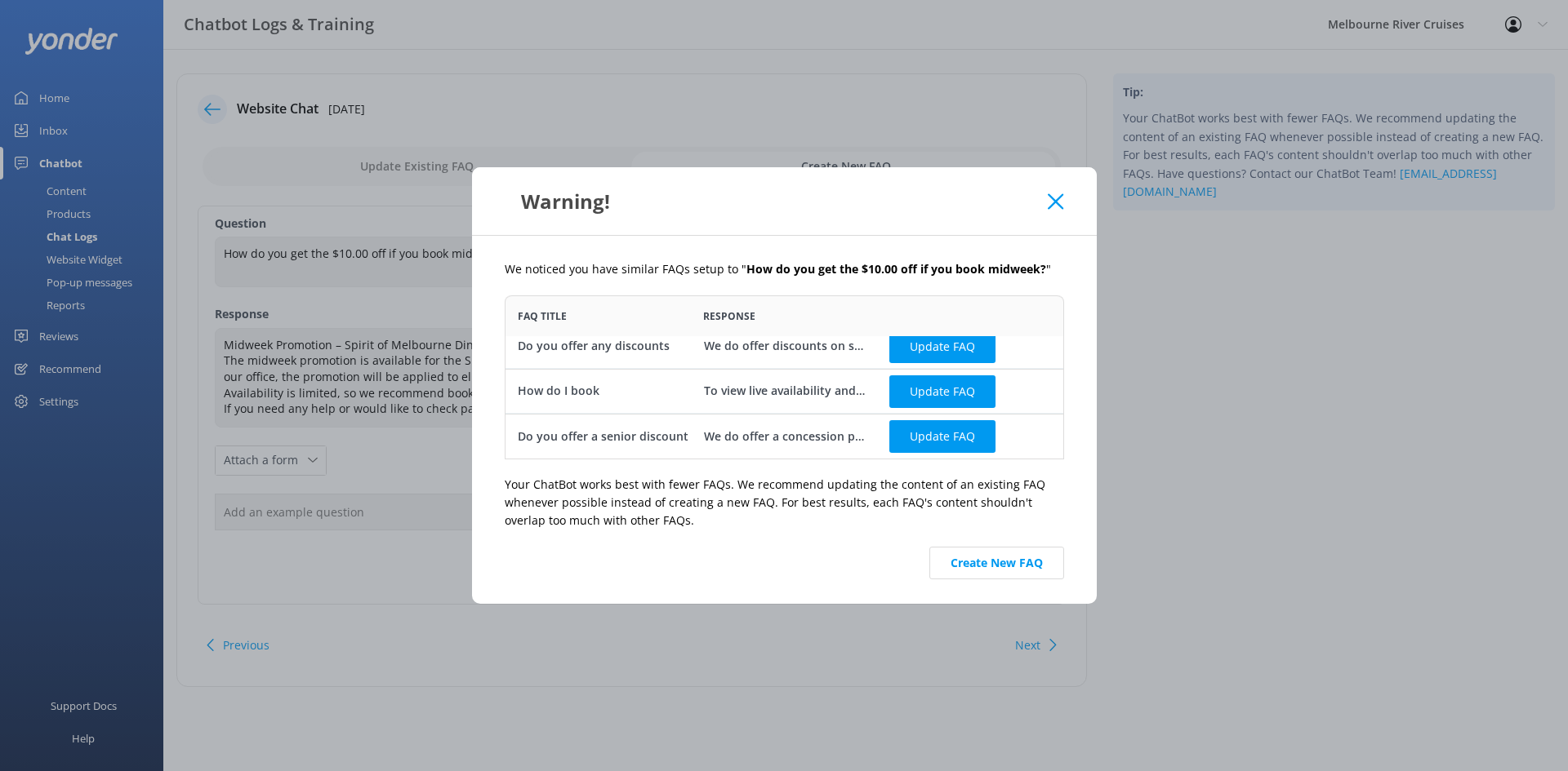
click at [1063, 207] on use at bounding box center [1055, 200] width 16 height 16
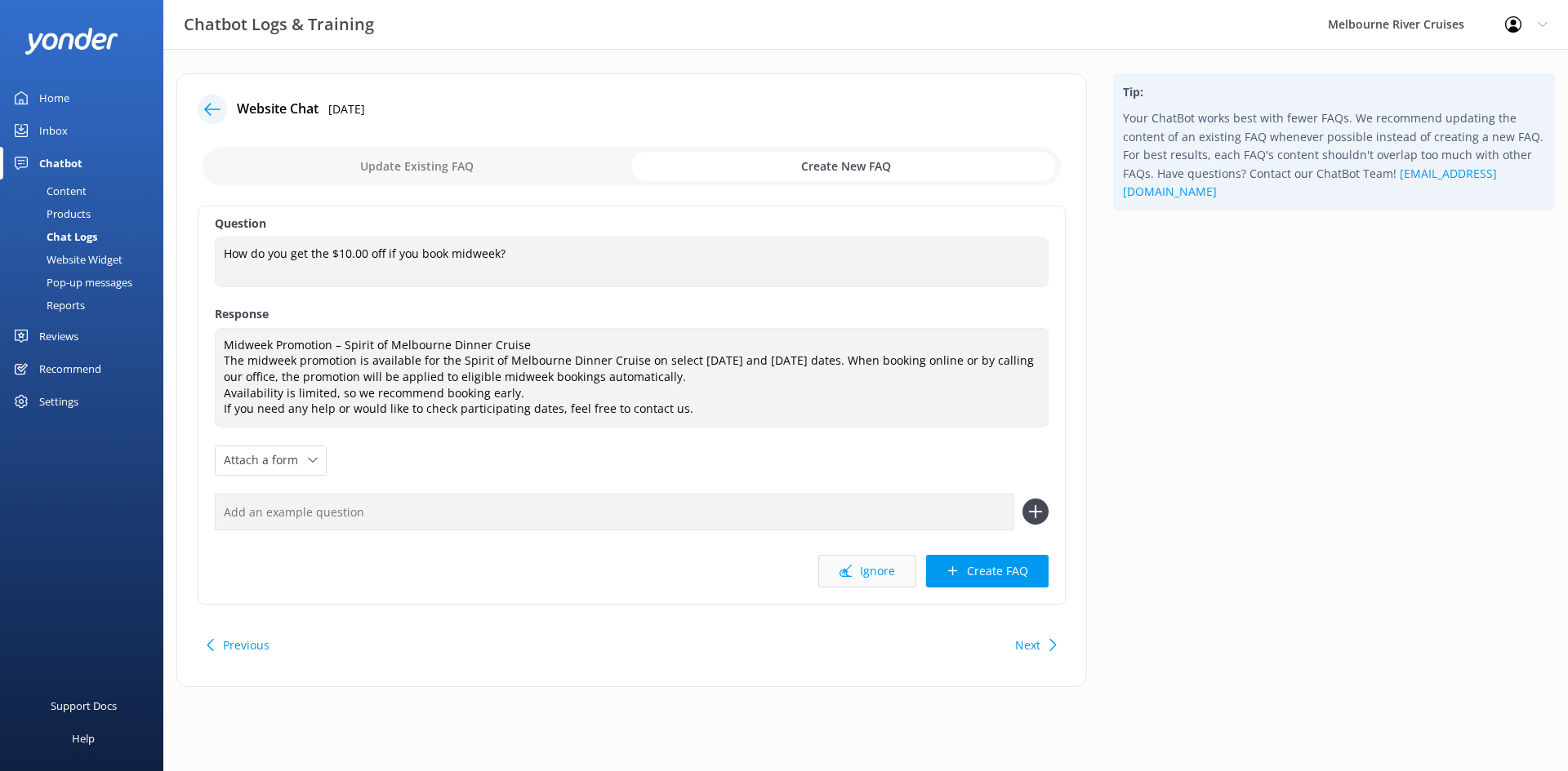
click at [841, 573] on button "Ignore" at bounding box center [867, 571] width 98 height 33
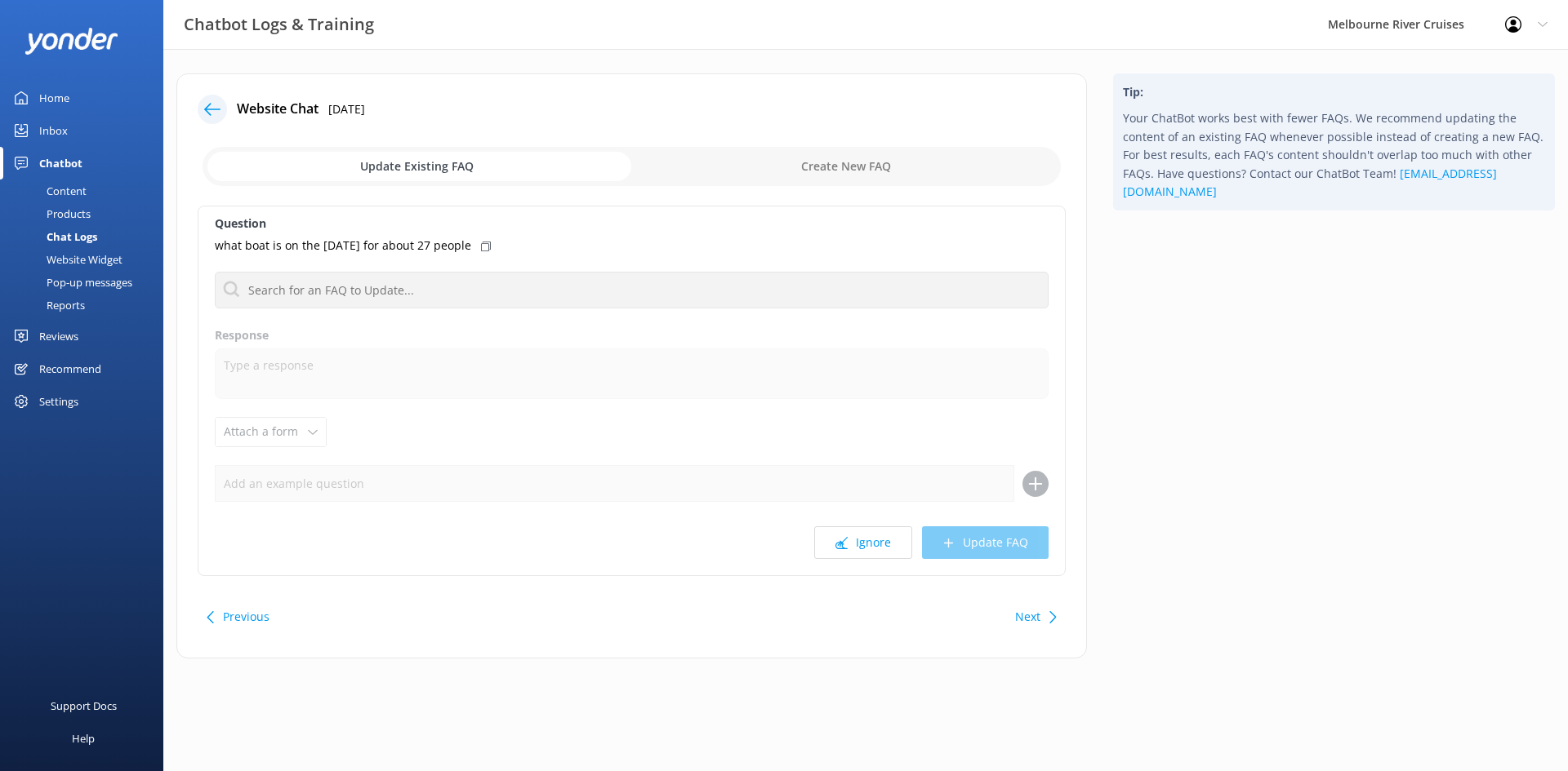
click at [209, 103] on icon at bounding box center [212, 109] width 16 height 16
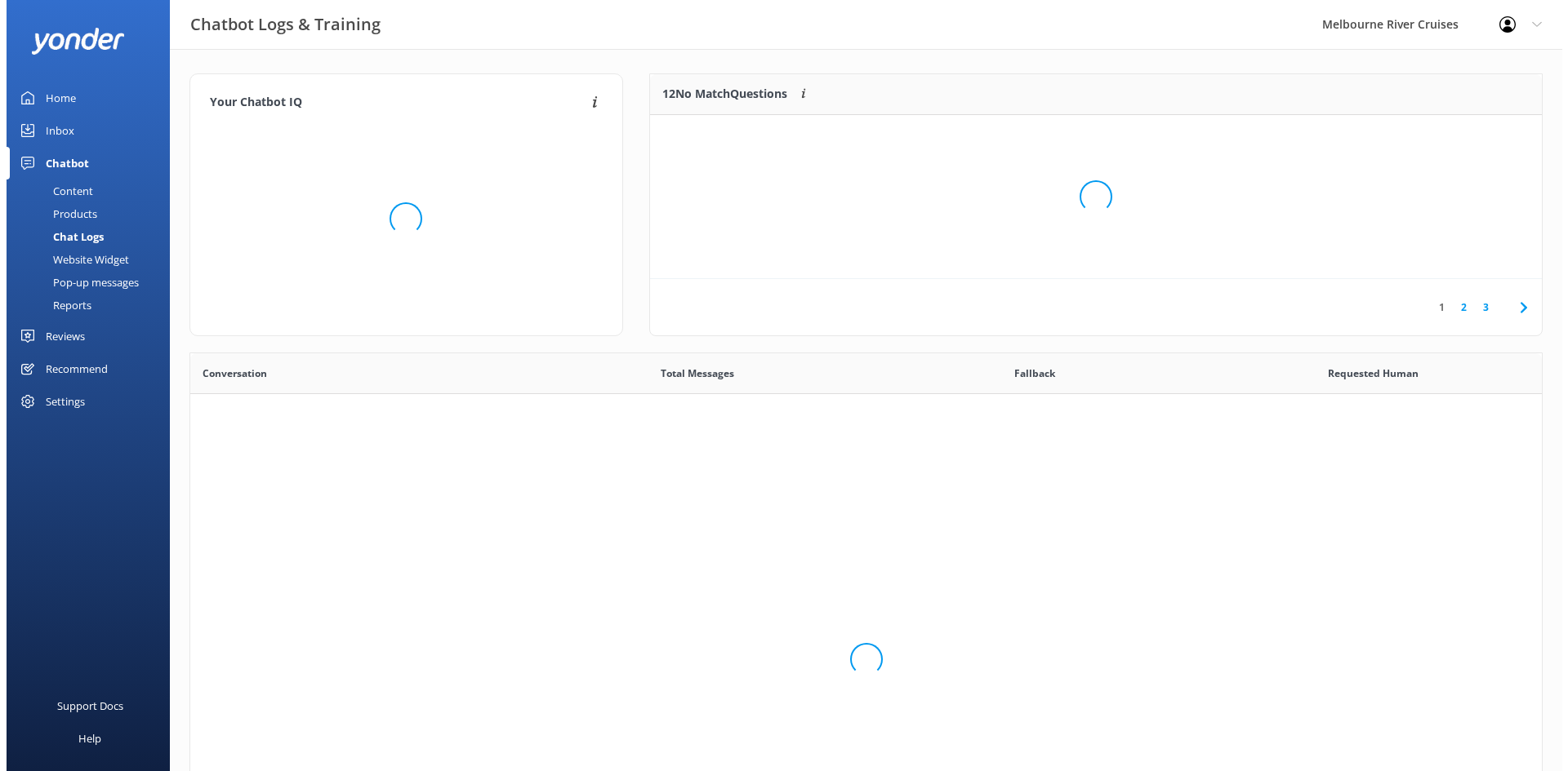
scroll to position [560, 1339]
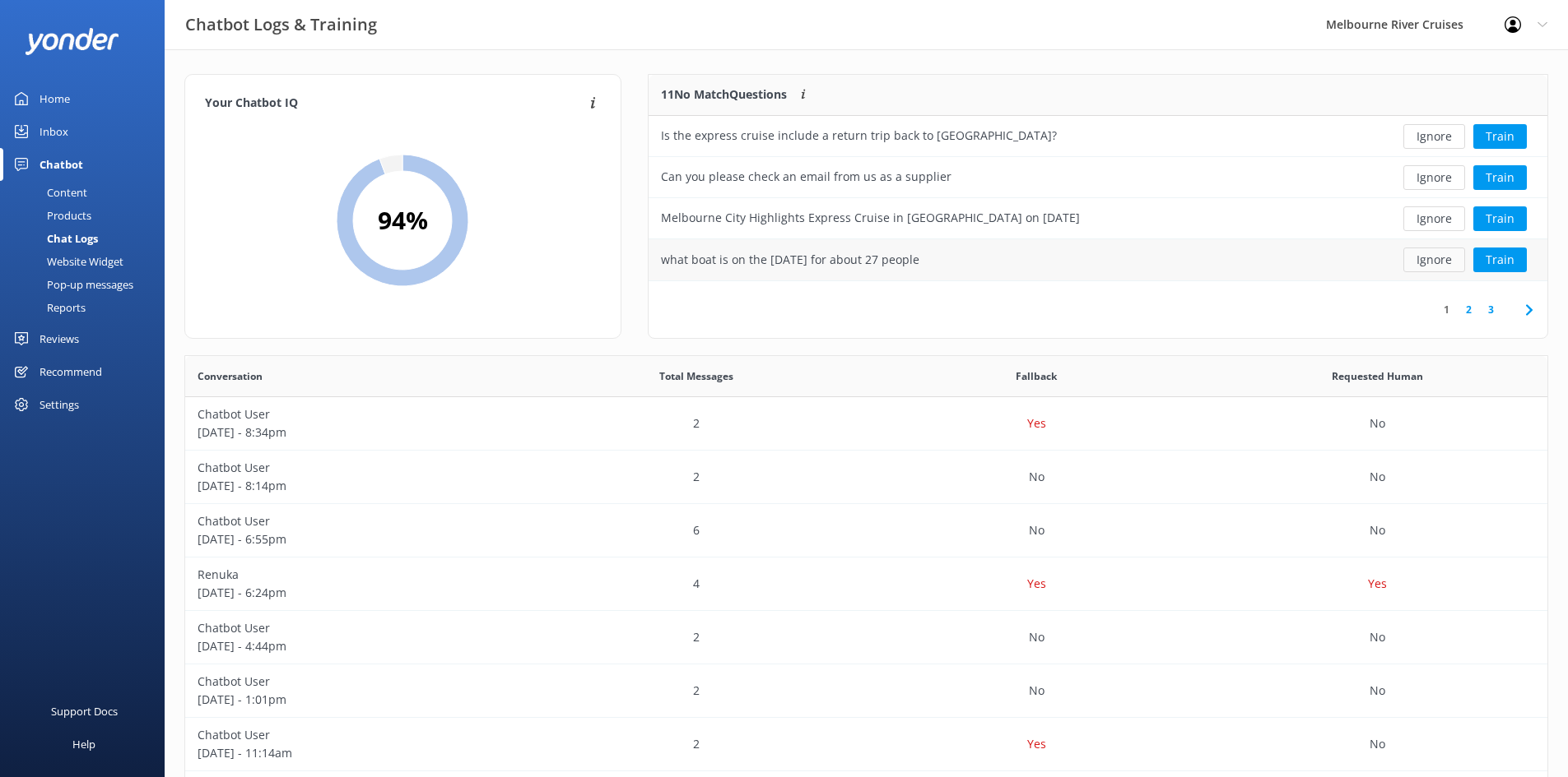
click at [1429, 260] on button "Ignore" at bounding box center [1434, 260] width 61 height 25
click at [62, 129] on div "Inbox" at bounding box center [54, 131] width 28 height 33
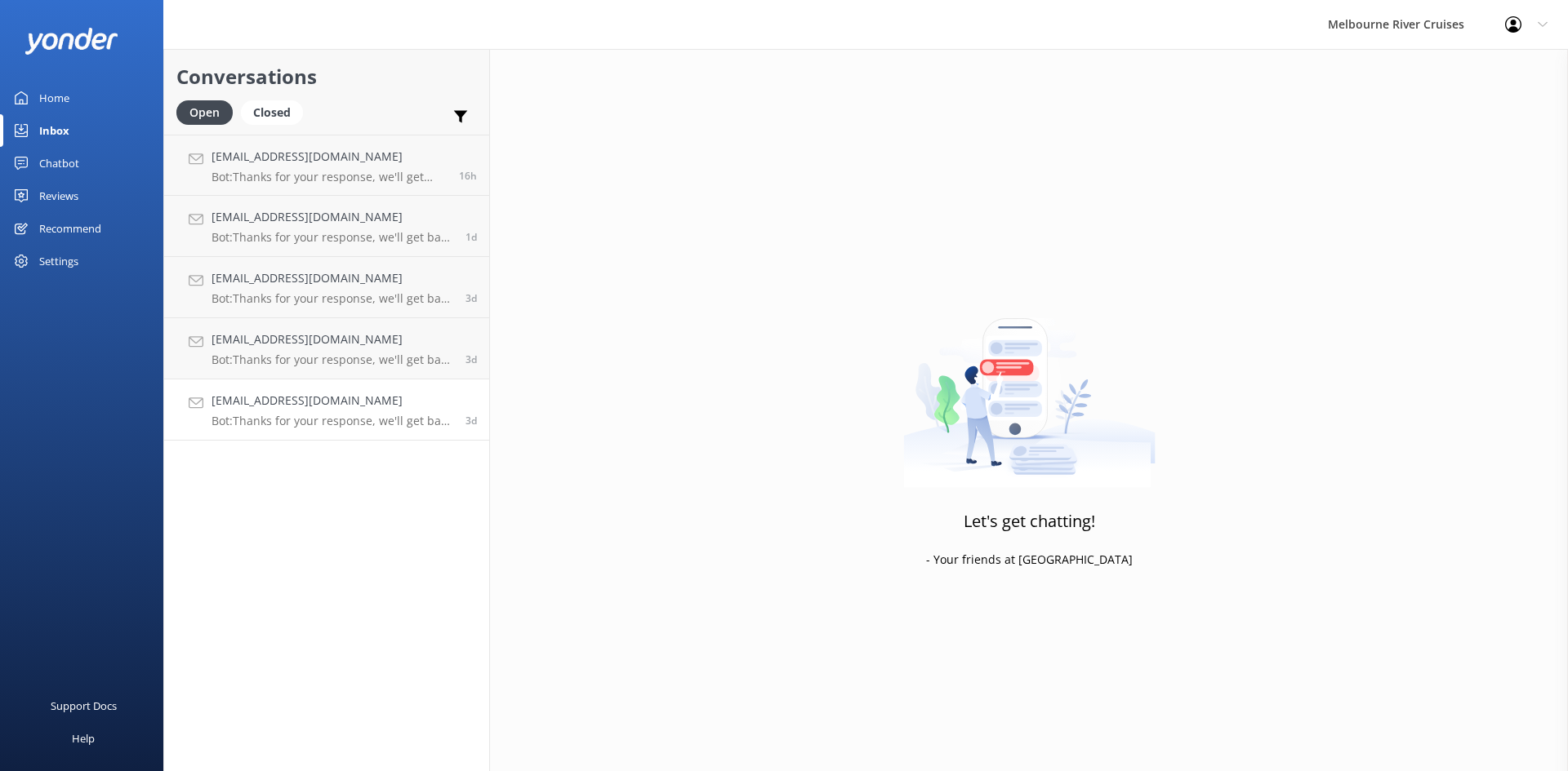
click at [283, 417] on p "Bot: Thanks for your response, we'll get back to you as soon as we can during o…" at bounding box center [333, 422] width 242 height 15
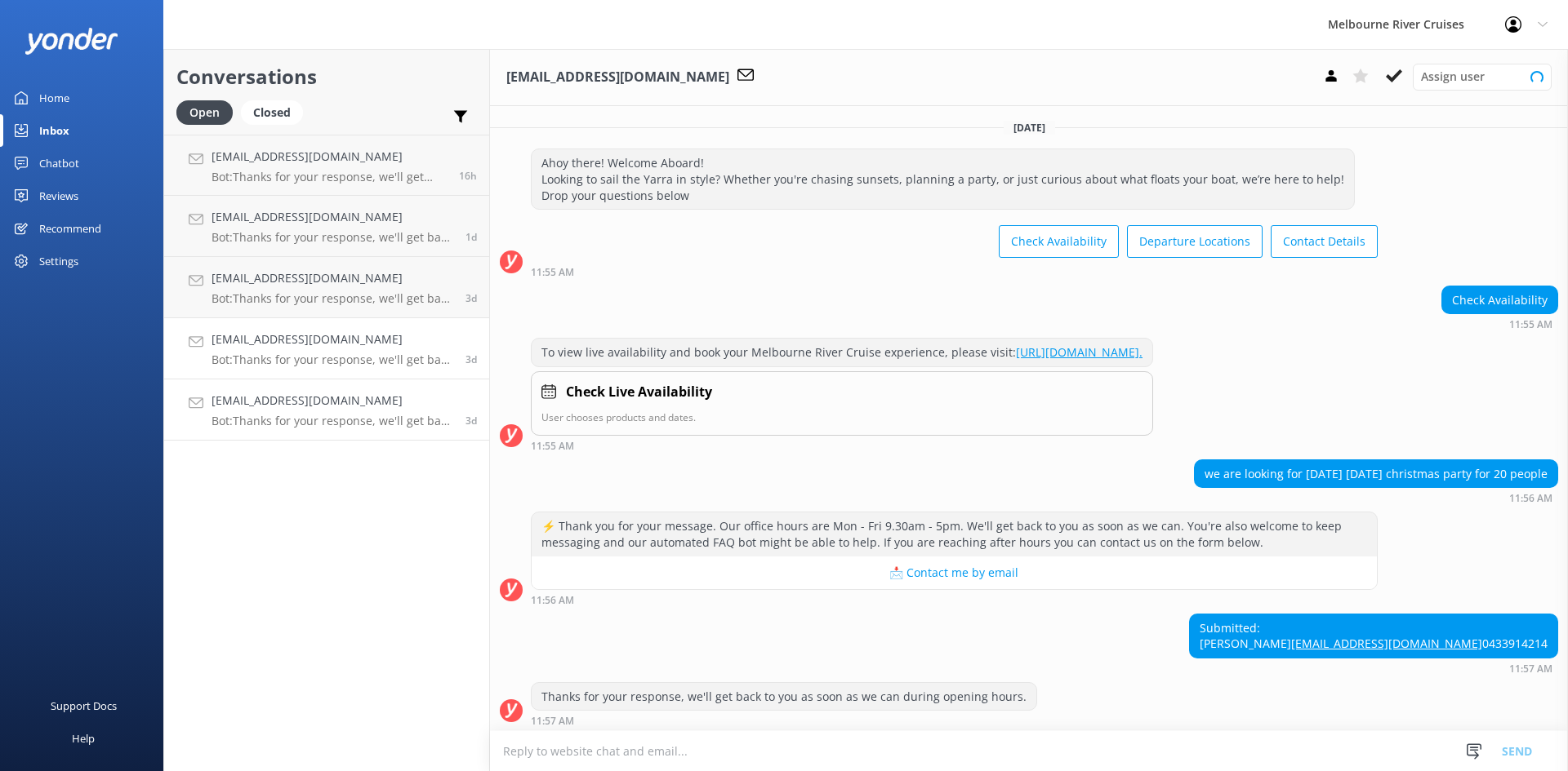
scroll to position [88, 0]
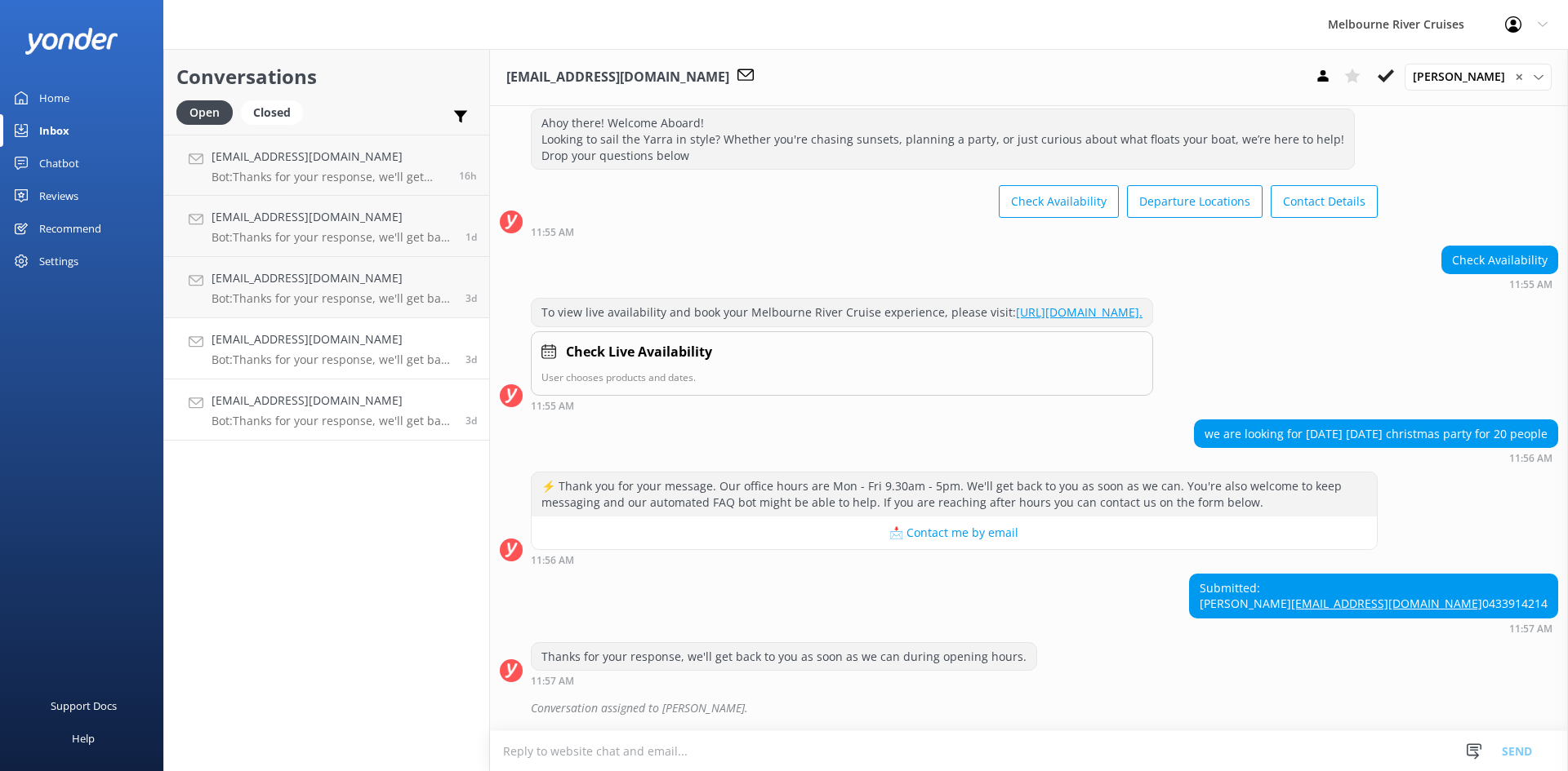
click at [298, 359] on p "Bot: Thanks for your response, we'll get back to you as soon as we can during o…" at bounding box center [333, 360] width 242 height 15
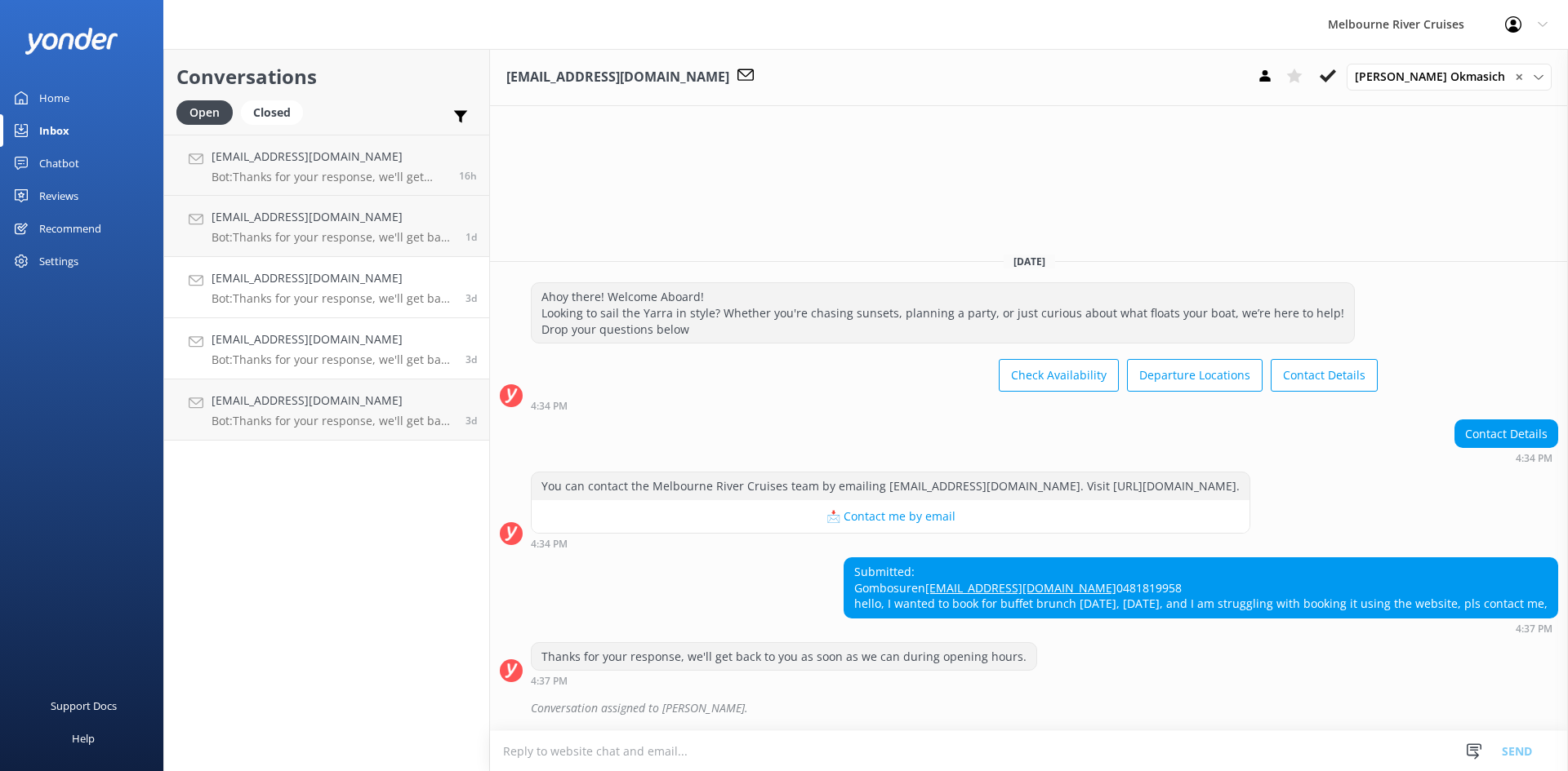
click at [318, 288] on h4 "[EMAIL_ADDRESS][DOMAIN_NAME]" at bounding box center [333, 278] width 242 height 18
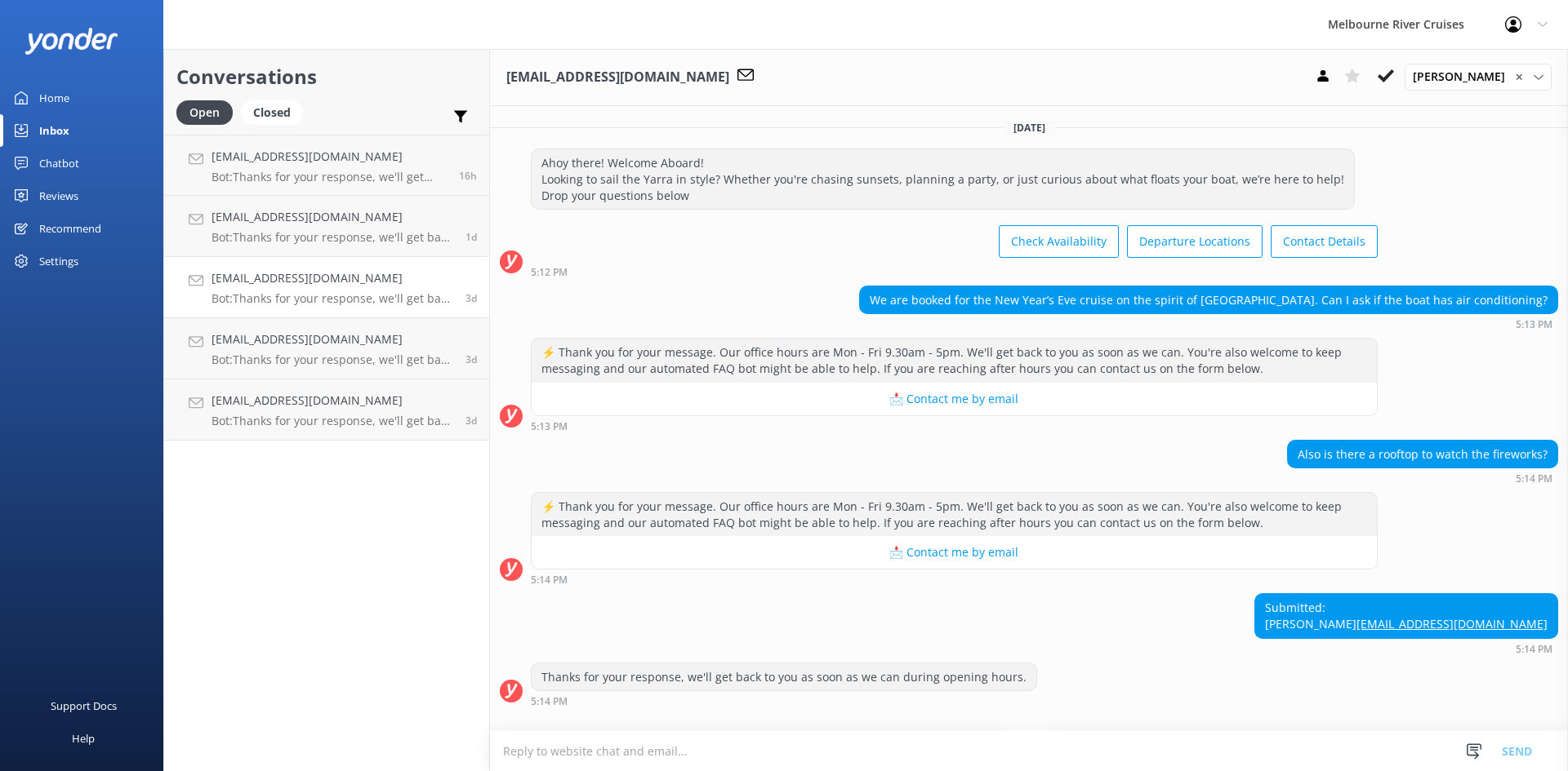
scroll to position [80, 0]
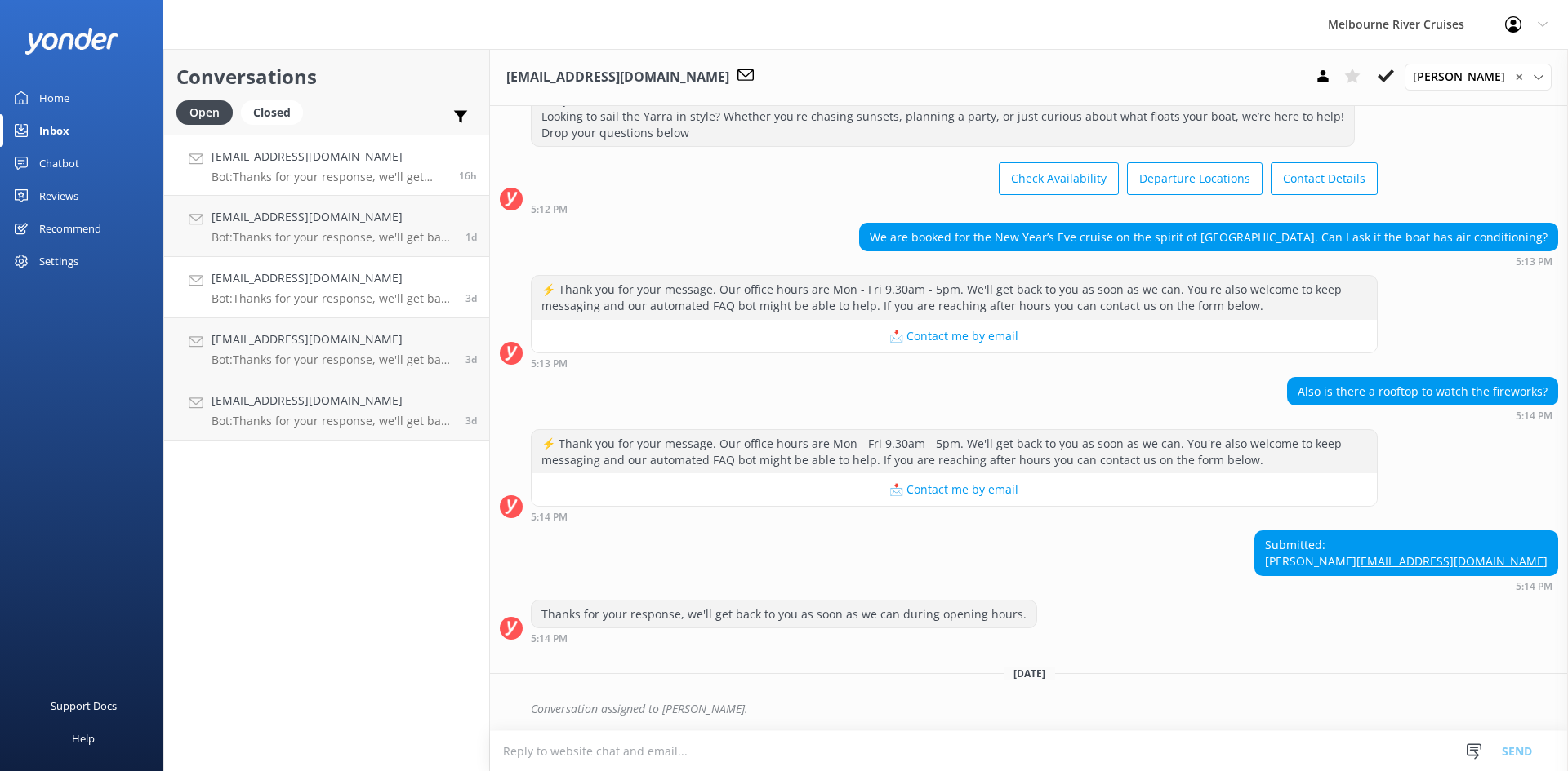
click at [270, 171] on p "Bot: Thanks for your response, we'll get back to you as soon as we can during o…" at bounding box center [329, 177] width 235 height 15
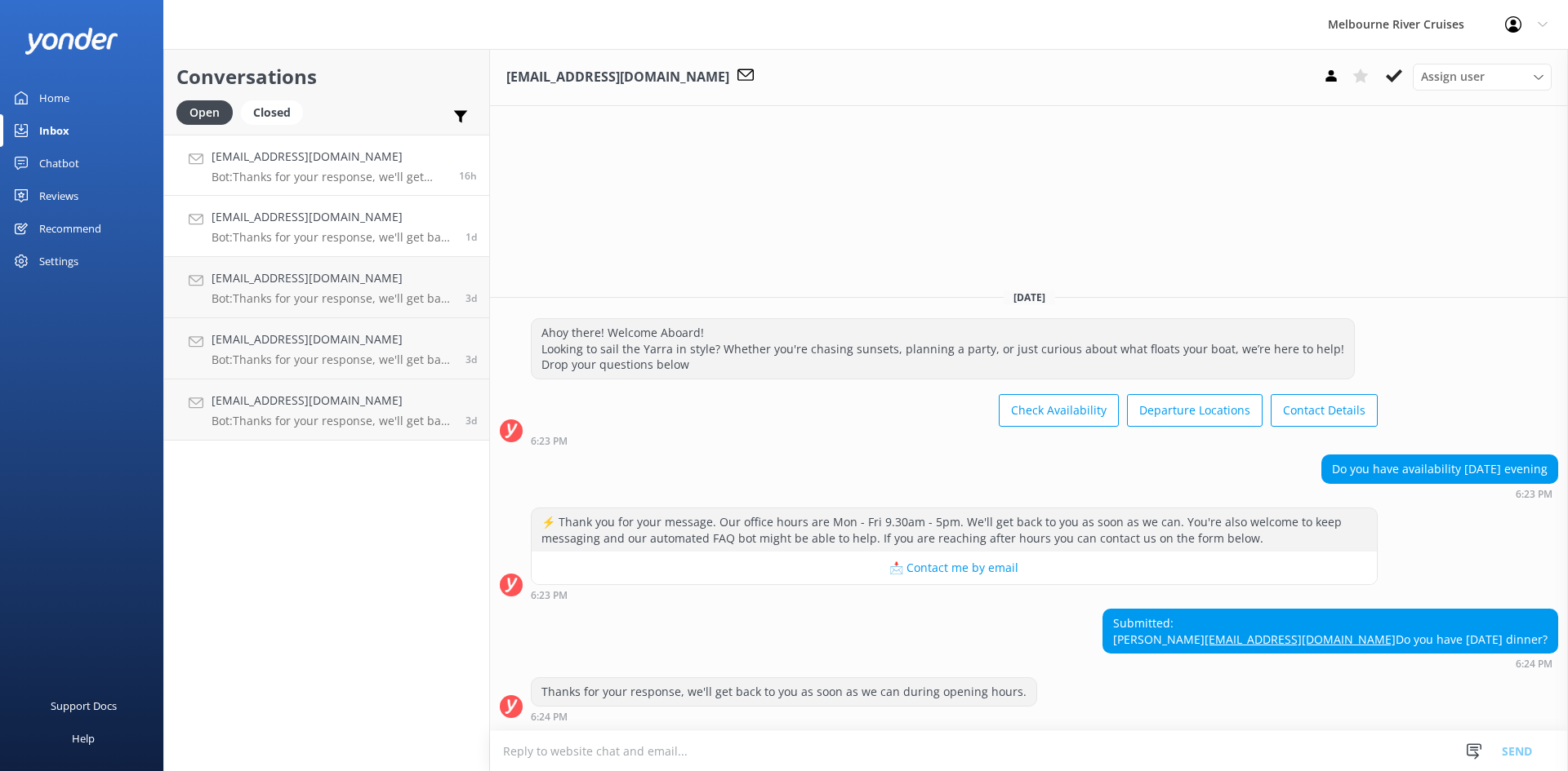
click at [299, 232] on p "Bot: Thanks for your response, we'll get back to you as soon as we can during o…" at bounding box center [333, 238] width 242 height 15
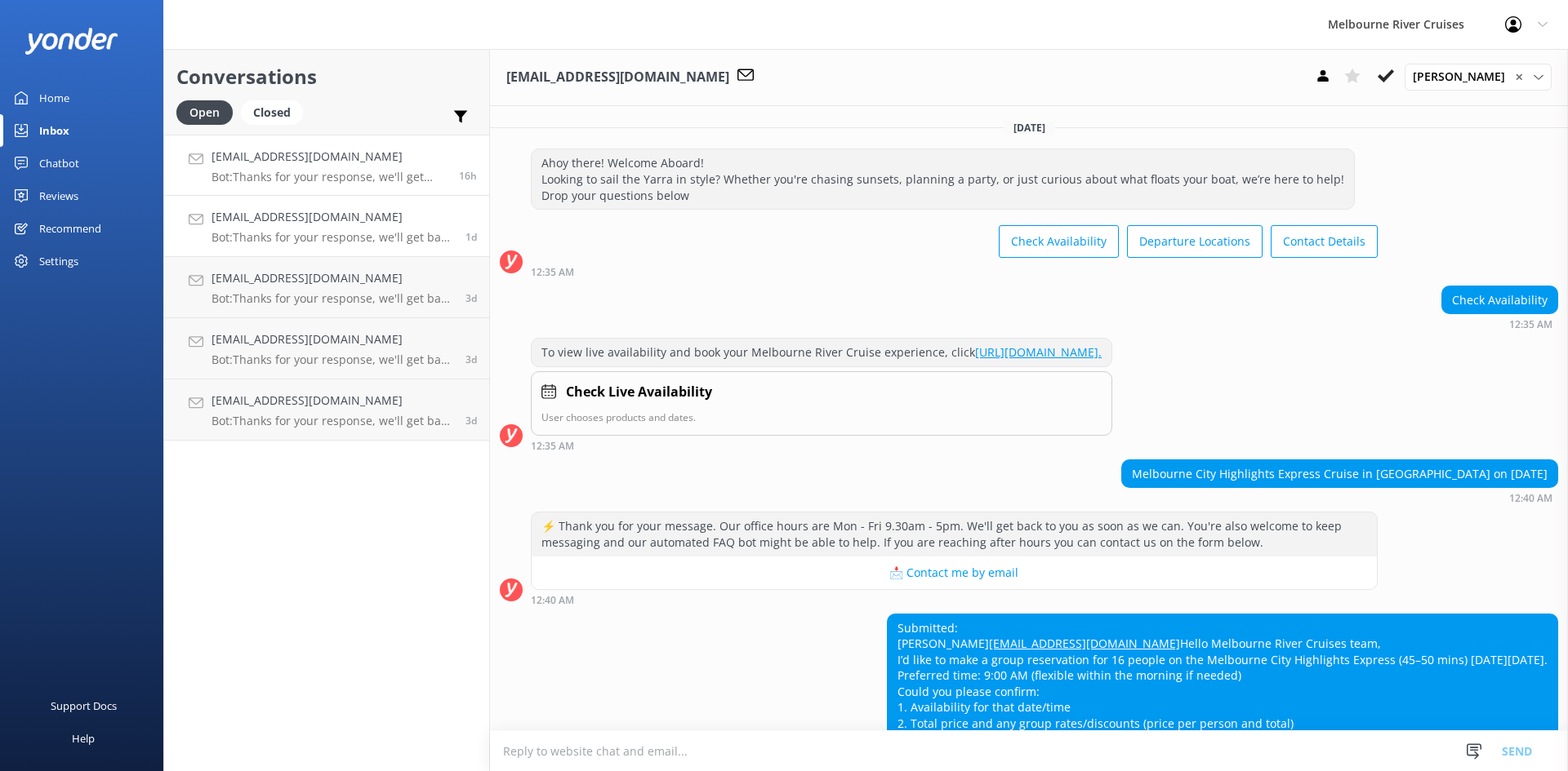
scroll to position [295, 0]
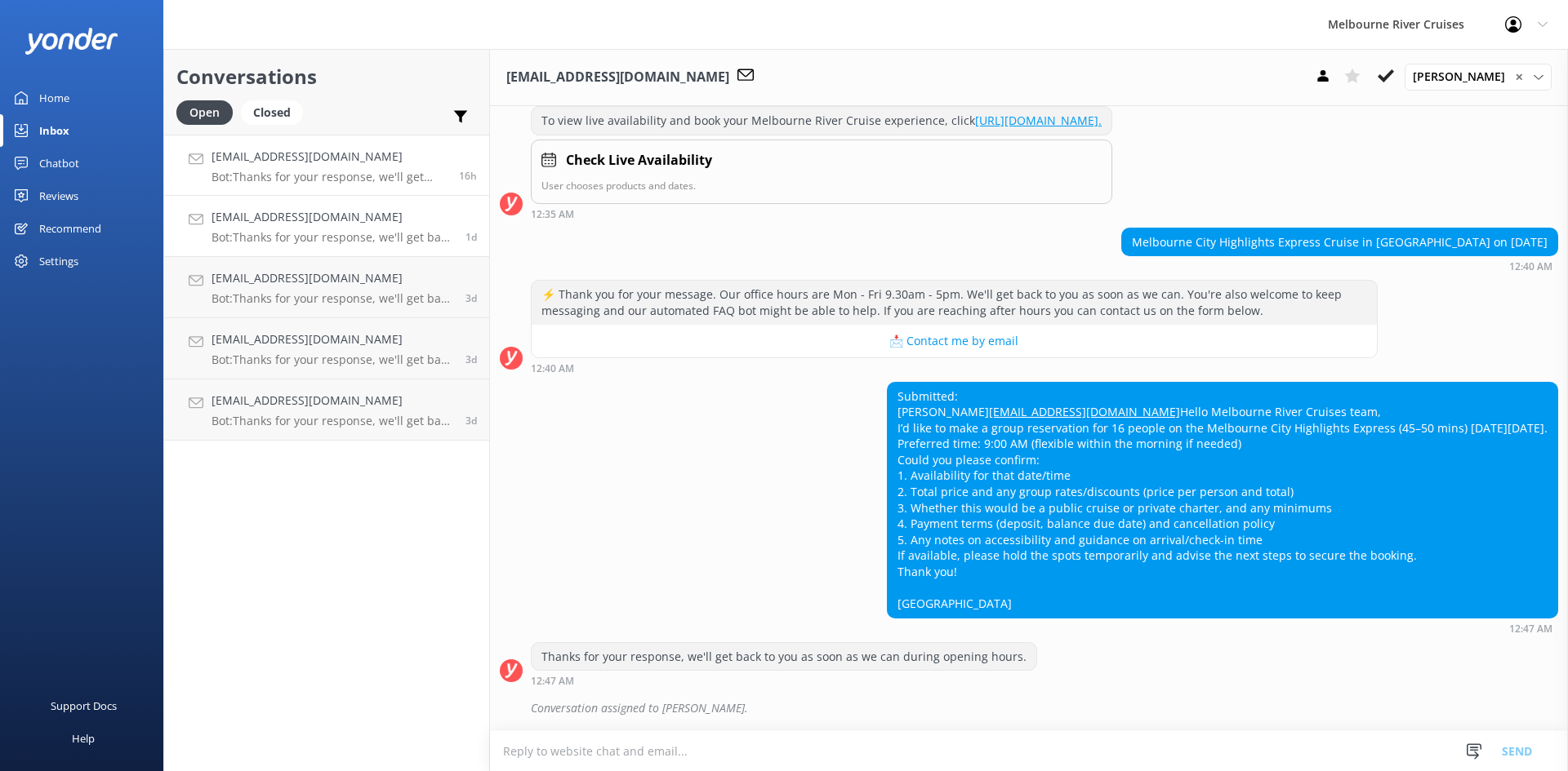
click at [310, 156] on h4 "[EMAIL_ADDRESS][DOMAIN_NAME]" at bounding box center [329, 156] width 235 height 18
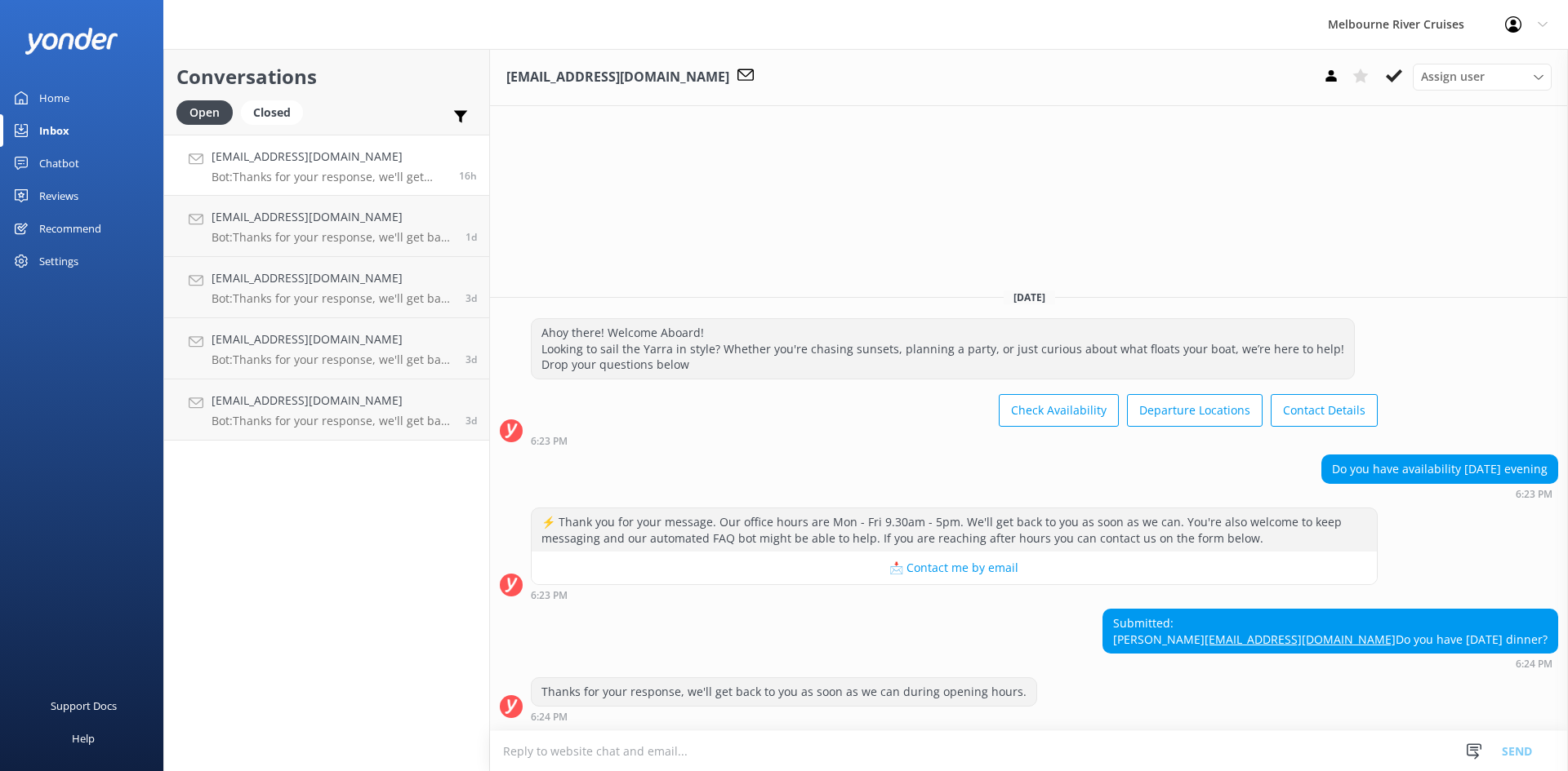
drag, startPoint x: 322, startPoint y: 171, endPoint x: 249, endPoint y: 189, distance: 75.2
click at [249, 192] on link "[EMAIL_ADDRESS][DOMAIN_NAME] Bot: Thanks for your response, we'll get back to y…" at bounding box center [326, 165] width 325 height 61
click at [74, 155] on div "Chatbot" at bounding box center [59, 163] width 40 height 33
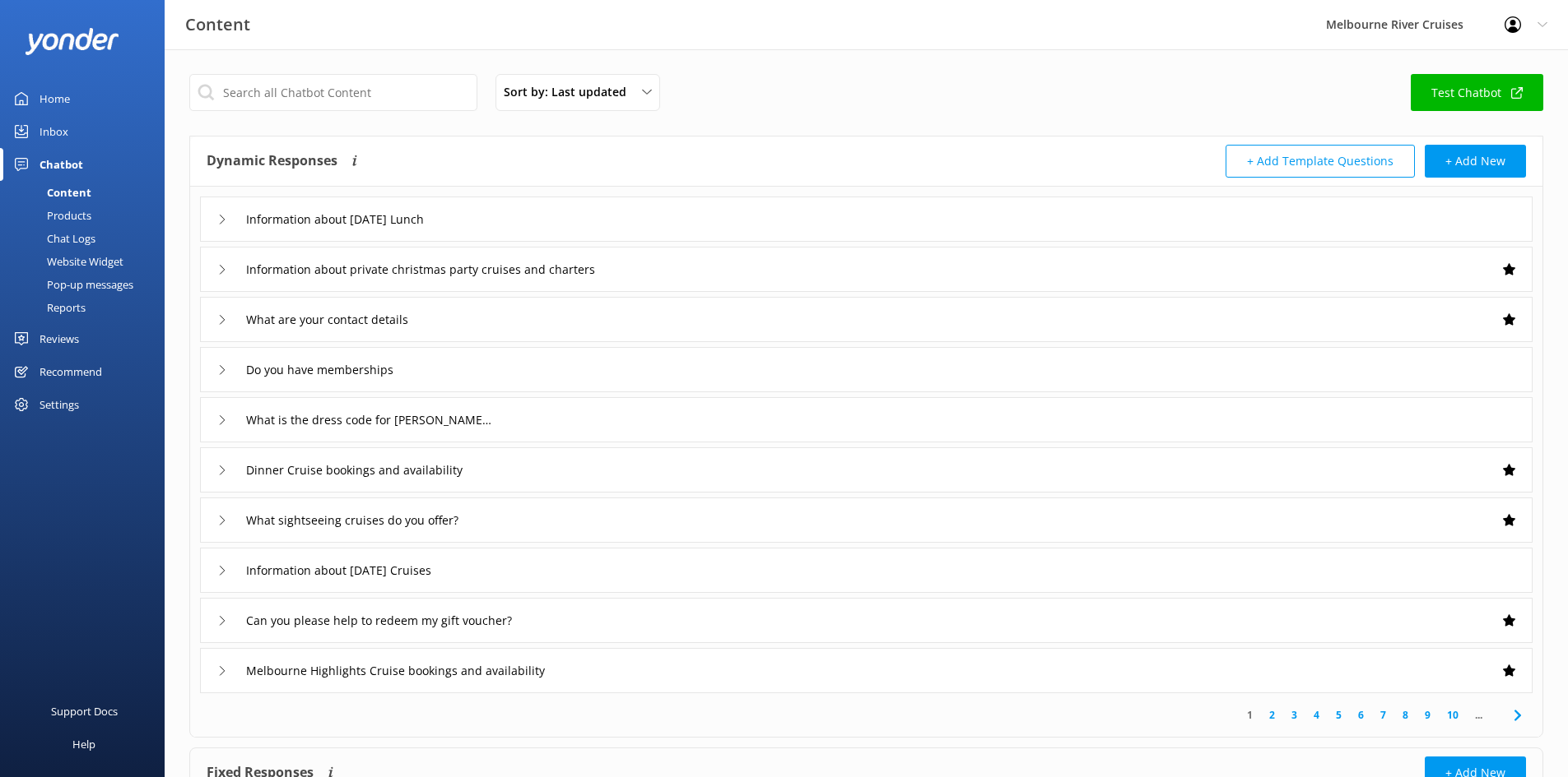
click at [60, 94] on div "Home" at bounding box center [55, 98] width 30 height 33
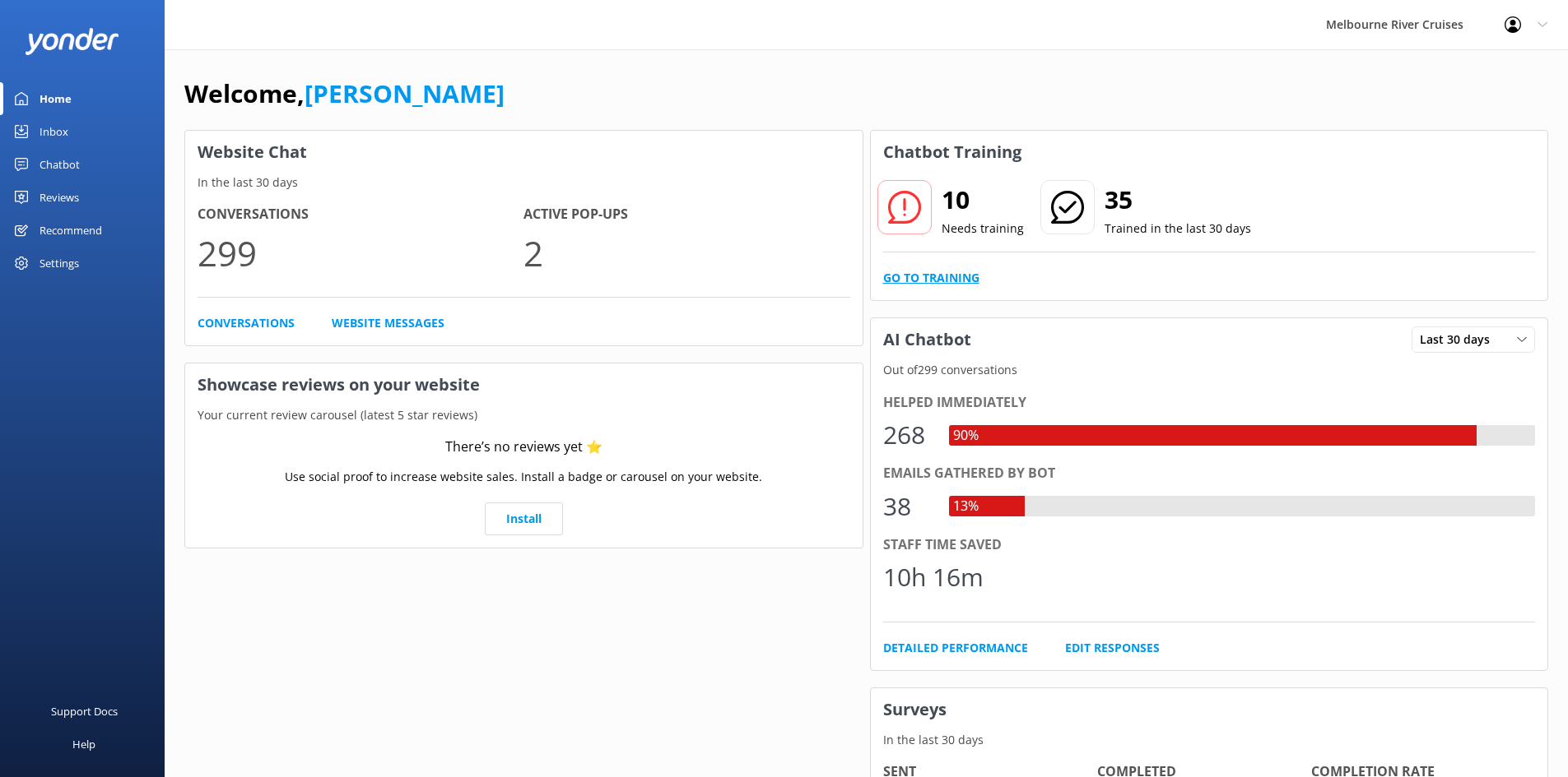
click at [954, 276] on link "Go to Training" at bounding box center [931, 278] width 96 height 18
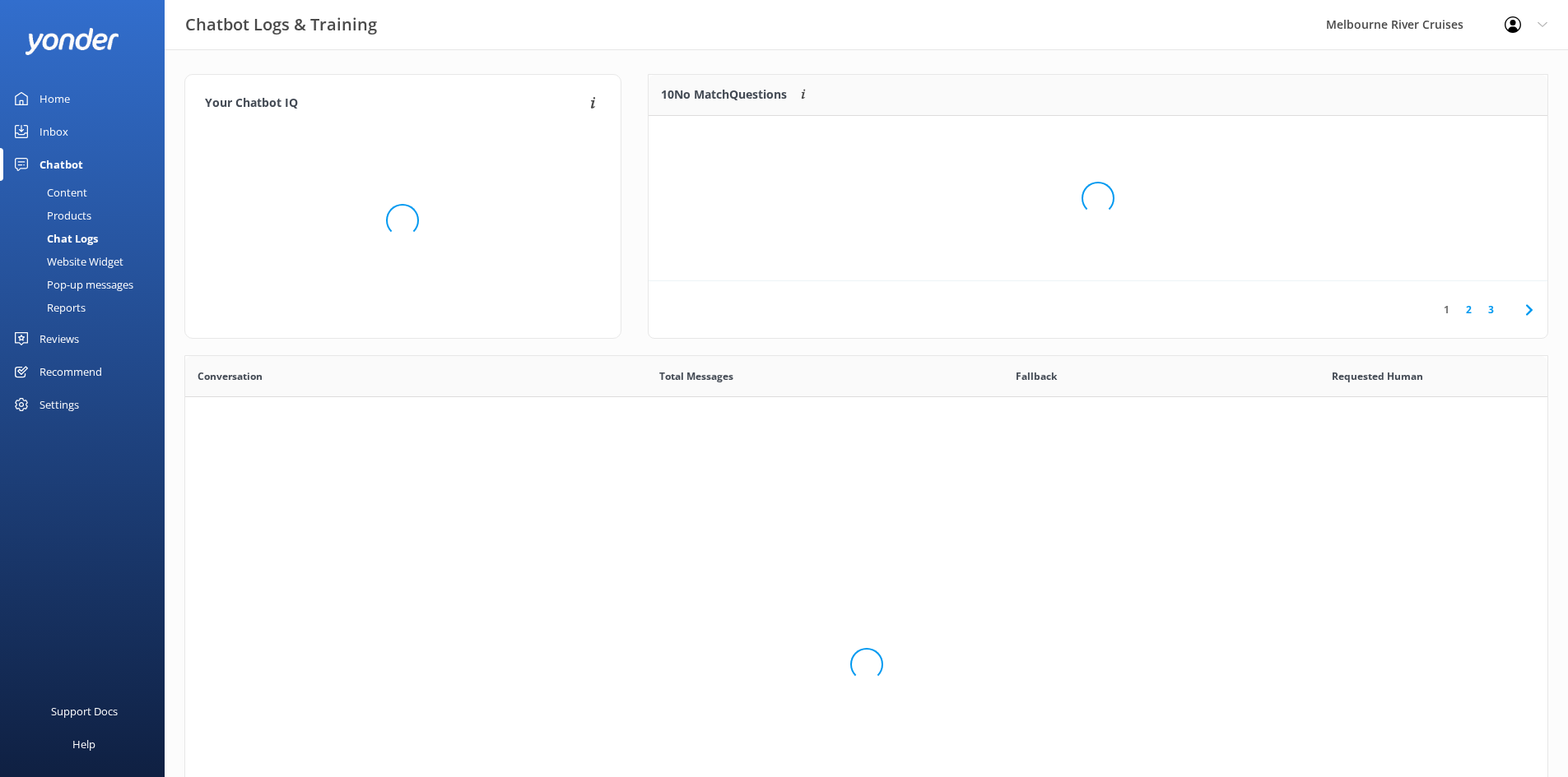
scroll to position [565, 1350]
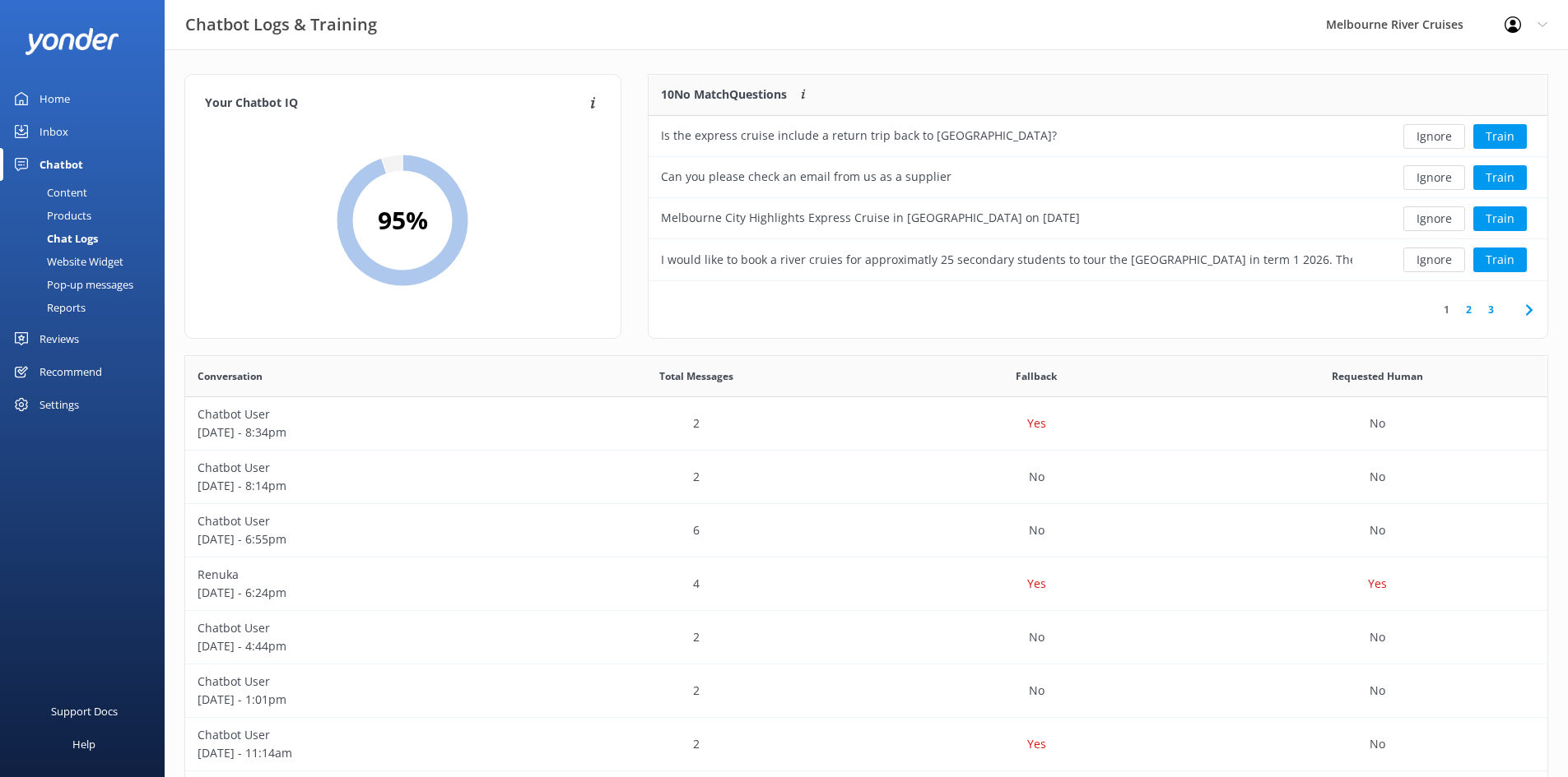
click at [1496, 309] on link "3" at bounding box center [1491, 310] width 23 height 16
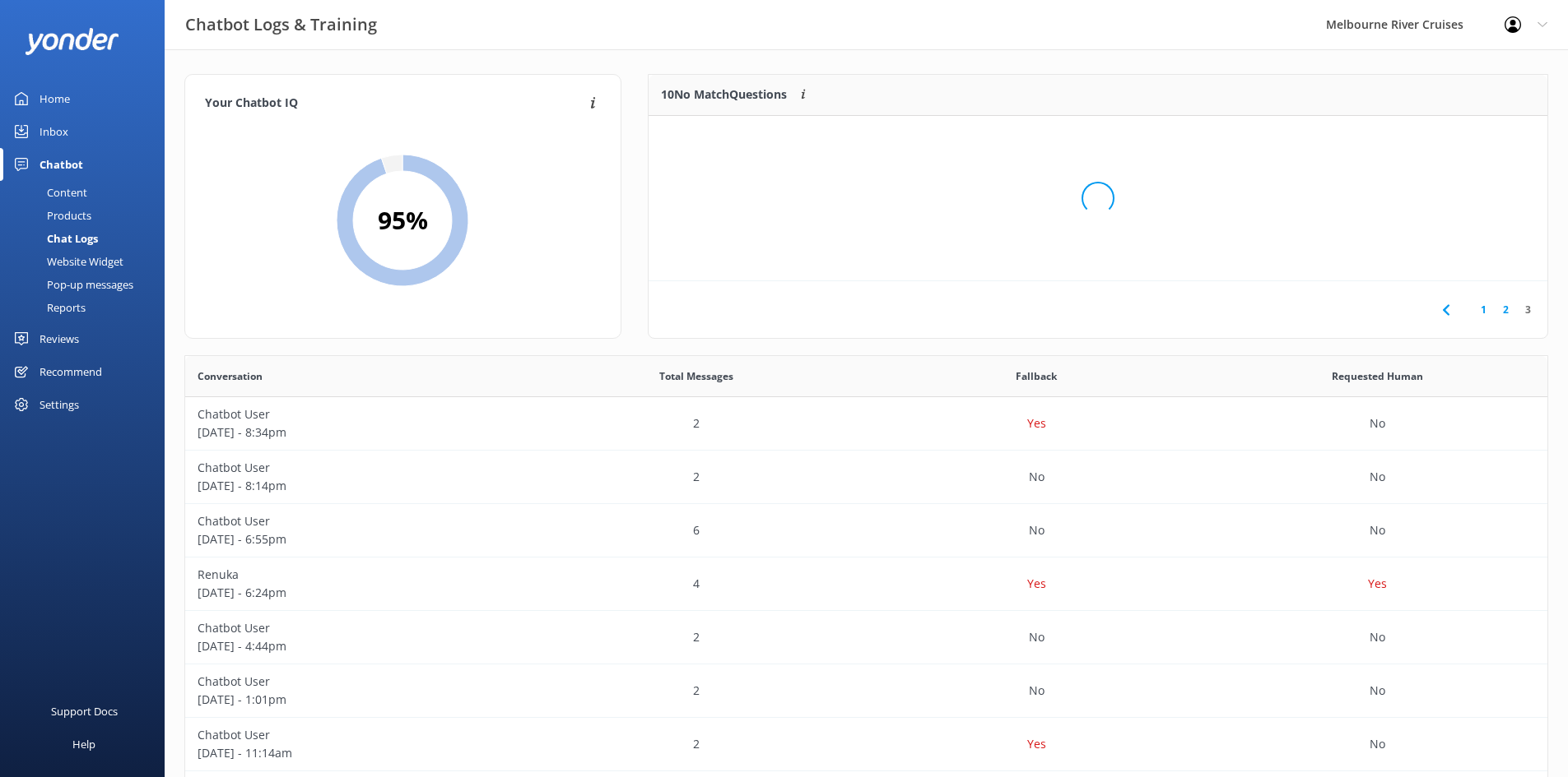
scroll to position [111, 886]
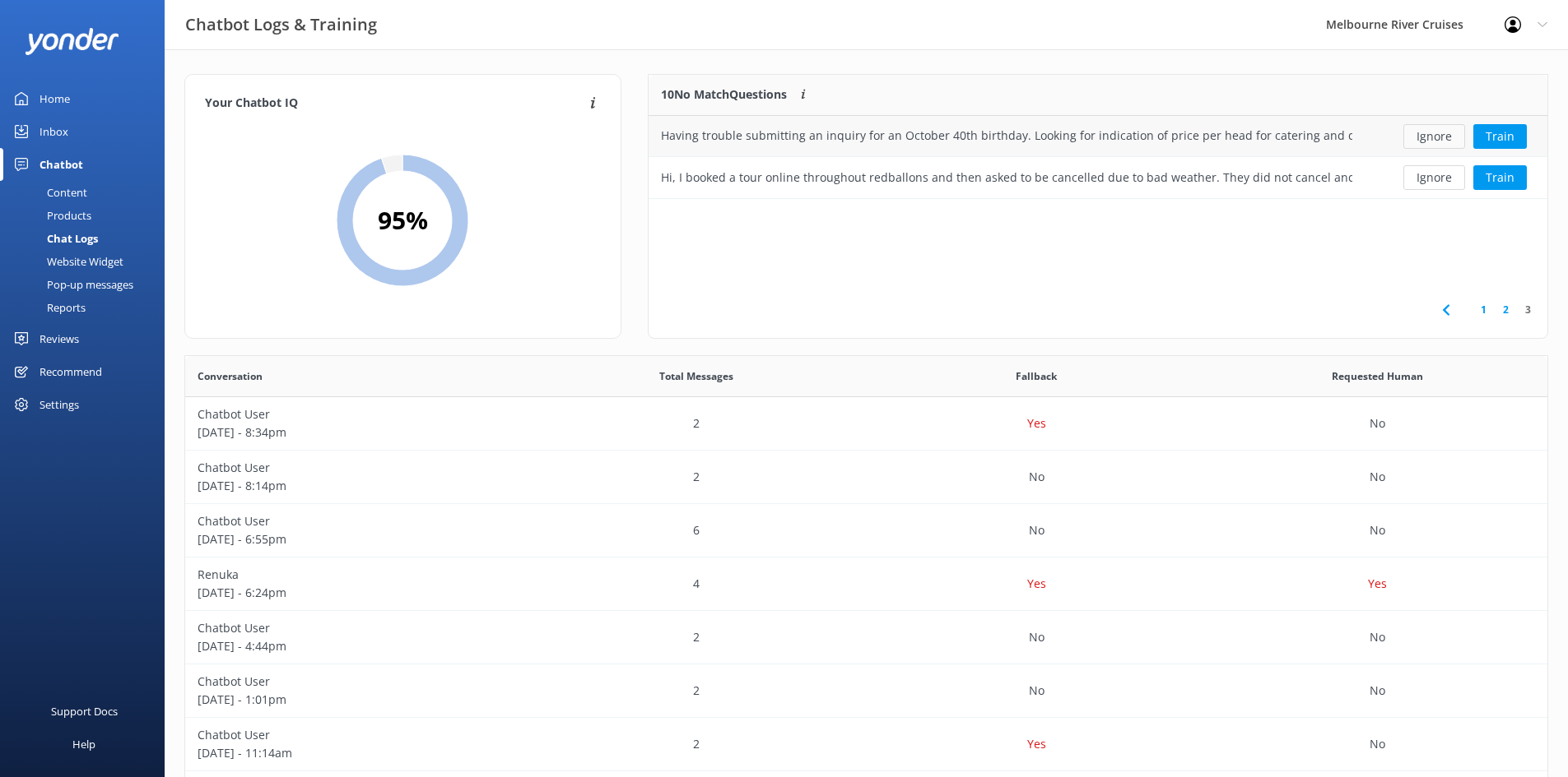
click at [1435, 140] on button "Ignore" at bounding box center [1434, 137] width 61 height 25
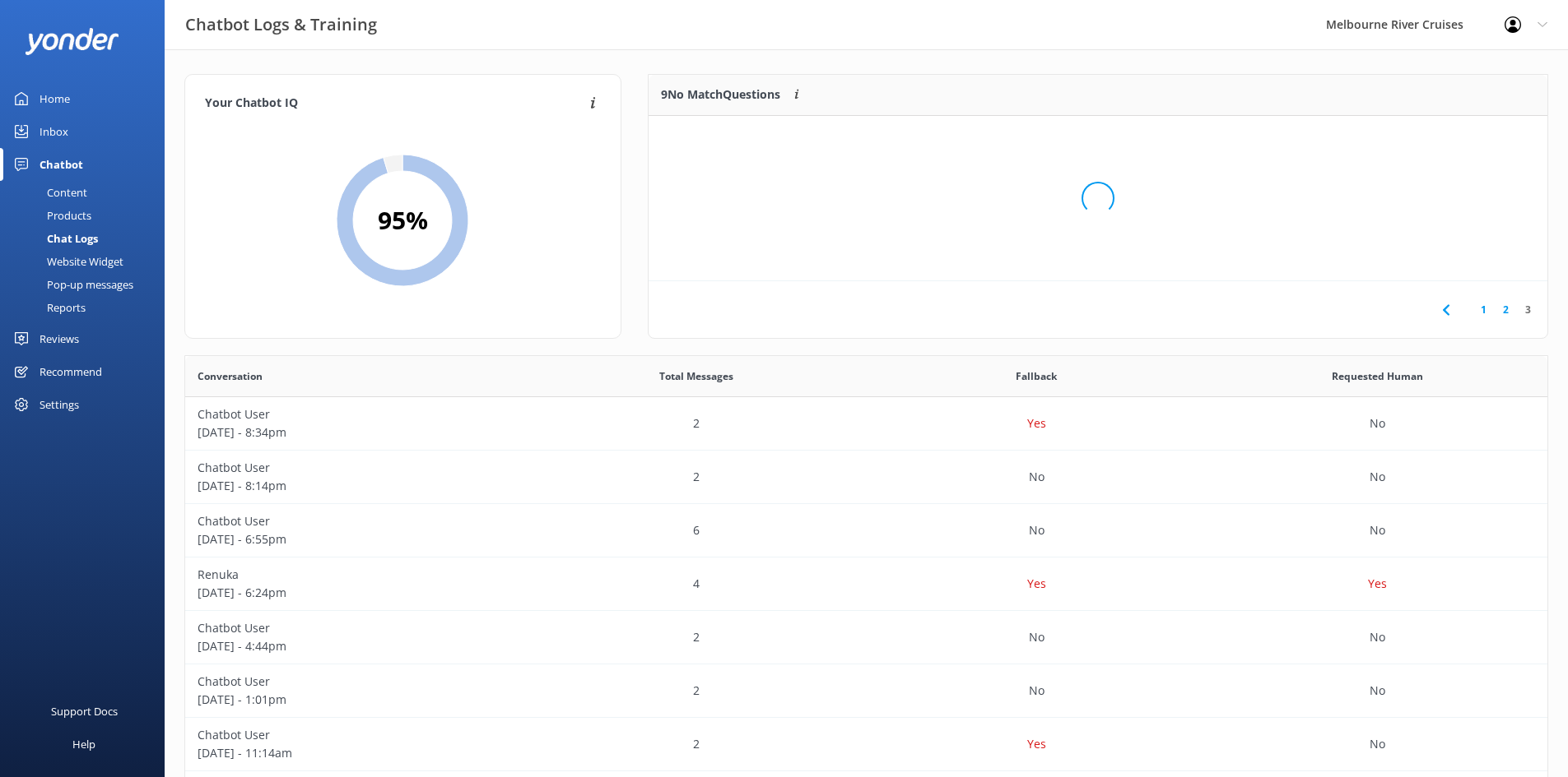
scroll to position [71, 886]
click at [1440, 143] on button "Ignore" at bounding box center [1434, 137] width 61 height 25
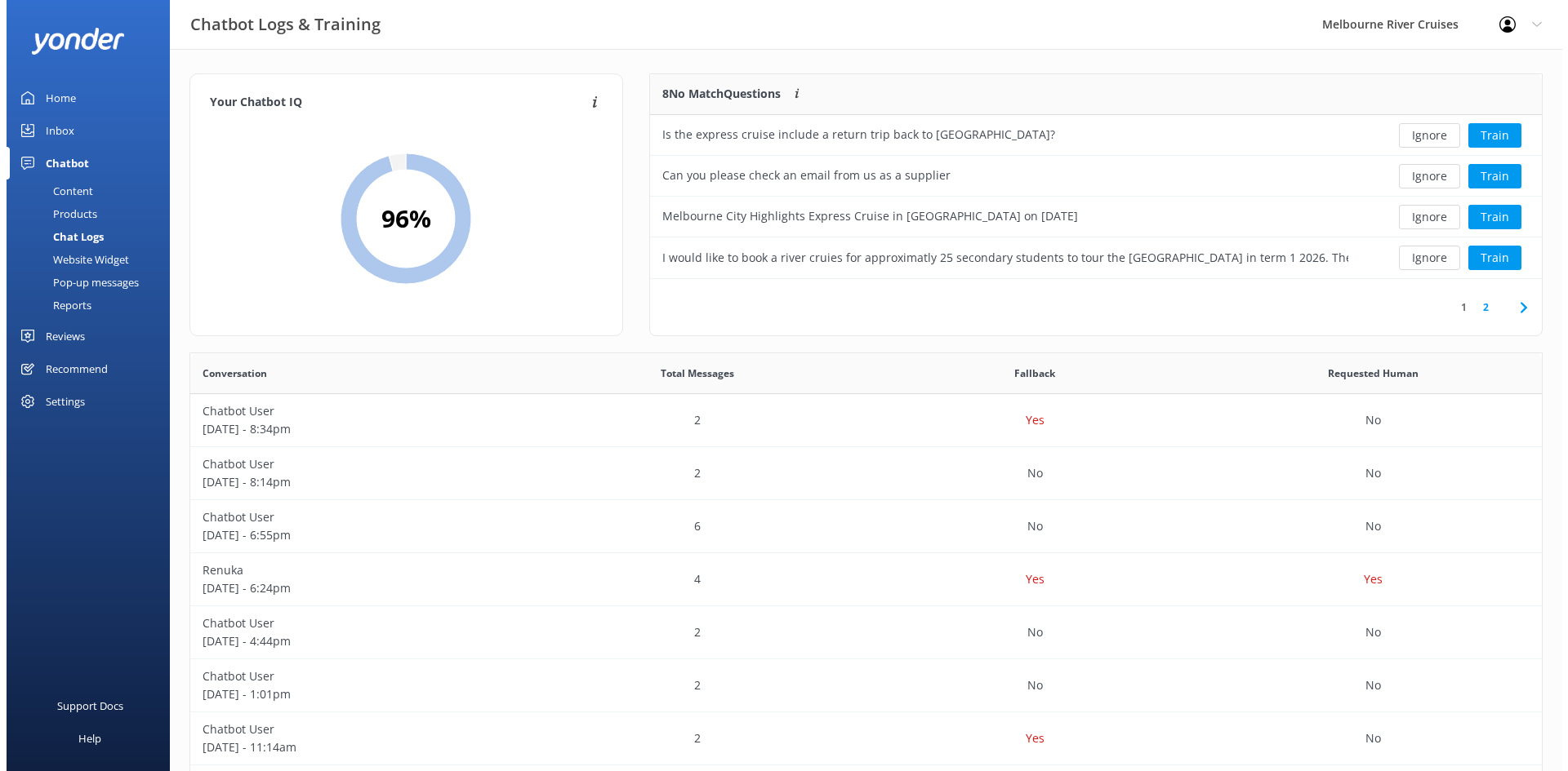
scroll to position [193, 879]
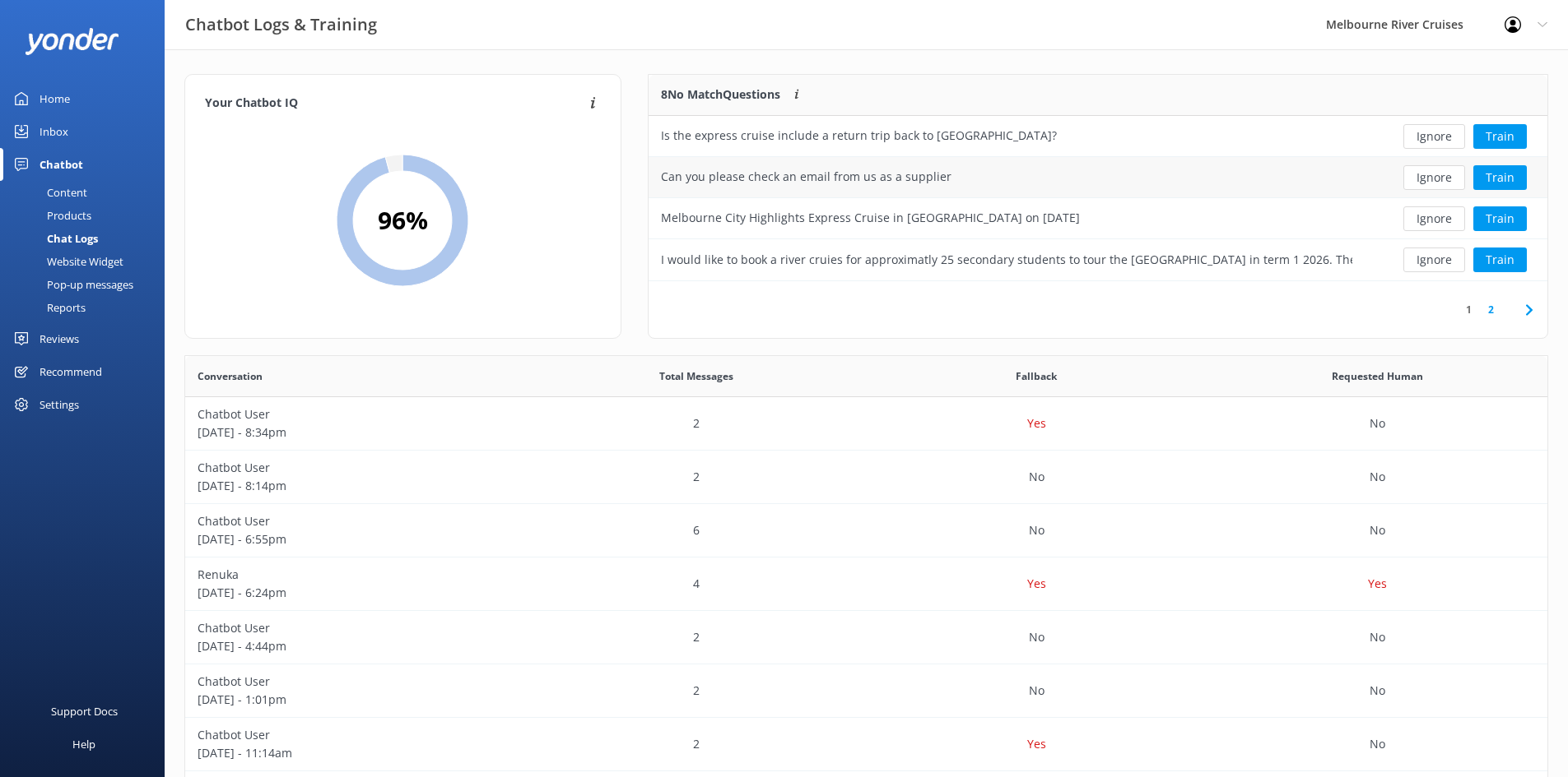
click at [879, 179] on div "Can you please check an email from us as a supplier" at bounding box center [807, 177] width 291 height 18
click at [1420, 175] on button "Ignore" at bounding box center [1434, 177] width 61 height 25
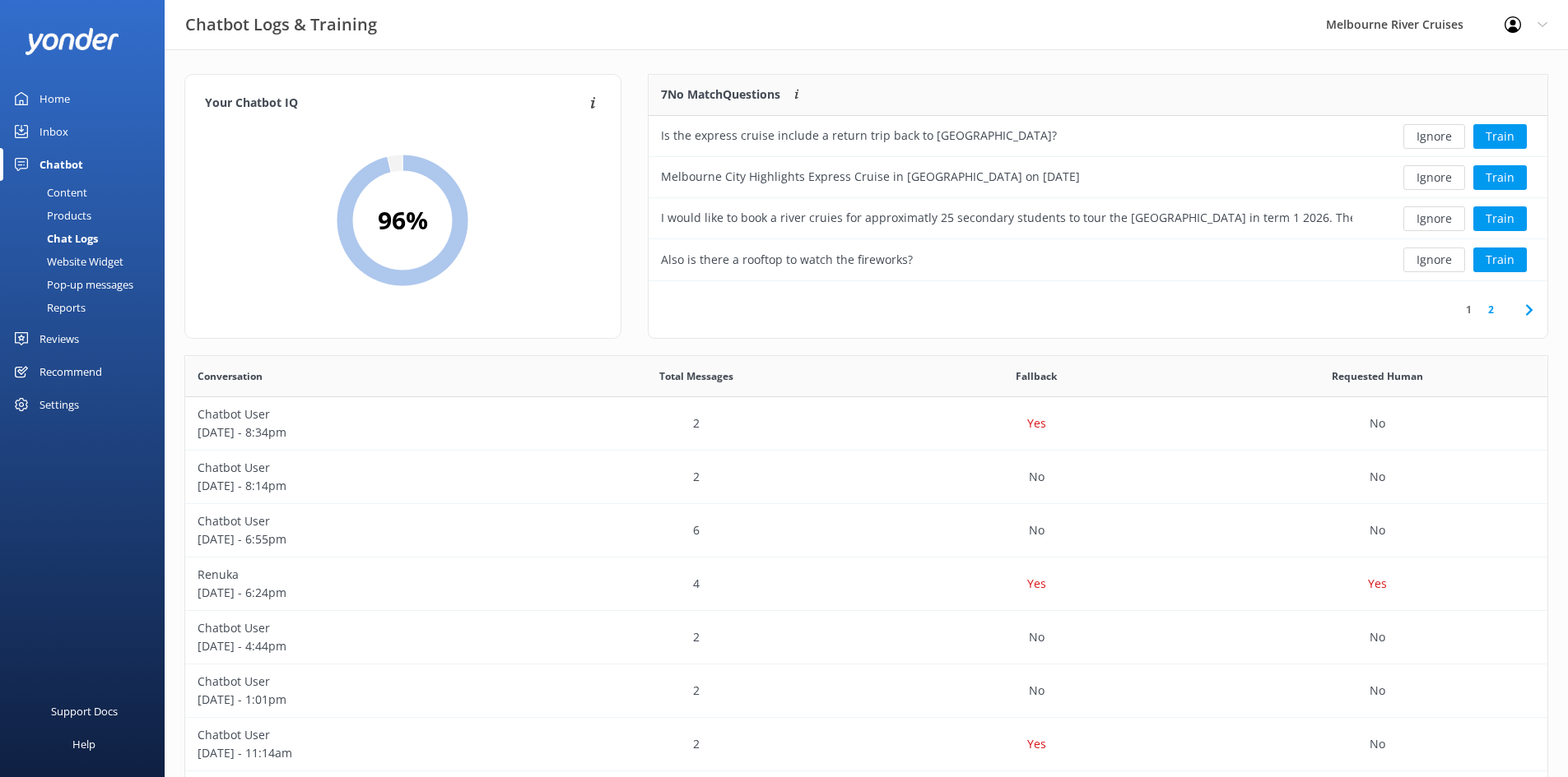
click at [76, 134] on link "Inbox" at bounding box center [82, 131] width 164 height 33
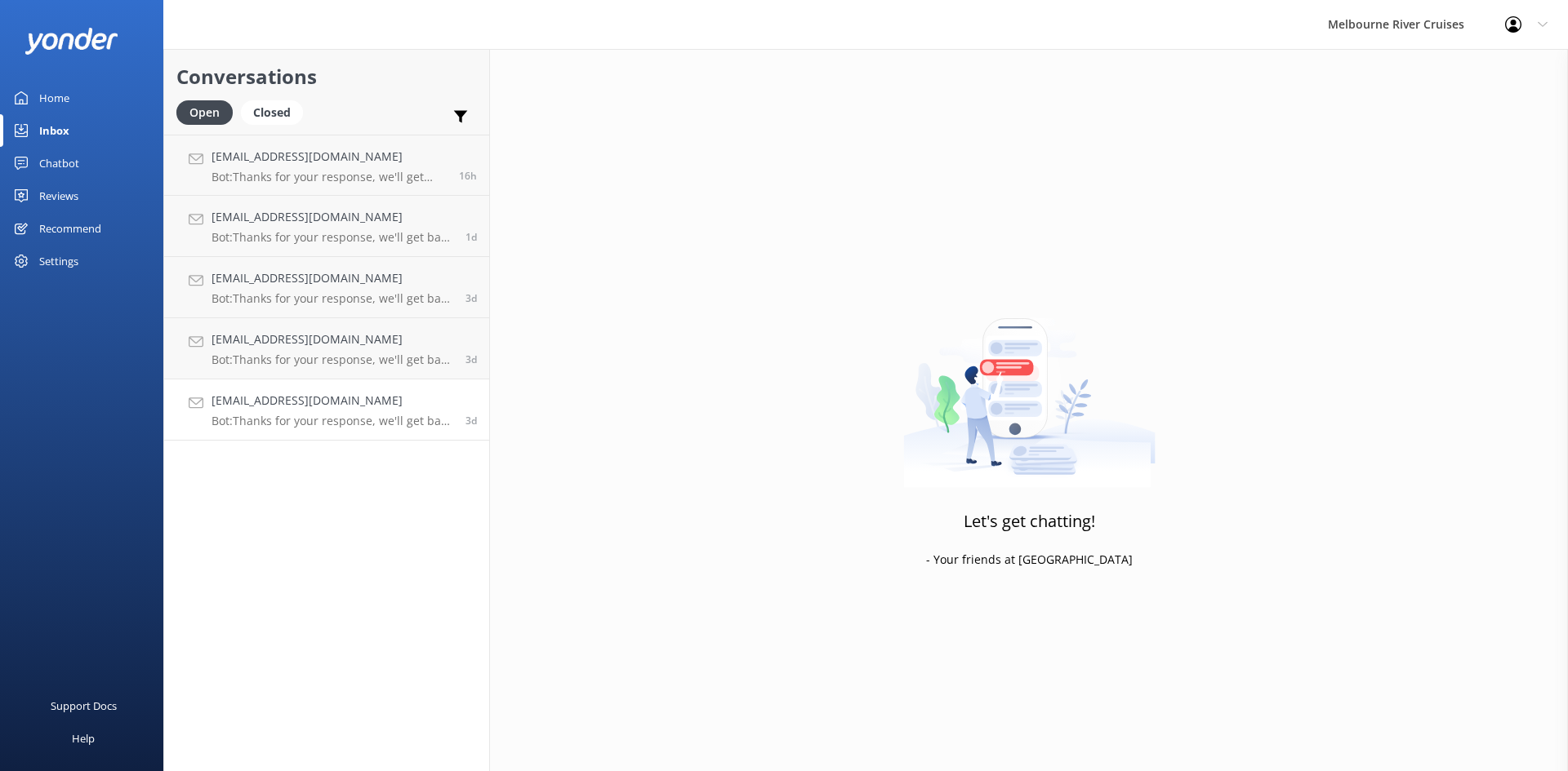
click at [255, 400] on h4 "[EMAIL_ADDRESS][DOMAIN_NAME]" at bounding box center [333, 400] width 242 height 18
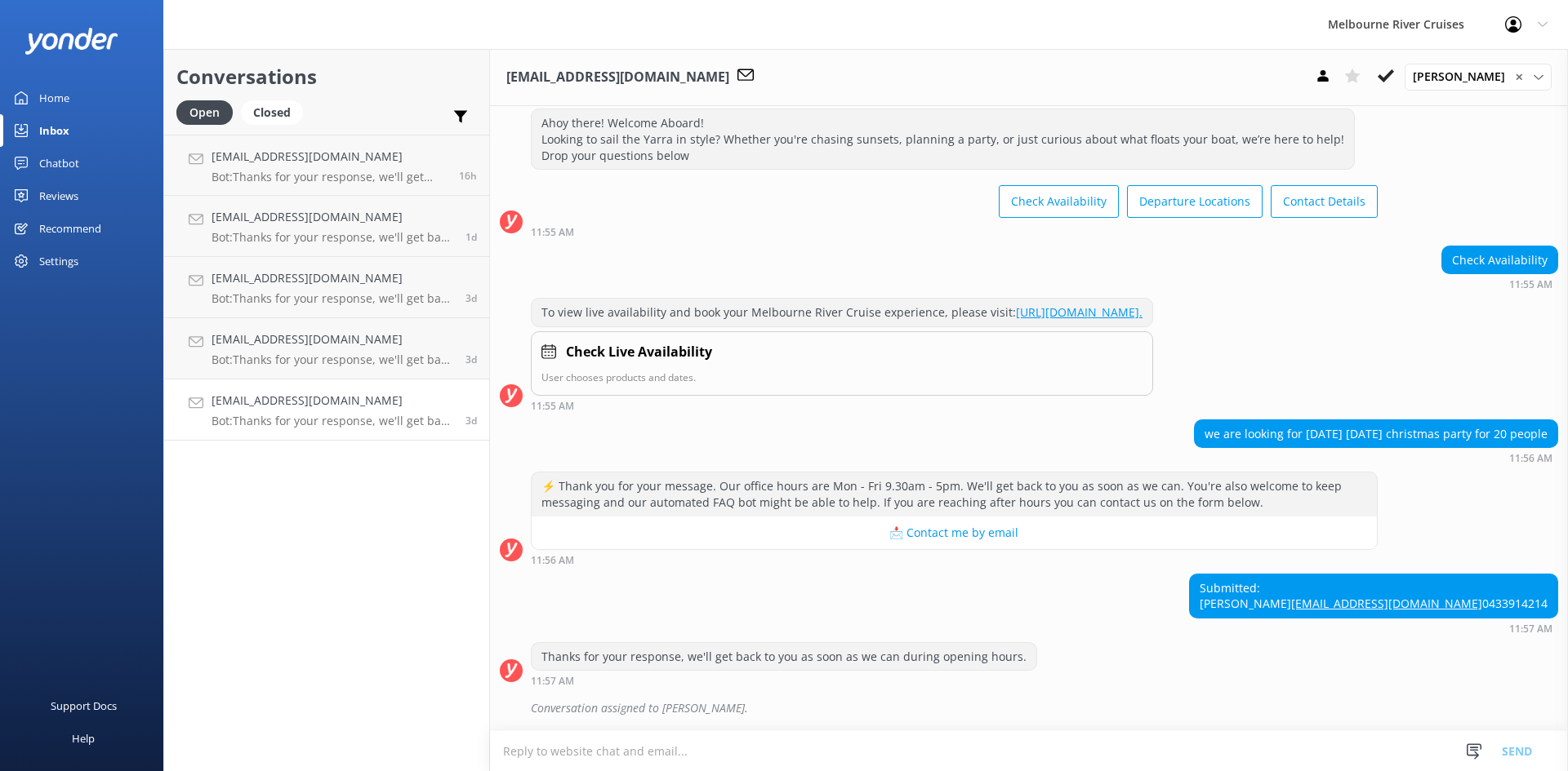
scroll to position [88, 0]
click at [281, 354] on p "Bot: Thanks for your response, we'll get back to you as soon as we can during o…" at bounding box center [333, 360] width 242 height 15
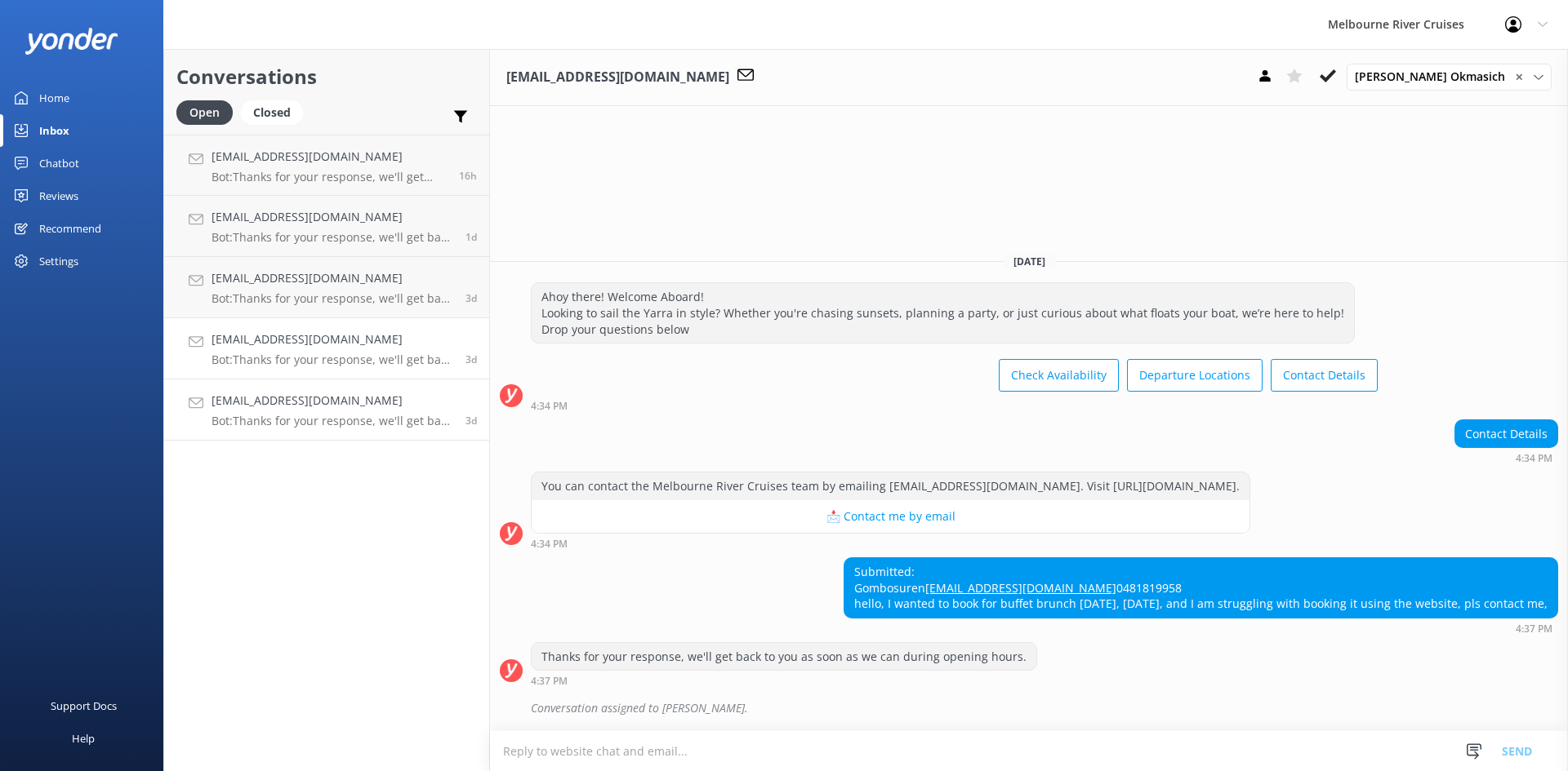
click at [257, 415] on p "Bot: Thanks for your response, we'll get back to you as soon as we can during o…" at bounding box center [333, 422] width 242 height 15
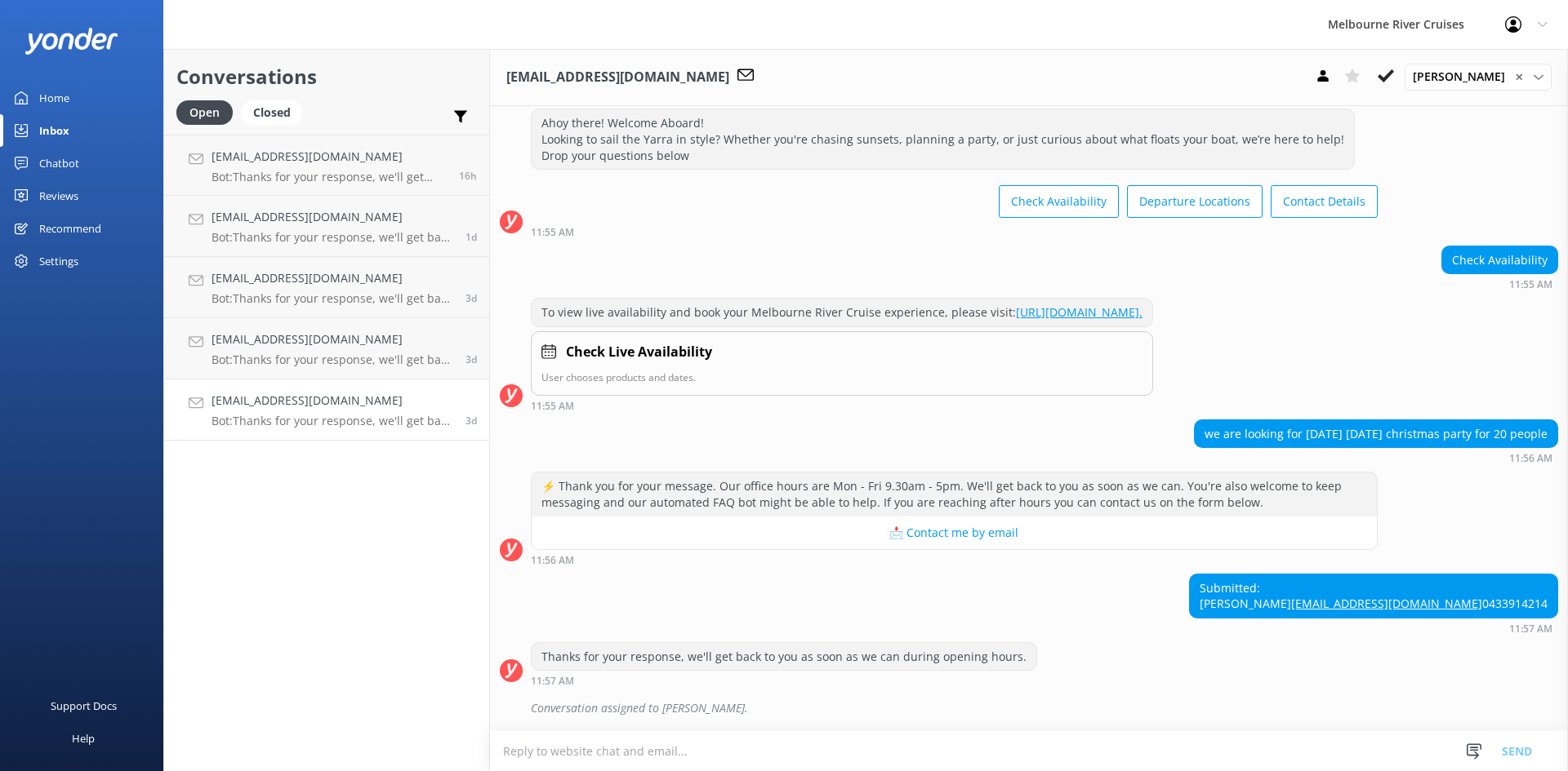
scroll to position [88, 0]
click at [278, 177] on p "Bot: To view live availability and book your Melbourne River Cruise experience,…" at bounding box center [328, 177] width 232 height 15
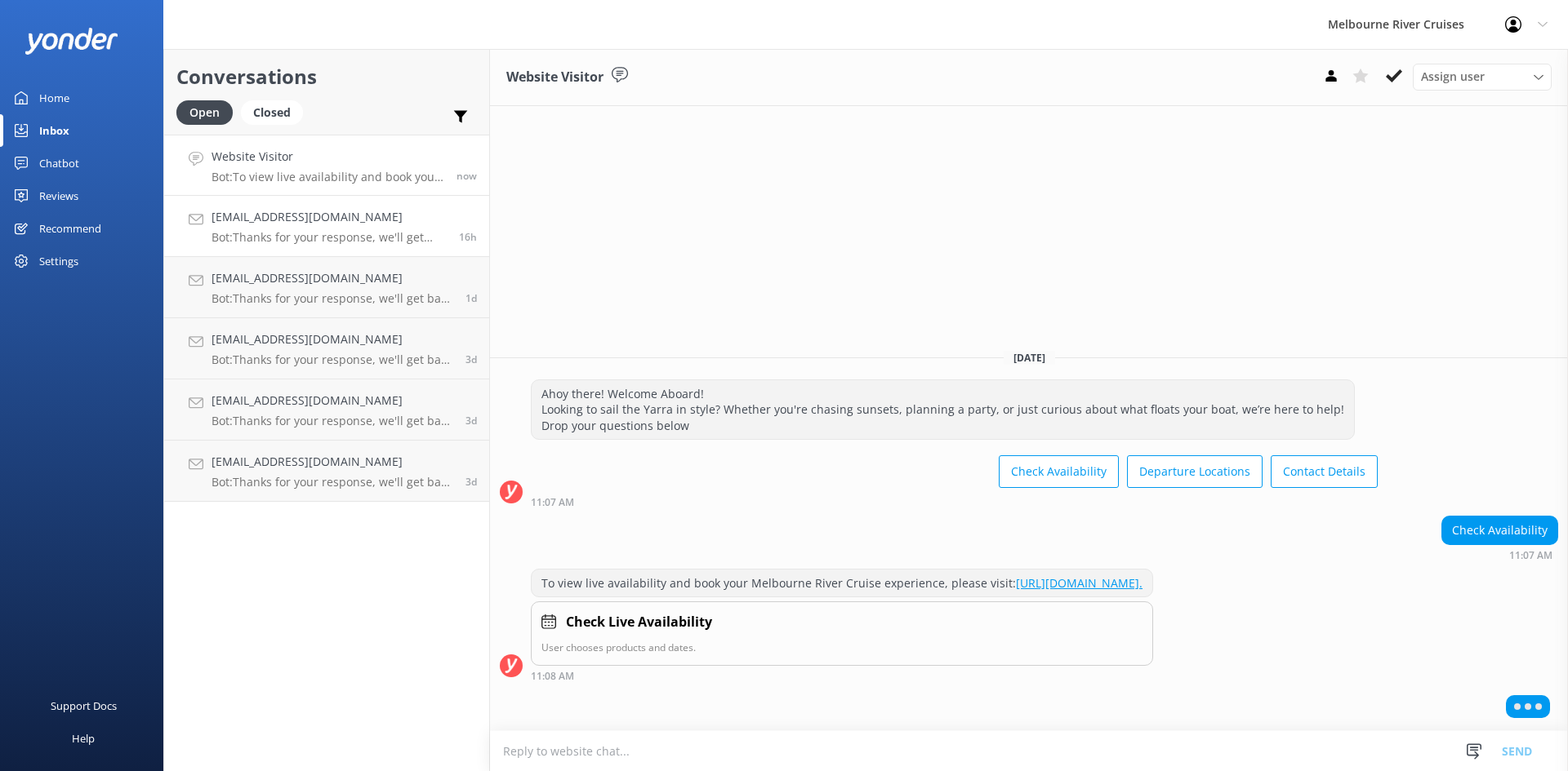
click at [305, 200] on link "[EMAIL_ADDRESS][DOMAIN_NAME] Bot: Thanks for your response, we'll get back to y…" at bounding box center [326, 226] width 325 height 61
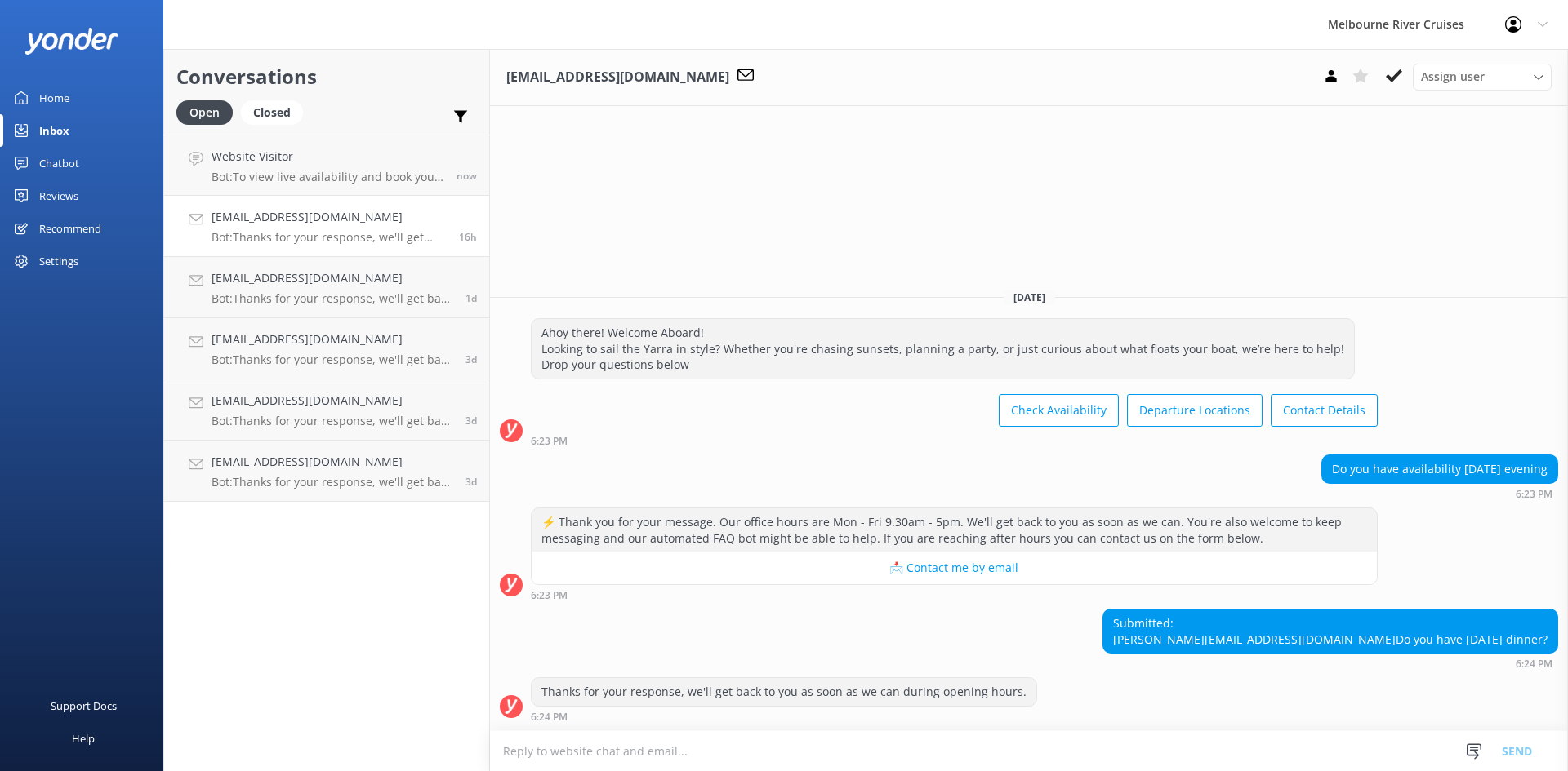
click at [284, 234] on p "Bot: Thanks for your response, we'll get back to you as soon as we can during o…" at bounding box center [329, 238] width 235 height 15
click at [271, 477] on p "Bot: Thanks for your response, we'll get back to you as soon as we can during o…" at bounding box center [333, 482] width 242 height 15
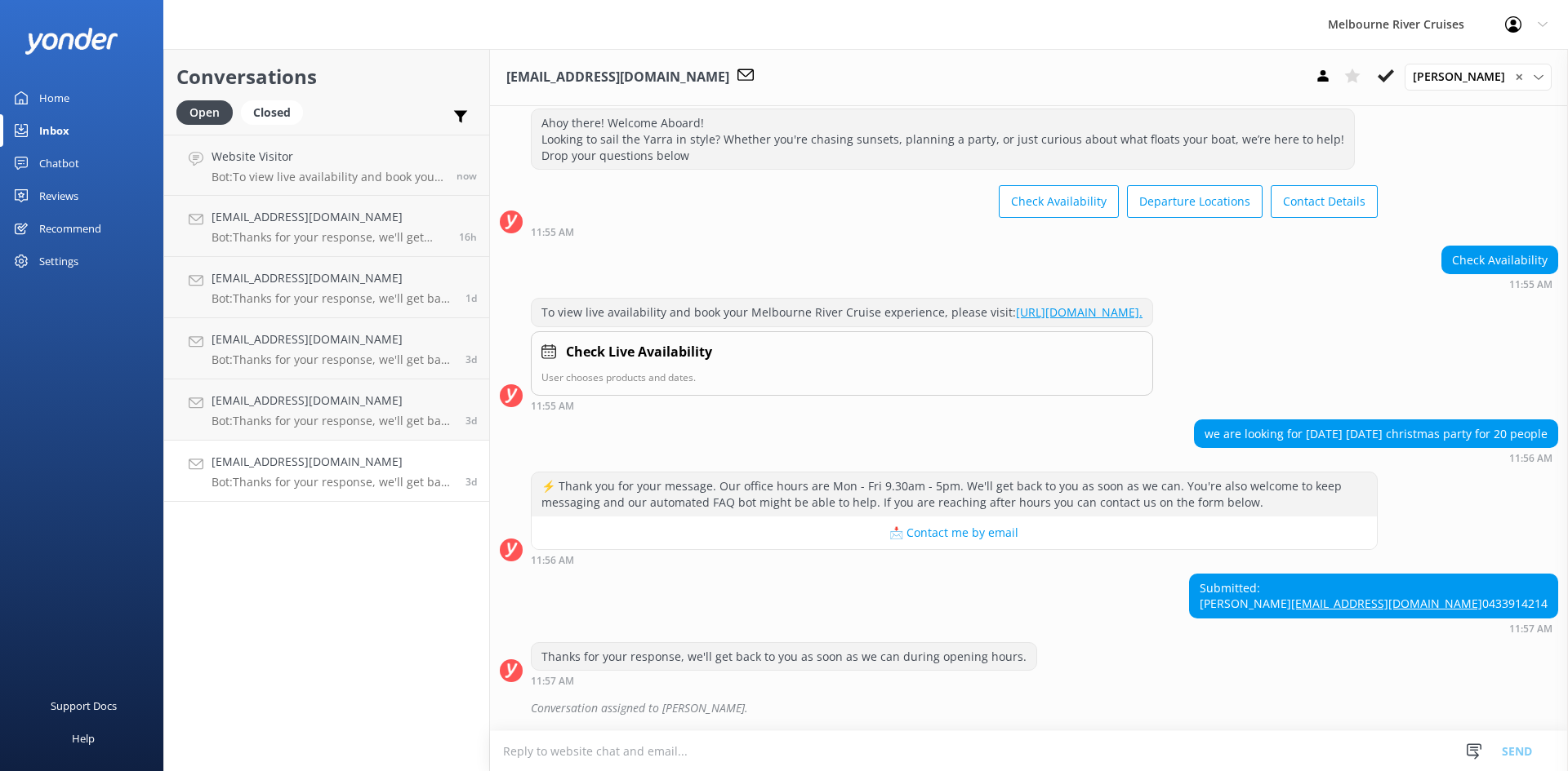
scroll to position [88, 0]
click at [1096, 675] on div "Thanks for your response, we'll get back to you as soon as we can during openin…" at bounding box center [1029, 665] width 1078 height 45
click at [1389, 73] on icon at bounding box center [1385, 75] width 16 height 16
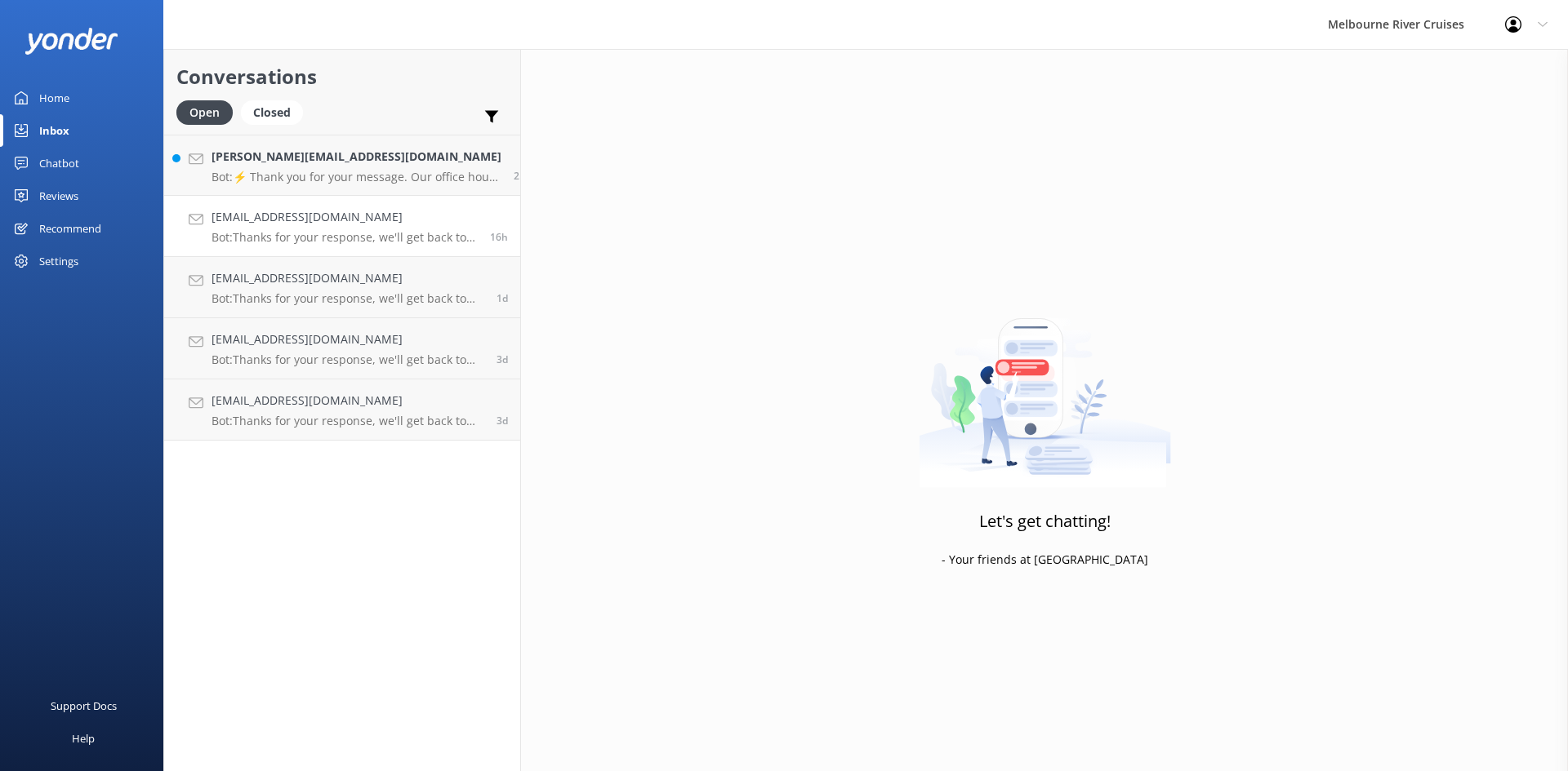
click at [306, 225] on h4 "[EMAIL_ADDRESS][DOMAIN_NAME]" at bounding box center [345, 216] width 266 height 18
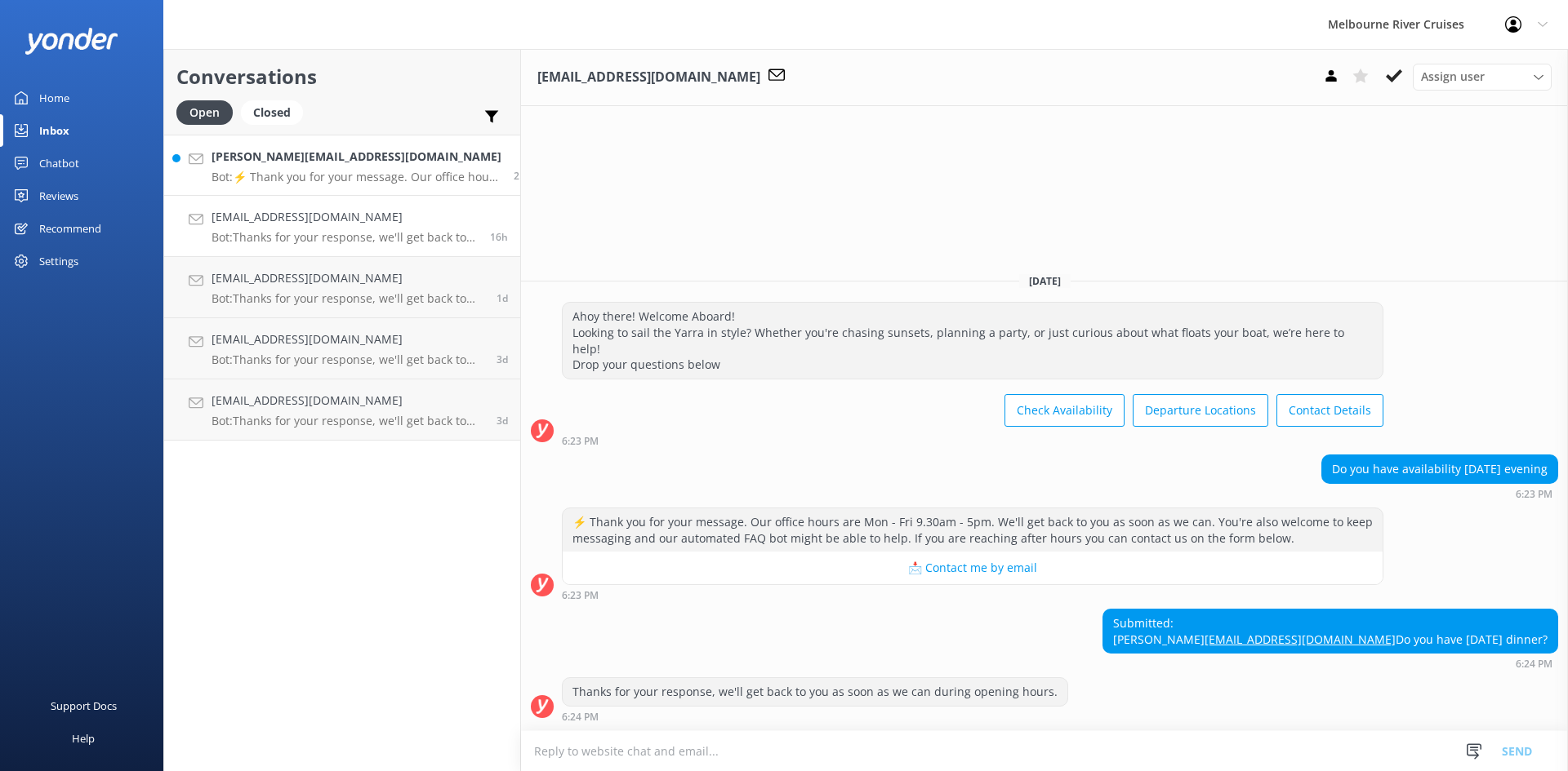
click at [299, 174] on p "Bot: ⚡ Thank you for your message. Our office hours are Mon - Fri 9.30am - 5pm.…" at bounding box center [356, 177] width 290 height 15
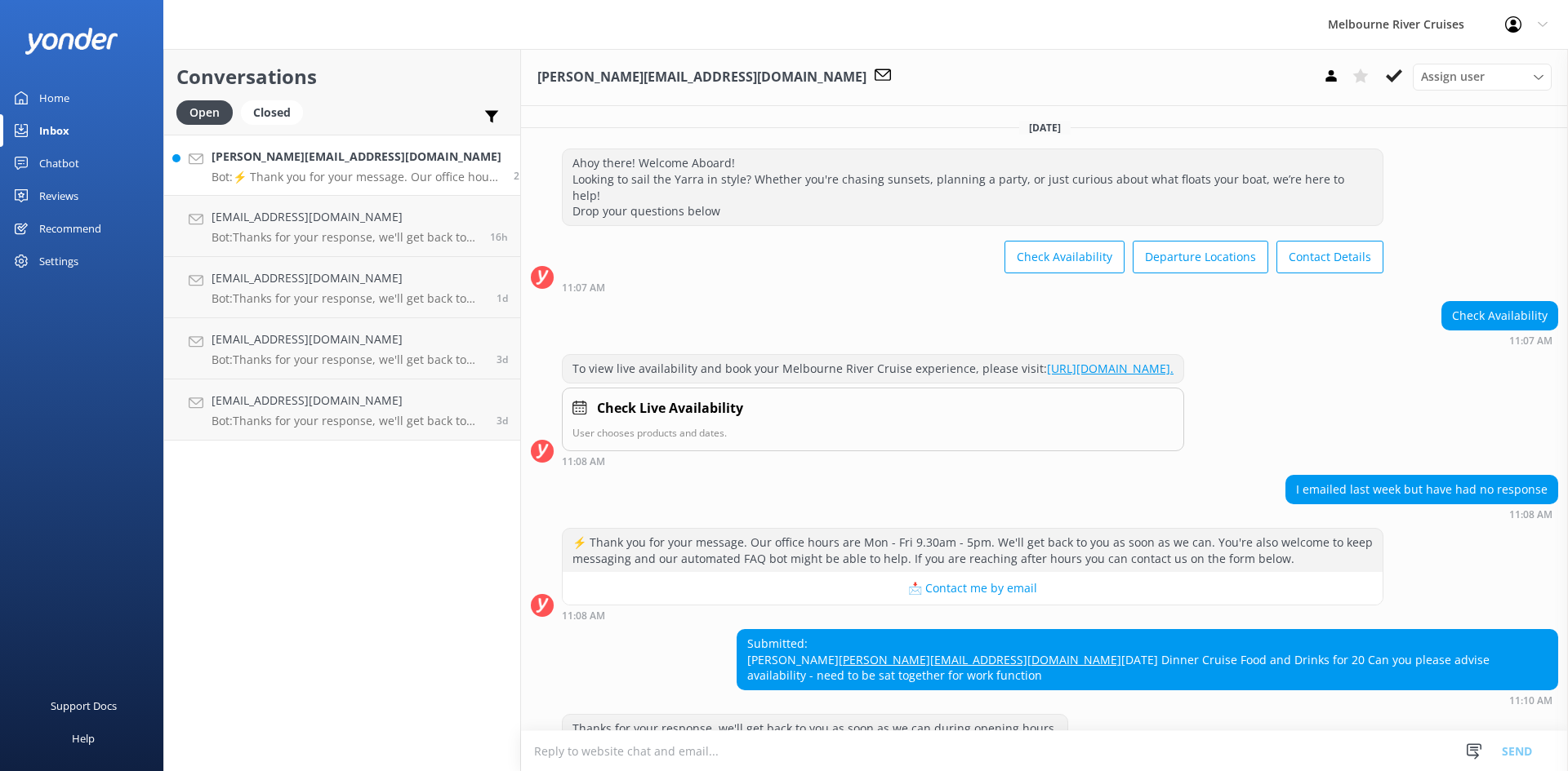
scroll to position [68, 0]
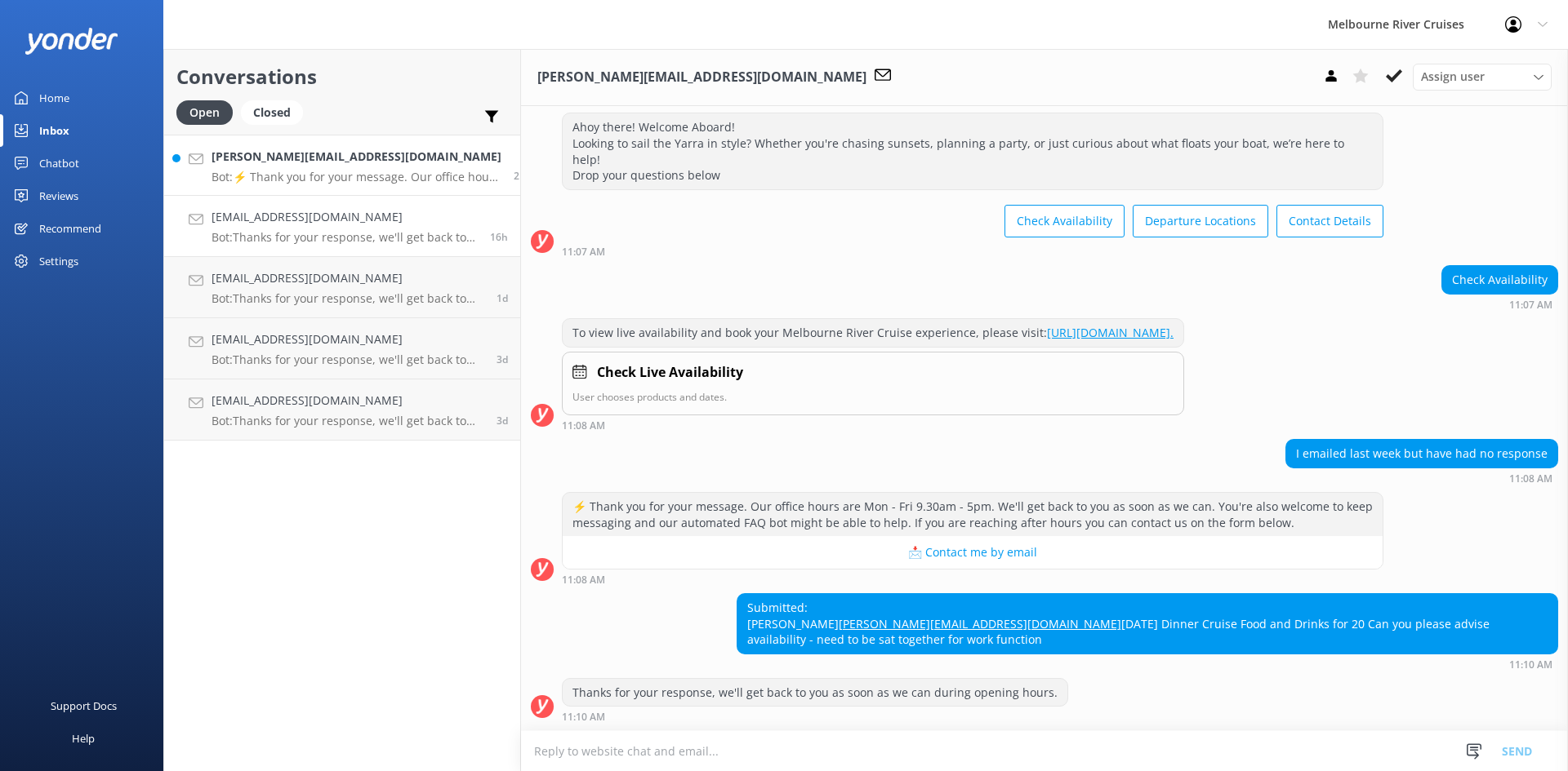
click at [291, 218] on h4 "[EMAIL_ADDRESS][DOMAIN_NAME]" at bounding box center [345, 216] width 266 height 18
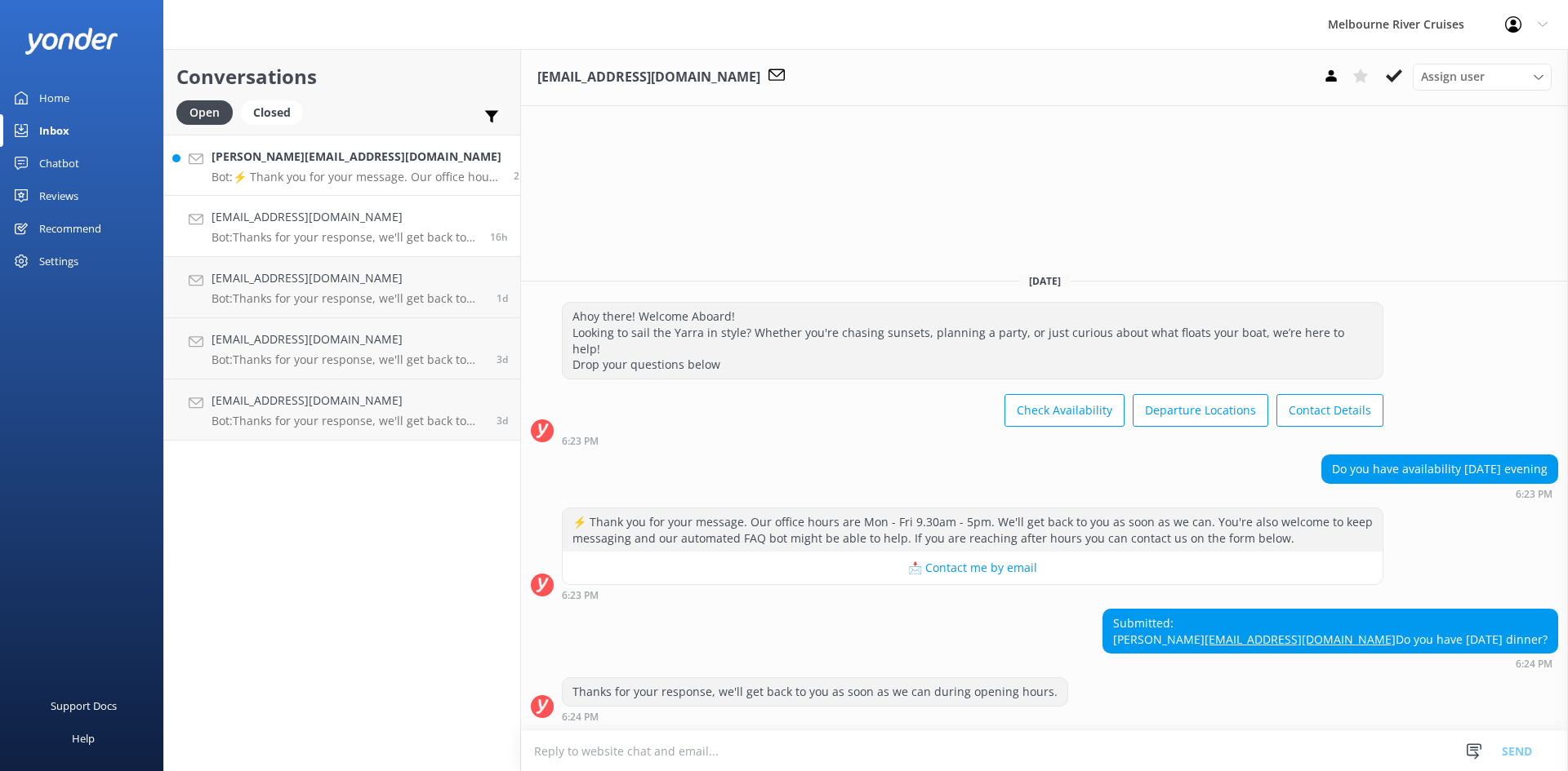
click at [257, 140] on link "[PERSON_NAME][EMAIL_ADDRESS][DOMAIN_NAME] Bot: ⚡ Thank you for your message. Ou…" at bounding box center [342, 165] width 356 height 61
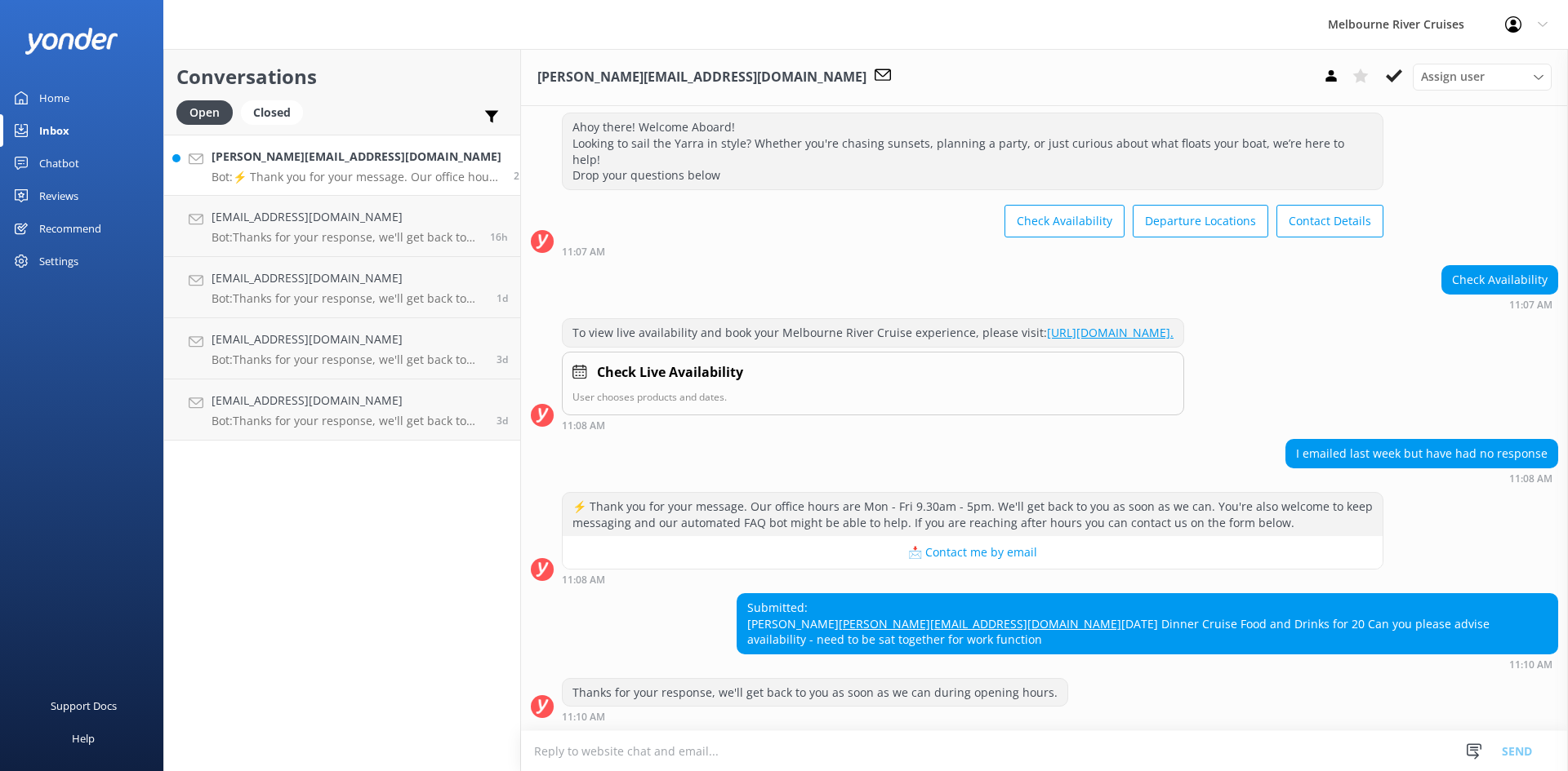
scroll to position [68, 0]
click at [311, 168] on div "[PERSON_NAME][EMAIL_ADDRESS][DOMAIN_NAME] Bot: ⚡ Thank you for your message. Ou…" at bounding box center [356, 165] width 290 height 35
click at [1545, 69] on div "Assign user" at bounding box center [1482, 76] width 130 height 18
click at [1444, 309] on div "[PERSON_NAME]" at bounding box center [1460, 308] width 78 height 16
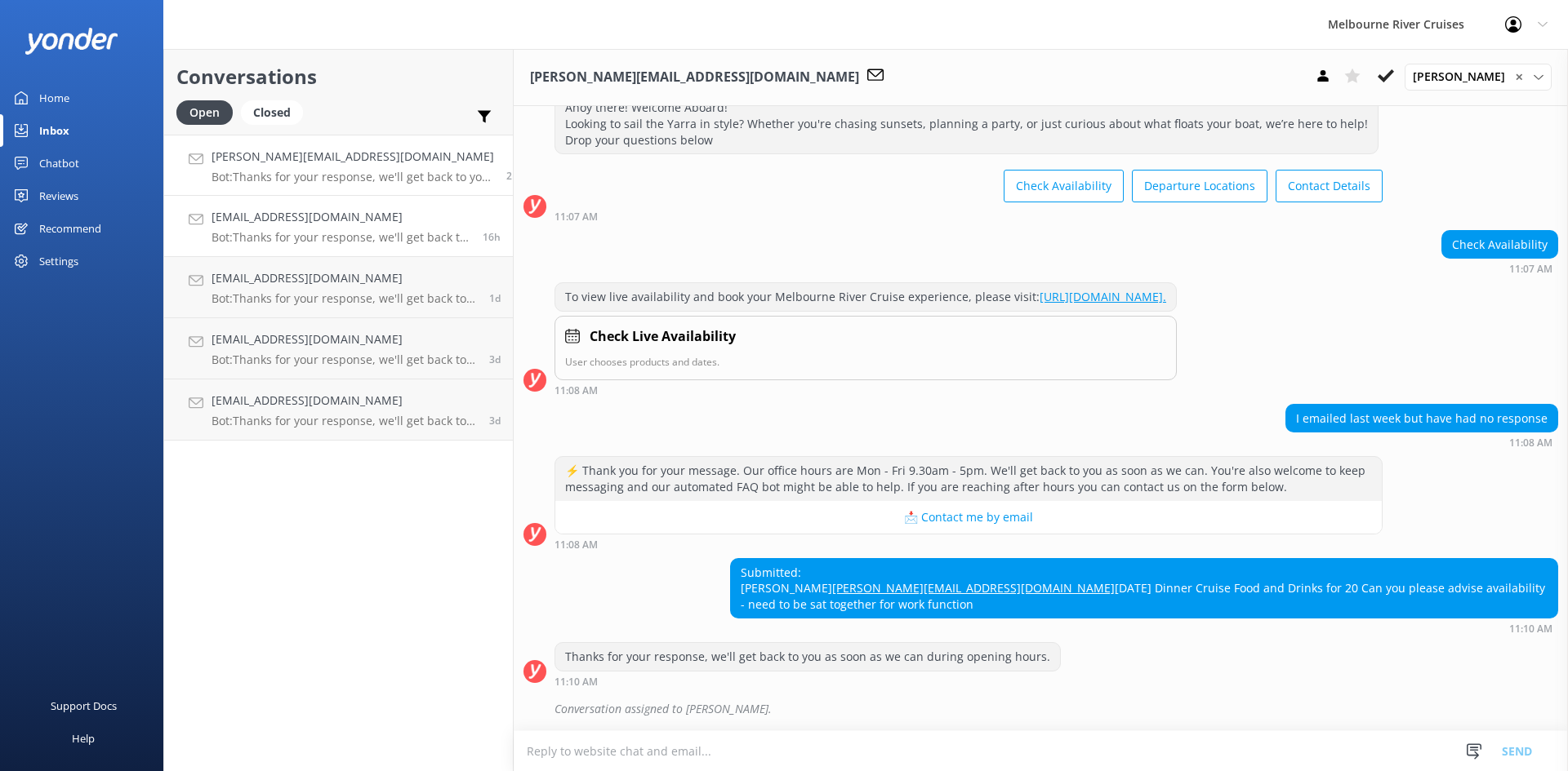
click at [284, 223] on h4 "[EMAIL_ADDRESS][DOMAIN_NAME]" at bounding box center [341, 216] width 259 height 18
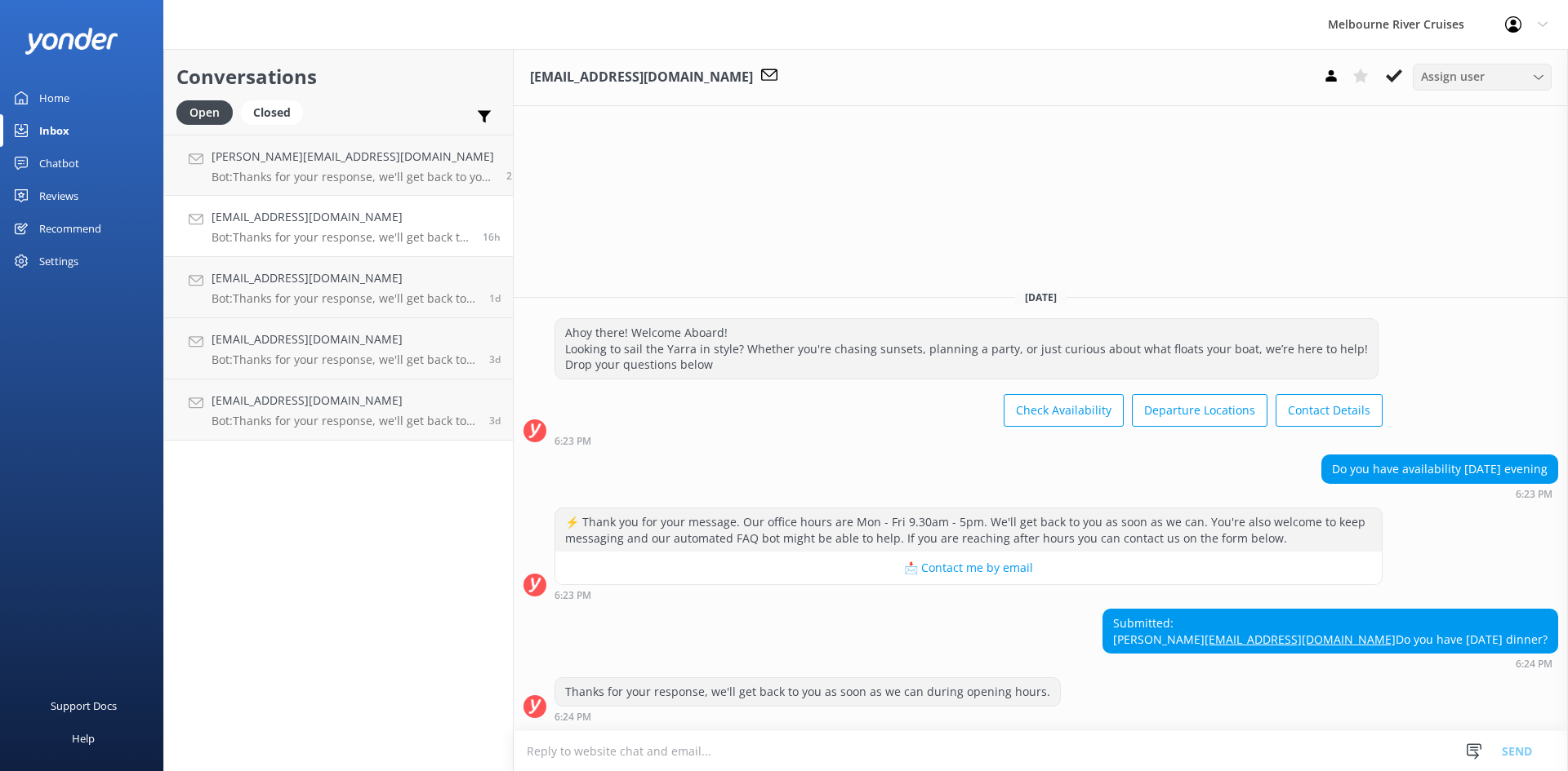
click at [1545, 80] on div "Assign user" at bounding box center [1482, 76] width 130 height 18
click at [1484, 218] on div "[PERSON_NAME]" at bounding box center [1460, 221] width 78 height 16
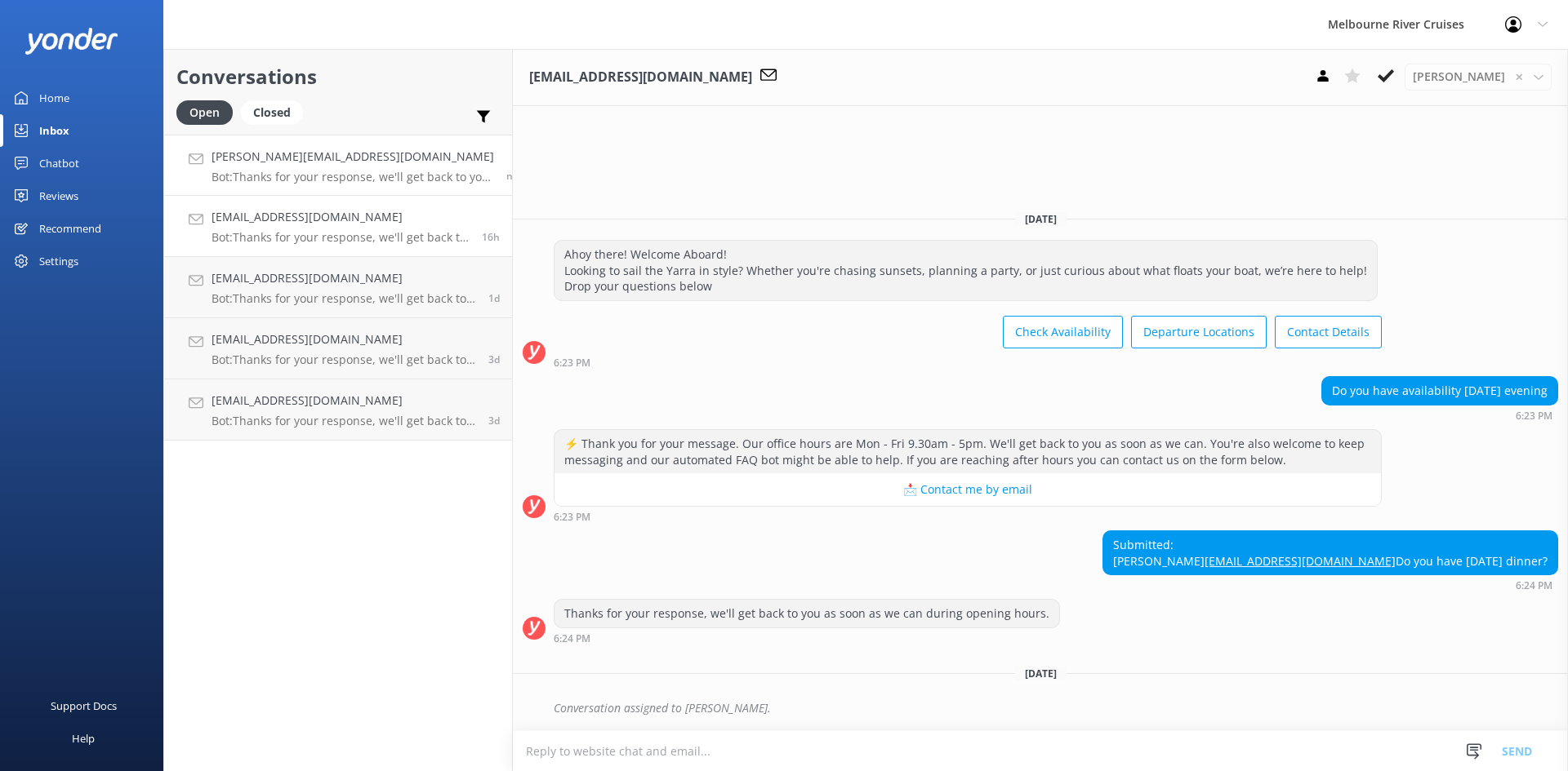
click at [274, 168] on div "[PERSON_NAME][EMAIL_ADDRESS][DOMAIN_NAME] Bot: Thanks for your response, we'll …" at bounding box center [352, 165] width 282 height 35
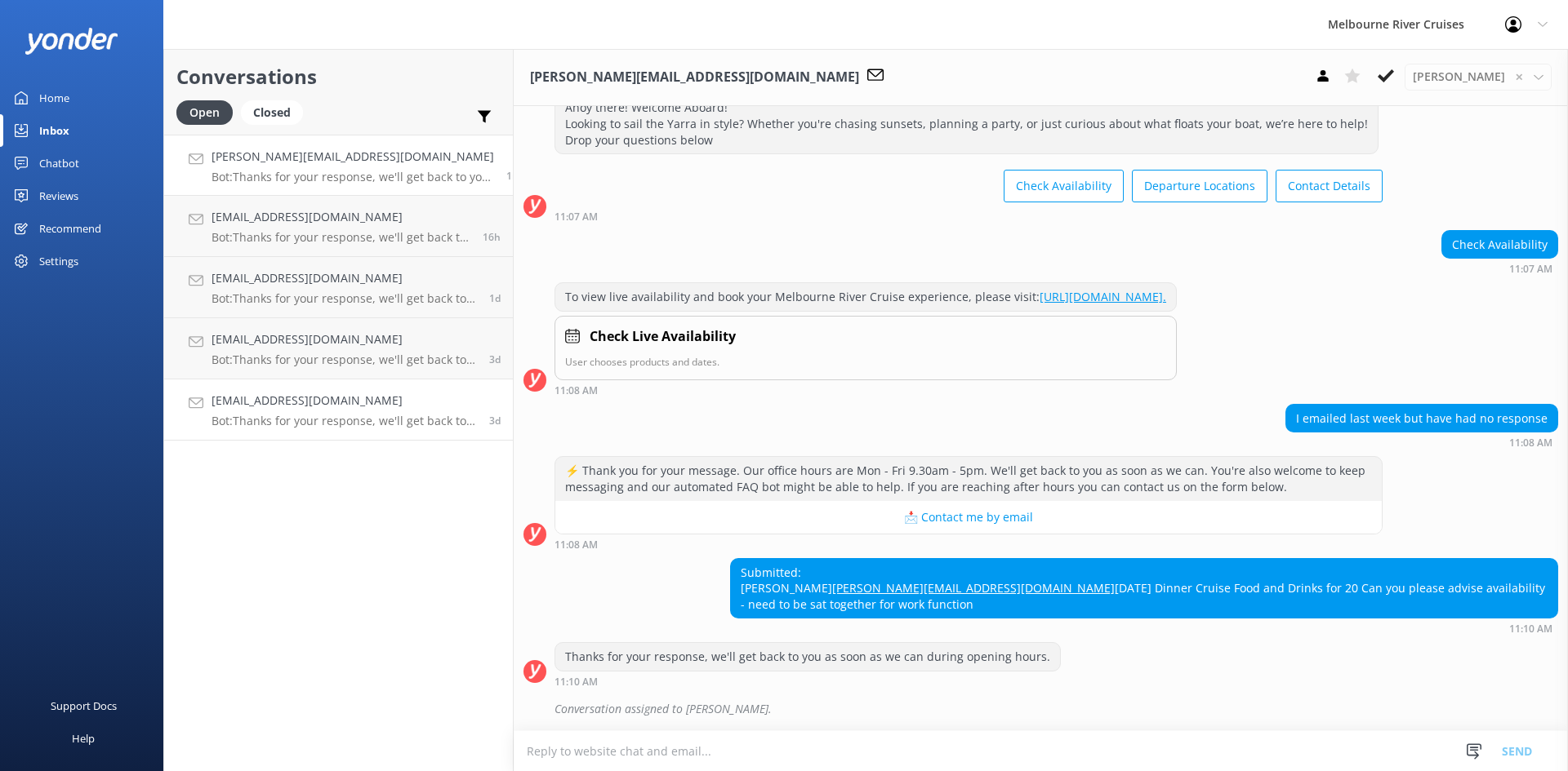
scroll to position [104, 0]
click at [314, 413] on div "[EMAIL_ADDRESS][DOMAIN_NAME] Bot: Thanks for your response, we'll get back to y…" at bounding box center [344, 409] width 265 height 36
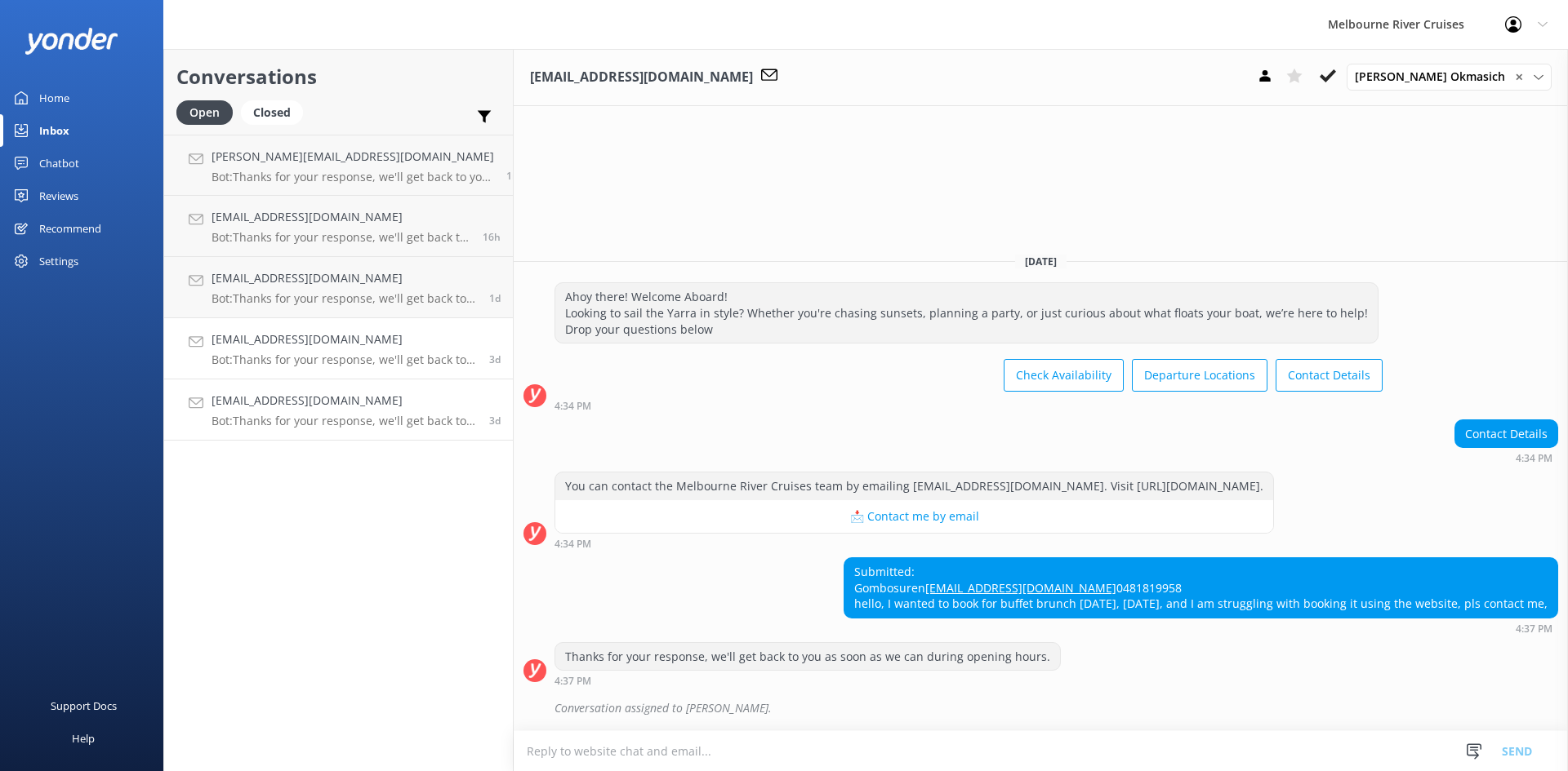
click at [332, 348] on h4 "[EMAIL_ADDRESS][DOMAIN_NAME]" at bounding box center [344, 339] width 265 height 18
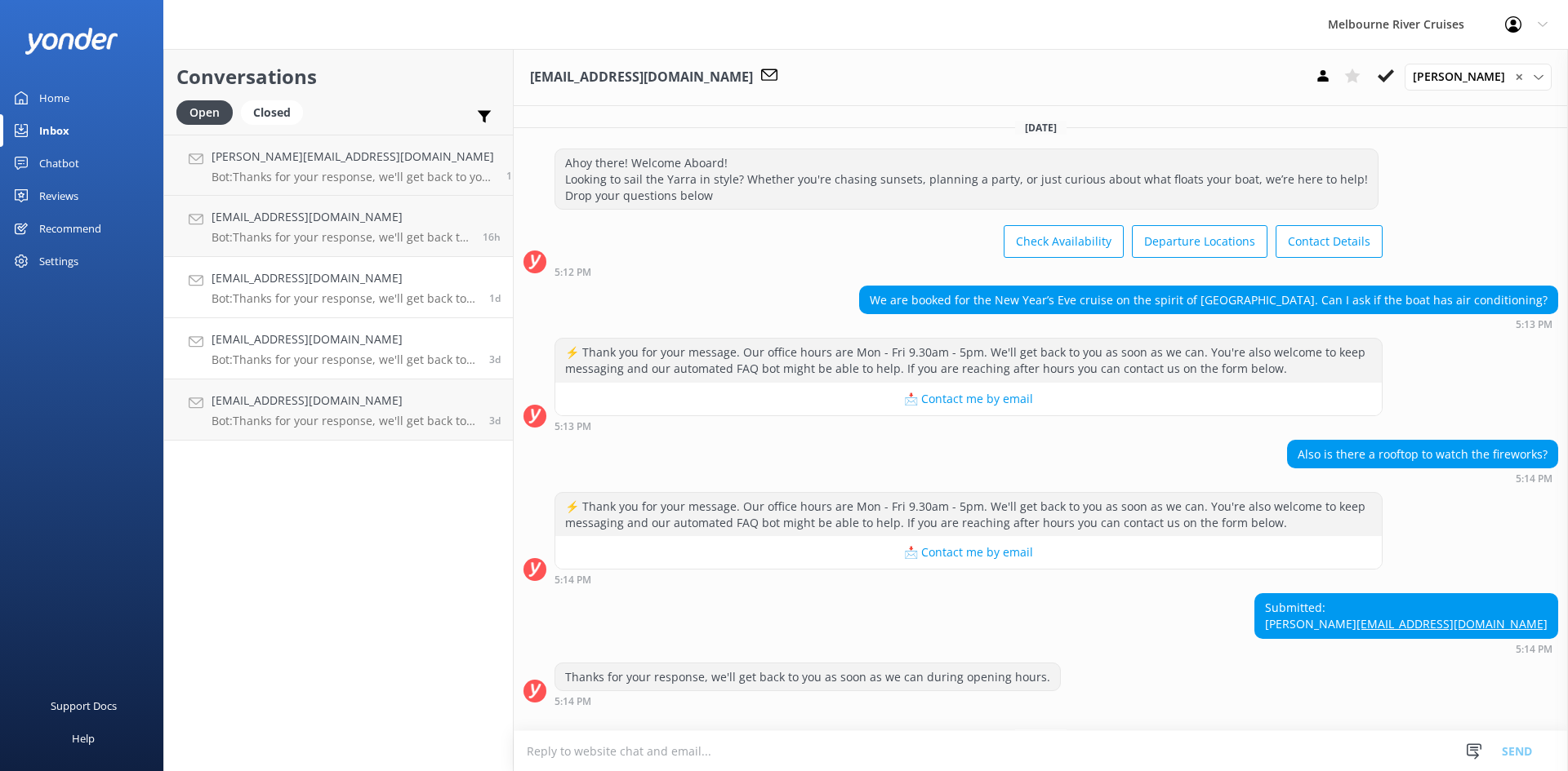
scroll to position [80, 0]
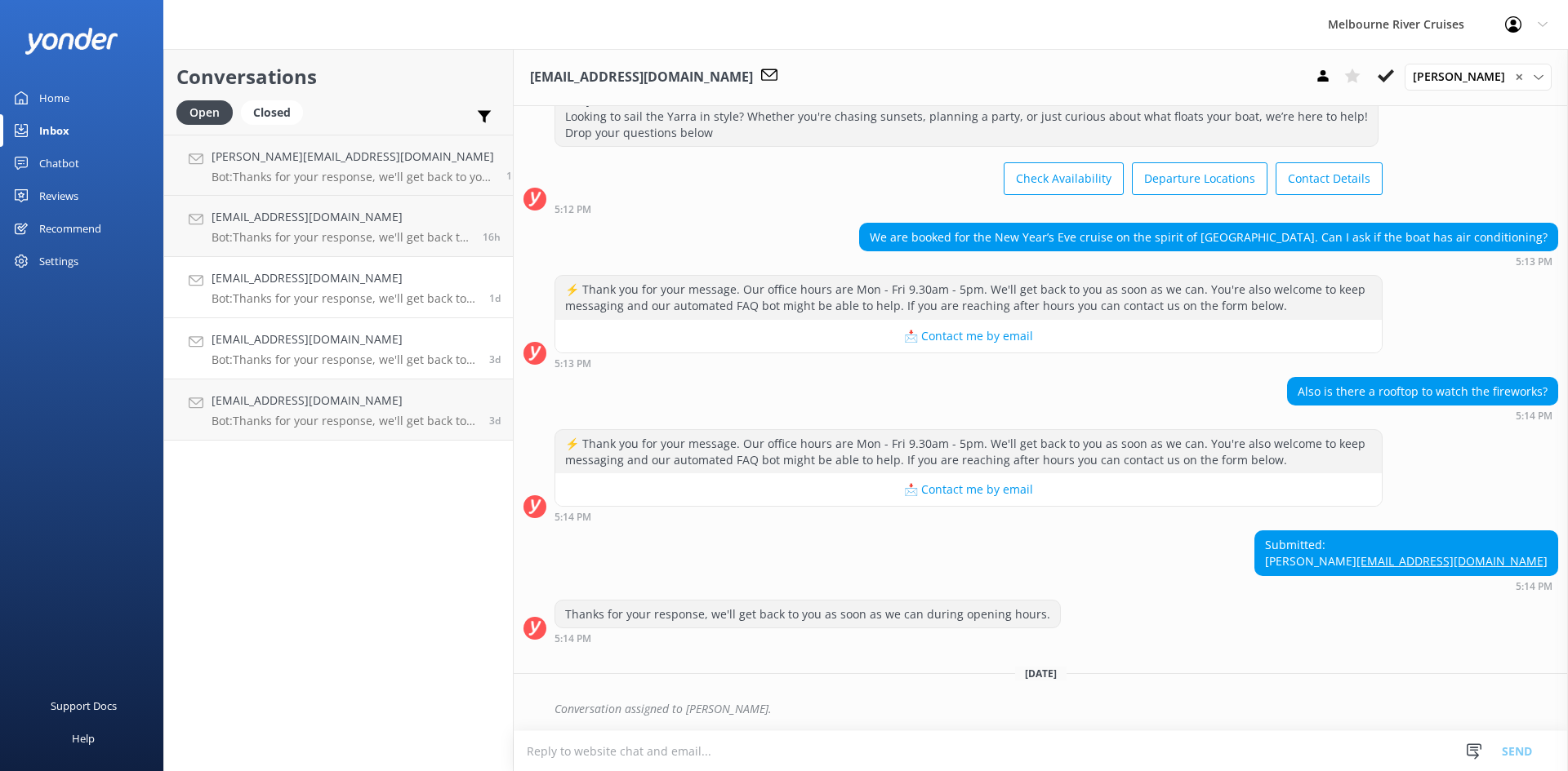
click at [316, 298] on p "Bot: Thanks for your response, we'll get back to you as soon as we can during o…" at bounding box center [344, 299] width 265 height 15
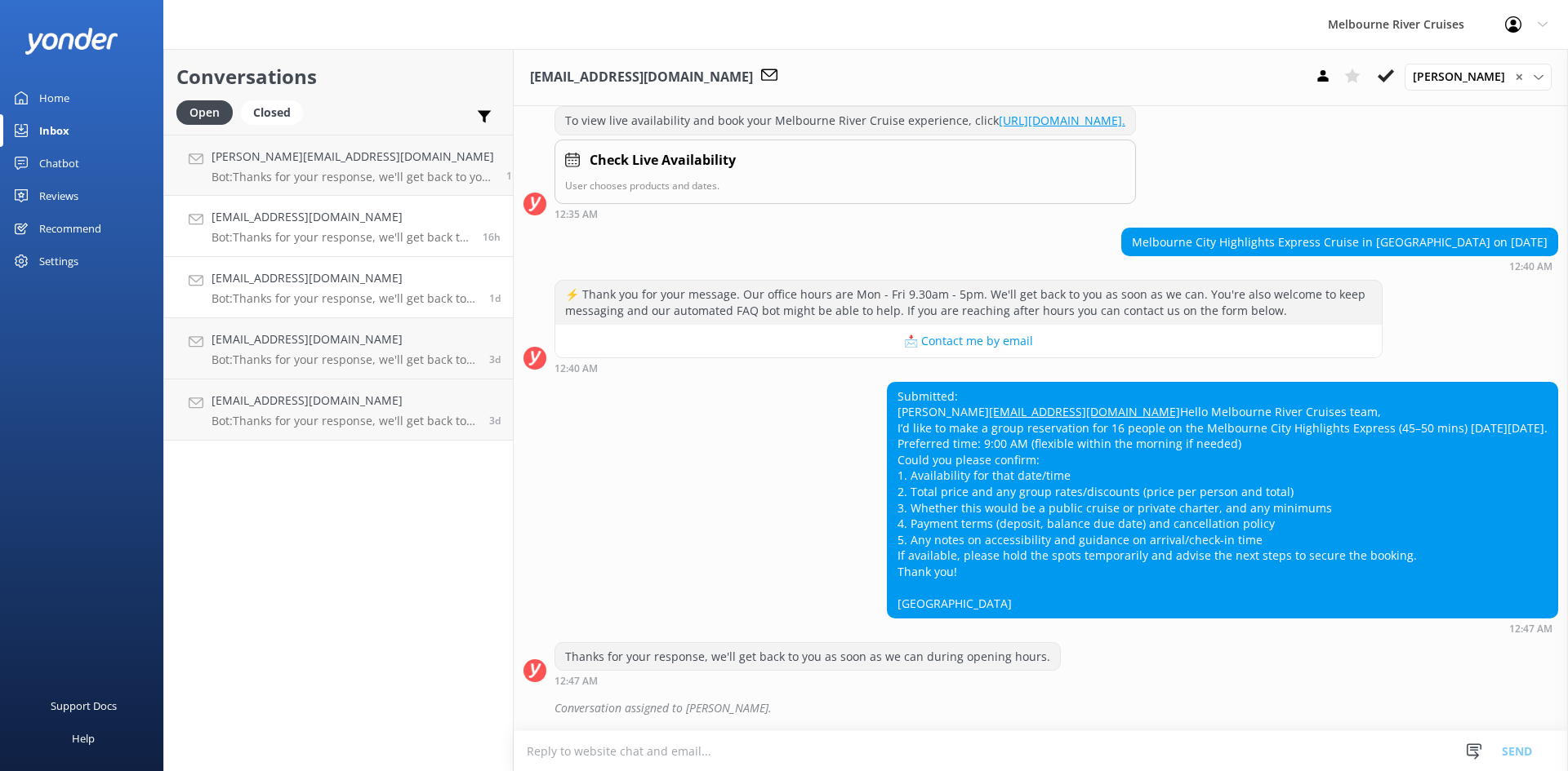
scroll to position [295, 0]
click at [250, 163] on h4 "[PERSON_NAME][EMAIL_ADDRESS][DOMAIN_NAME]" at bounding box center [352, 156] width 282 height 18
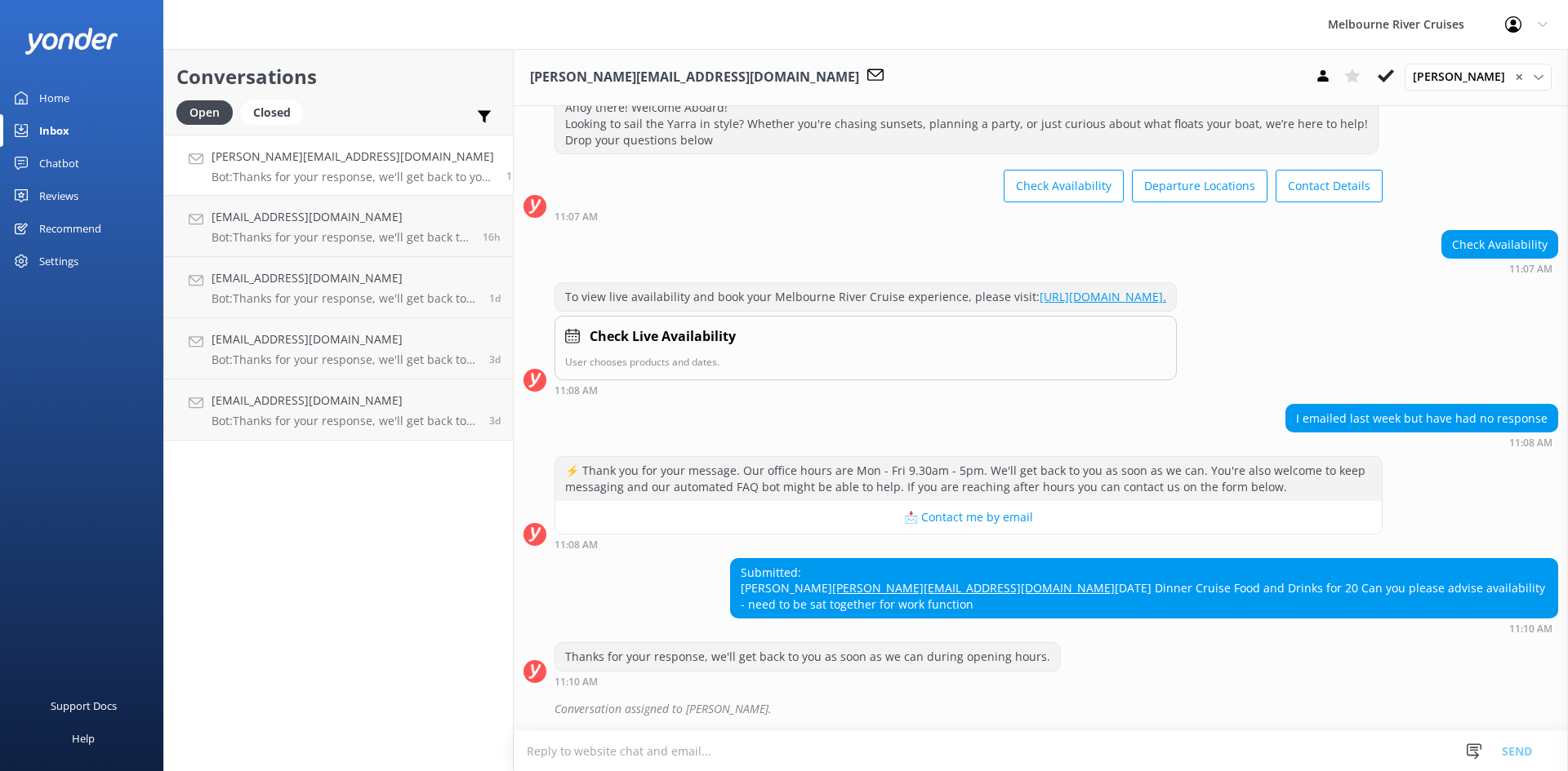
scroll to position [104, 0]
drag, startPoint x: 1538, startPoint y: 584, endPoint x: 880, endPoint y: 542, distance: 659.3
click at [880, 559] on div "Submitted: [PERSON_NAME] [PERSON_NAME][EMAIL_ADDRESS][DOMAIN_NAME] [DATE] Dinne…" at bounding box center [1144, 589] width 827 height 60
click at [1112, 568] on div "Submitted: [PERSON_NAME] [PERSON_NAME][EMAIL_ADDRESS][DOMAIN_NAME] [DATE] Dinne…" at bounding box center [1144, 589] width 827 height 60
drag, startPoint x: 1088, startPoint y: 571, endPoint x: 878, endPoint y: 575, distance: 210.0
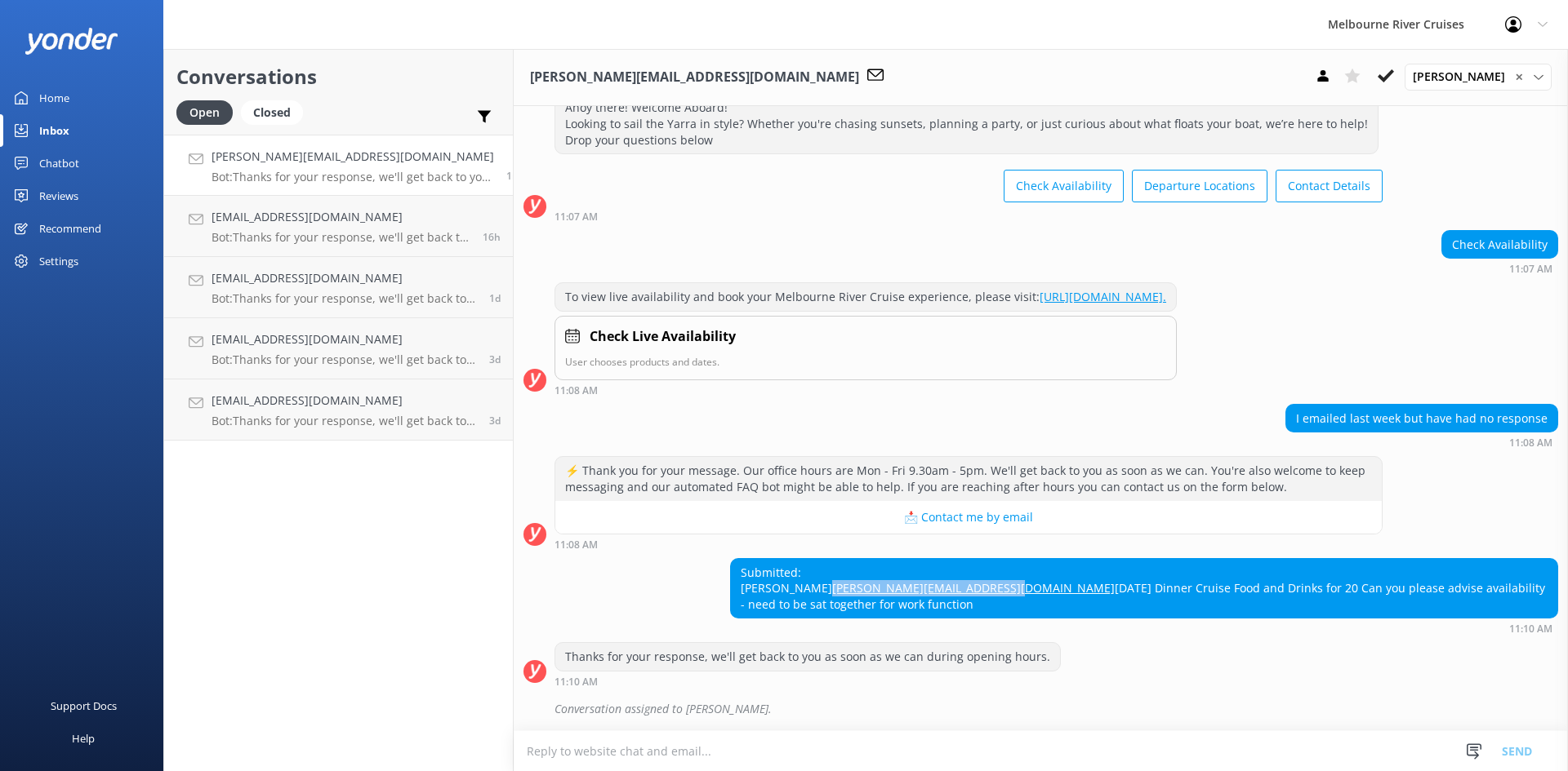
click at [878, 575] on div "Submitted: [PERSON_NAME] [PERSON_NAME][EMAIL_ADDRESS][DOMAIN_NAME] [DATE] Dinne…" at bounding box center [1144, 589] width 827 height 60
copy link "[PERSON_NAME][EMAIL_ADDRESS][DOMAIN_NAME]"
click at [1500, 479] on div "⚡ Thank you for your message. Our office hours are Mon - Fri 9.30am - 5pm. We'l…" at bounding box center [1040, 502] width 1054 height 93
drag, startPoint x: 1534, startPoint y: 586, endPoint x: 877, endPoint y: 536, distance: 658.9
click at [873, 559] on div "Submitted: [PERSON_NAME] [PERSON_NAME][EMAIL_ADDRESS][DOMAIN_NAME] [DATE] Dinne…" at bounding box center [1144, 589] width 827 height 60
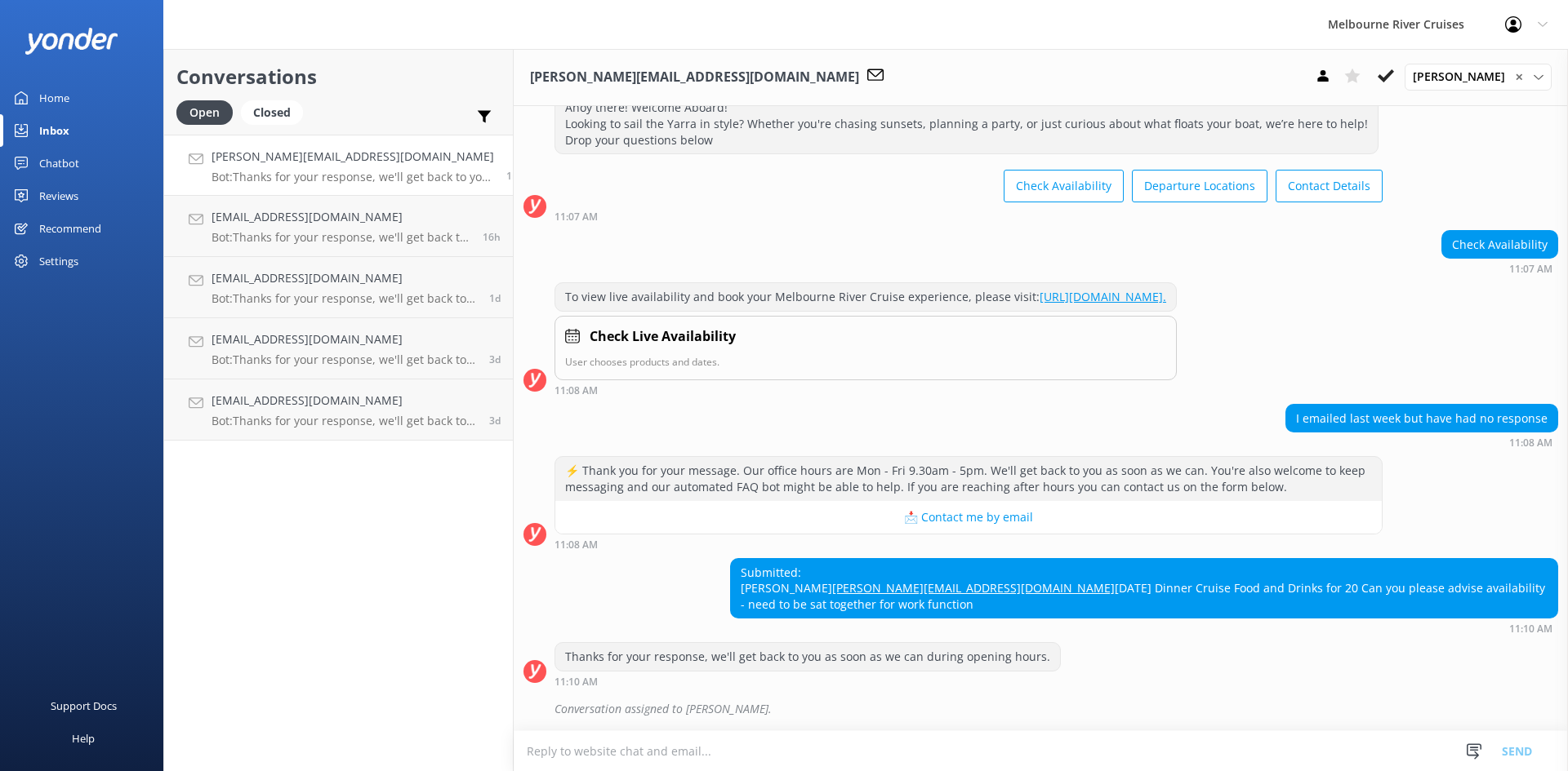
copy div "Submitted: [PERSON_NAME] [PERSON_NAME][EMAIL_ADDRESS][DOMAIN_NAME] [DATE] Dinne…"
